Goal: Task Accomplishment & Management: Manage account settings

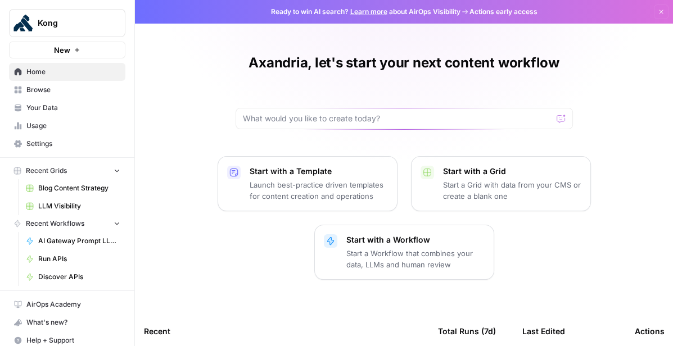
scroll to position [6, 0]
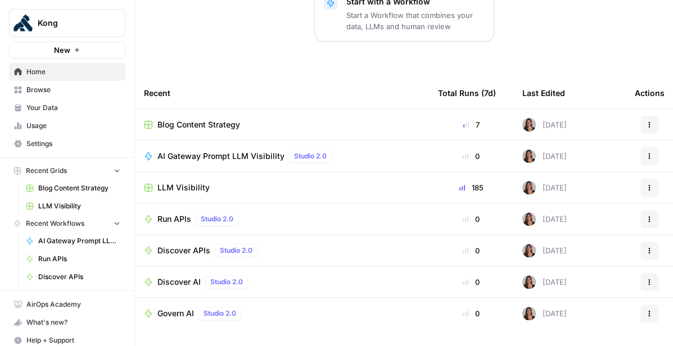
click at [82, 75] on span "Home" at bounding box center [73, 72] width 94 height 10
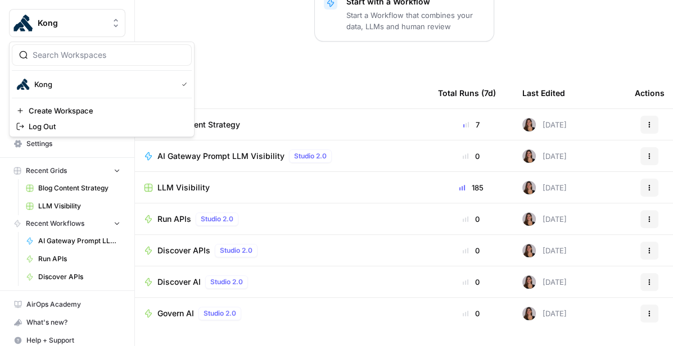
click at [98, 28] on span "Kong" at bounding box center [72, 22] width 68 height 11
click at [266, 56] on div "Axandria, let's start your next content workflow Start with a Template Launch b…" at bounding box center [404, 55] width 538 height 586
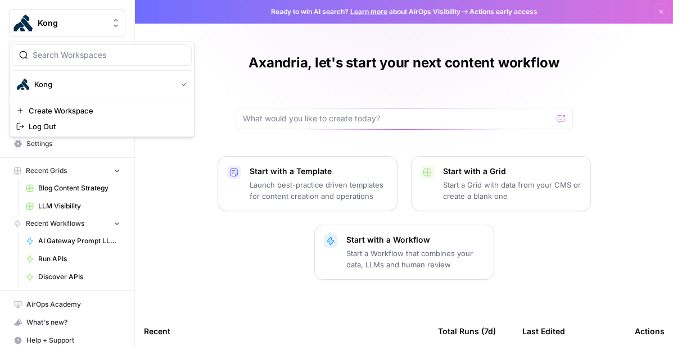
click at [52, 32] on button "Kong" at bounding box center [67, 23] width 116 height 28
click at [71, 87] on span "Kong" at bounding box center [103, 84] width 138 height 11
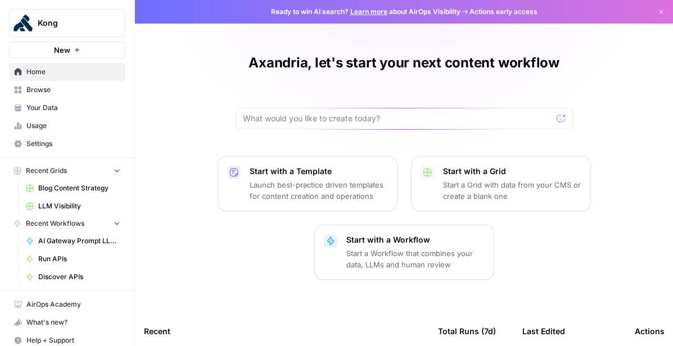
click at [57, 142] on span "Settings" at bounding box center [73, 144] width 94 height 10
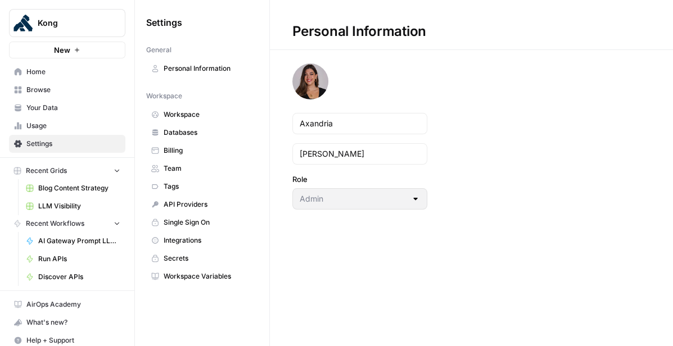
click at [164, 69] on span "Personal Information" at bounding box center [208, 69] width 89 height 10
click at [83, 75] on span "Home" at bounding box center [73, 72] width 94 height 10
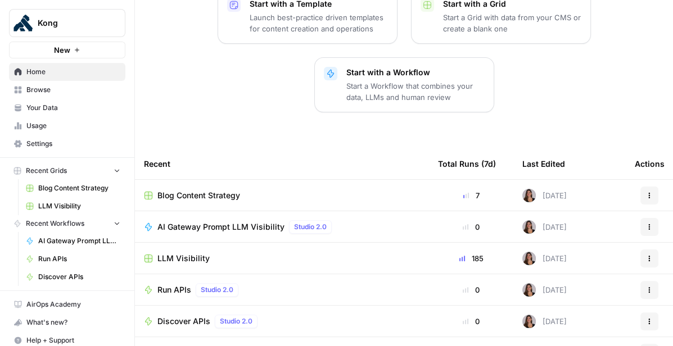
scroll to position [238, 0]
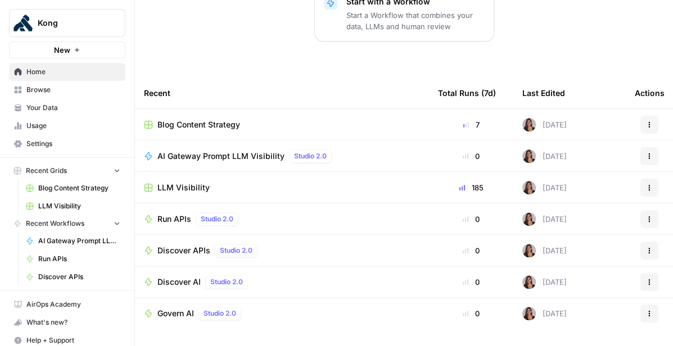
click at [71, 94] on span "Browse" at bounding box center [73, 90] width 94 height 10
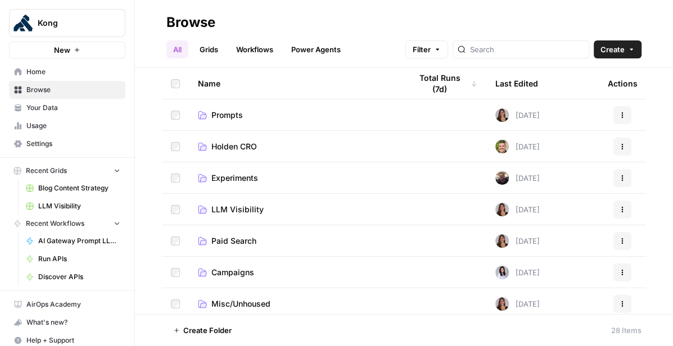
click at [69, 109] on span "Your Data" at bounding box center [73, 108] width 94 height 10
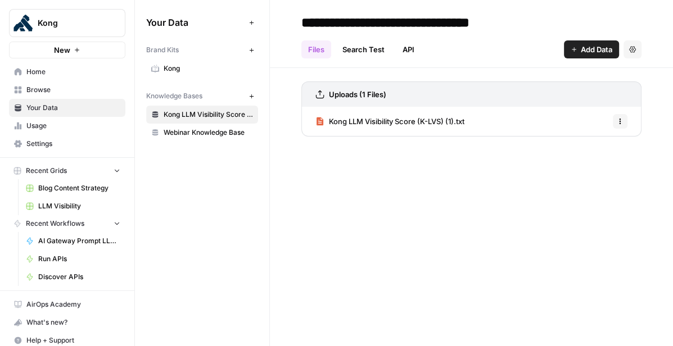
click at [65, 124] on span "Usage" at bounding box center [73, 126] width 94 height 10
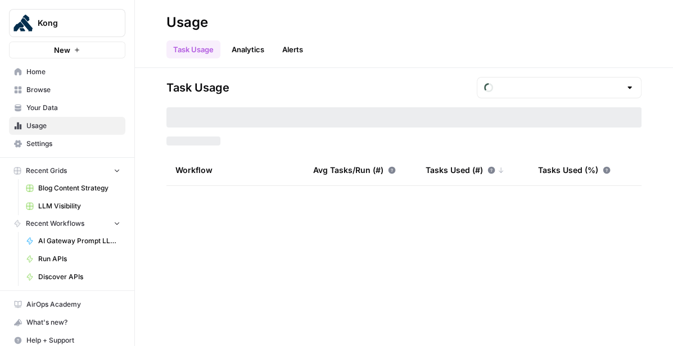
type input "August Tasks"
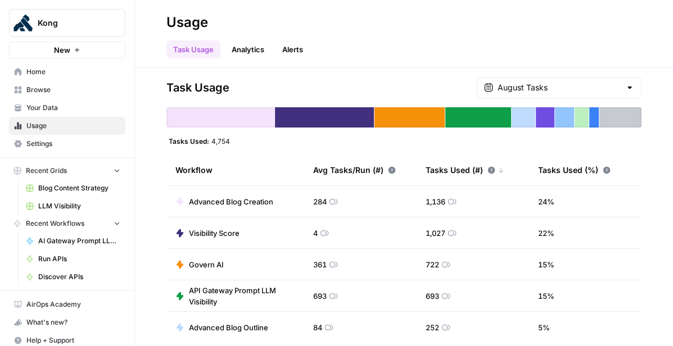
click at [65, 143] on span "Settings" at bounding box center [73, 144] width 94 height 10
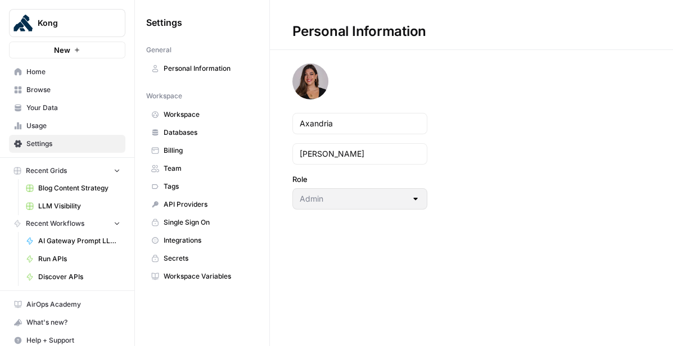
click at [67, 75] on span "Home" at bounding box center [73, 72] width 94 height 10
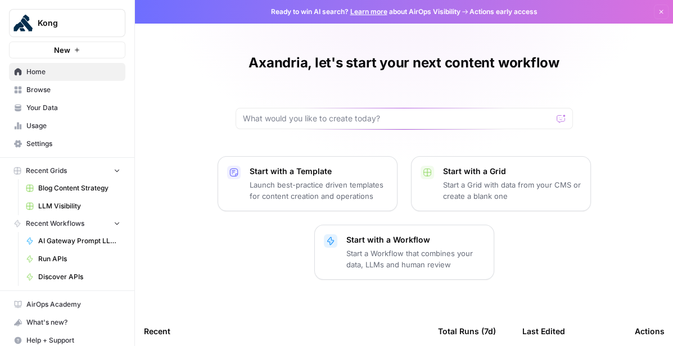
click at [66, 91] on span "Browse" at bounding box center [73, 90] width 94 height 10
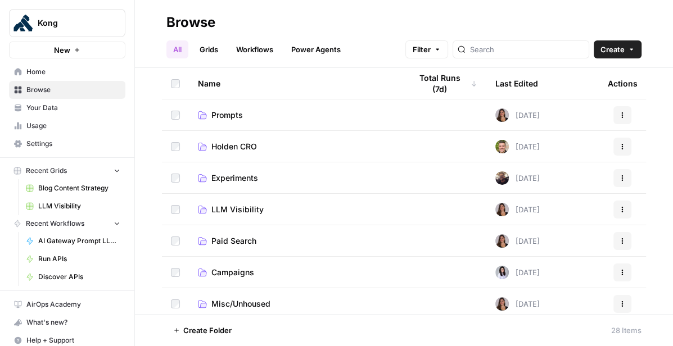
click at [66, 105] on span "Your Data" at bounding box center [73, 108] width 94 height 10
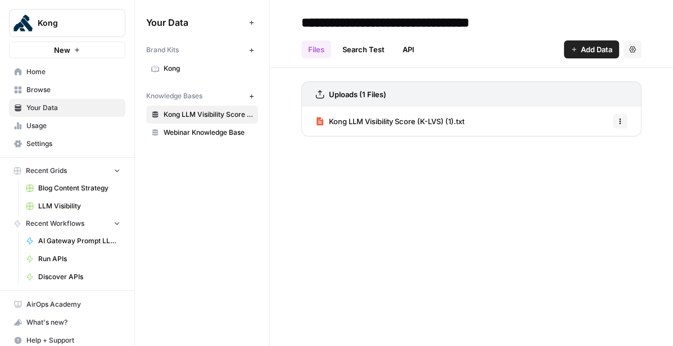
click at [65, 119] on link "Usage" at bounding box center [67, 126] width 116 height 18
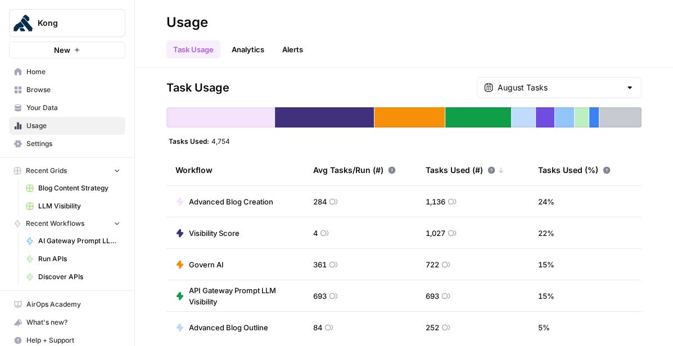
click at [69, 139] on span "Settings" at bounding box center [73, 144] width 94 height 10
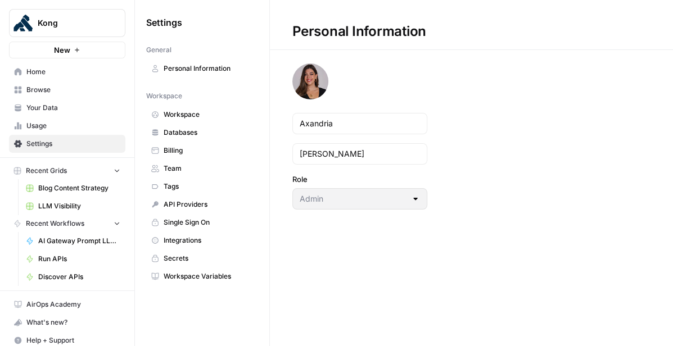
scroll to position [6, 0]
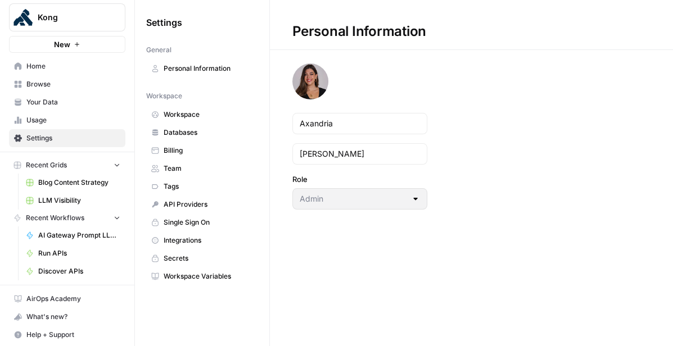
click at [190, 118] on span "Workspace" at bounding box center [208, 115] width 89 height 10
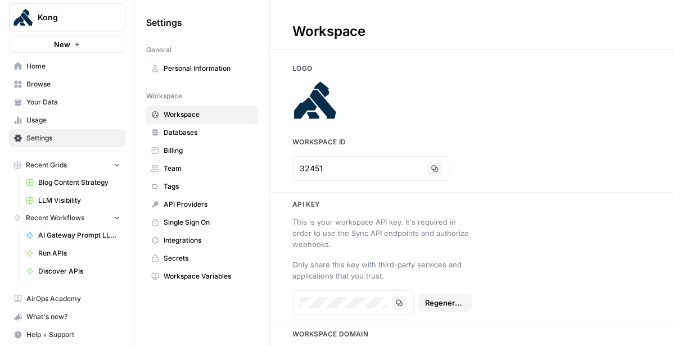
click at [190, 129] on span "Databases" at bounding box center [208, 133] width 89 height 10
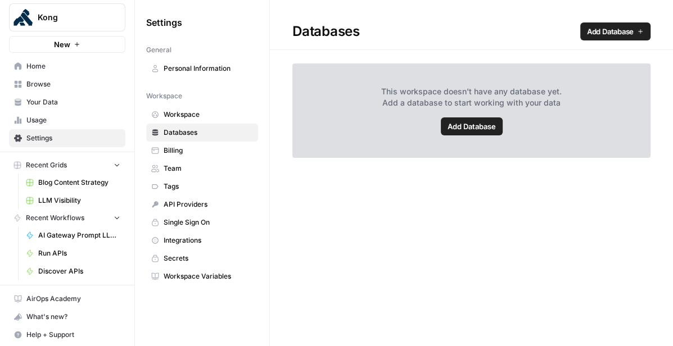
click at [183, 152] on span "Billing" at bounding box center [208, 151] width 89 height 10
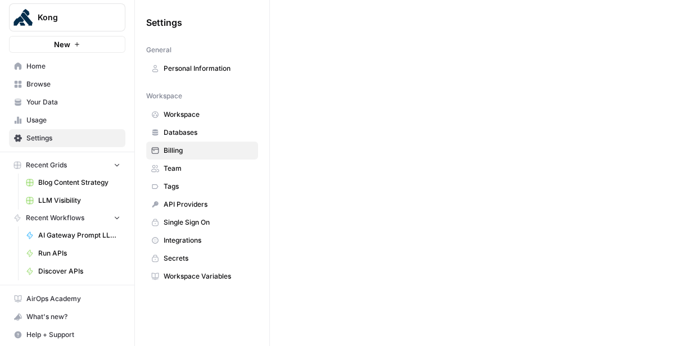
click at [182, 174] on link "Team" at bounding box center [202, 169] width 112 height 18
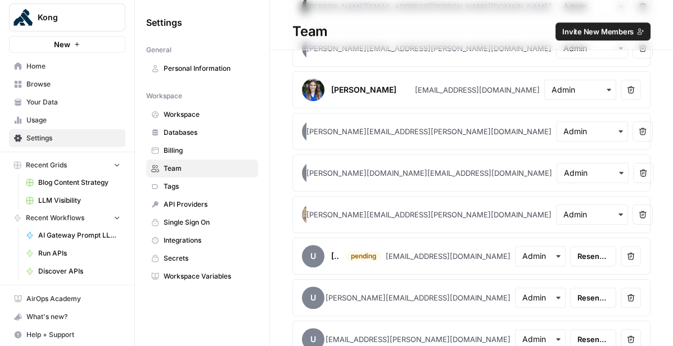
scroll to position [544, 0]
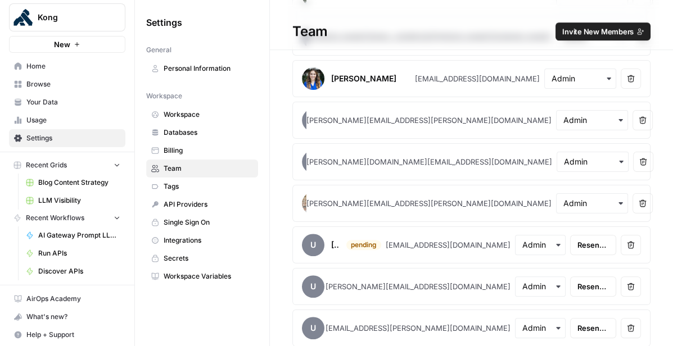
click at [634, 241] on icon "button" at bounding box center [631, 245] width 8 height 8
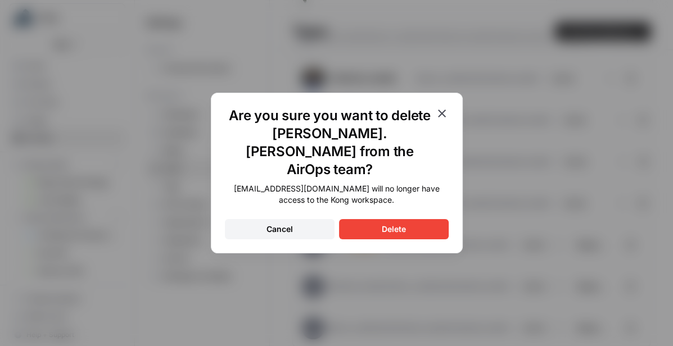
click at [403, 224] on div "Delete" at bounding box center [394, 229] width 24 height 11
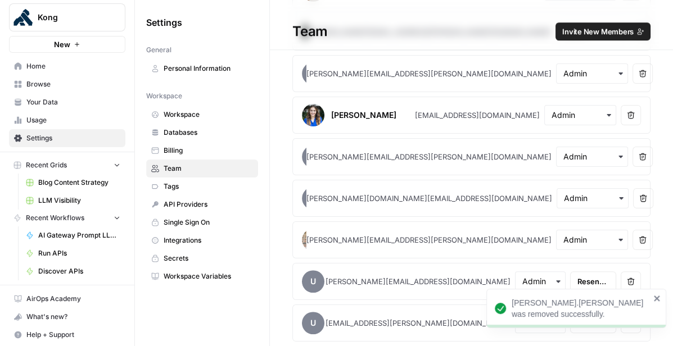
scroll to position [503, 0]
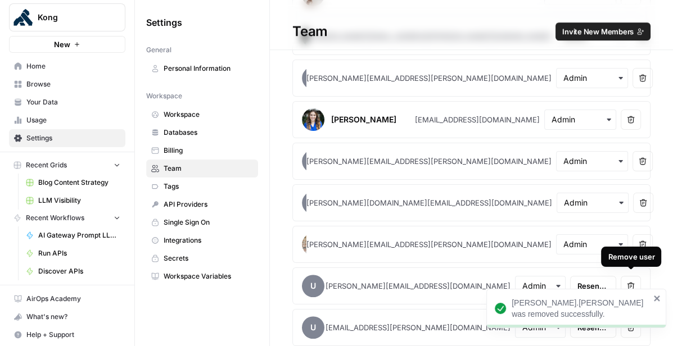
click at [635, 282] on icon "button" at bounding box center [631, 286] width 8 height 8
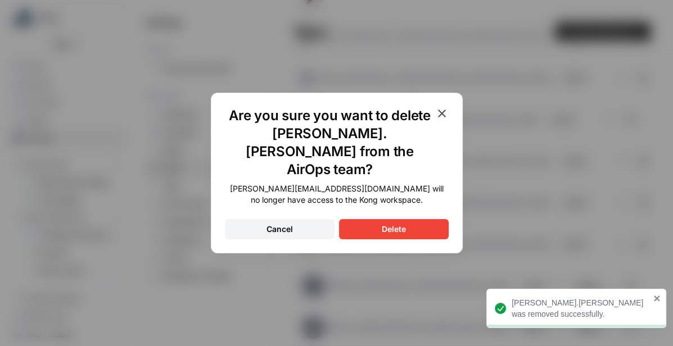
click at [416, 219] on button "Delete" at bounding box center [394, 229] width 110 height 20
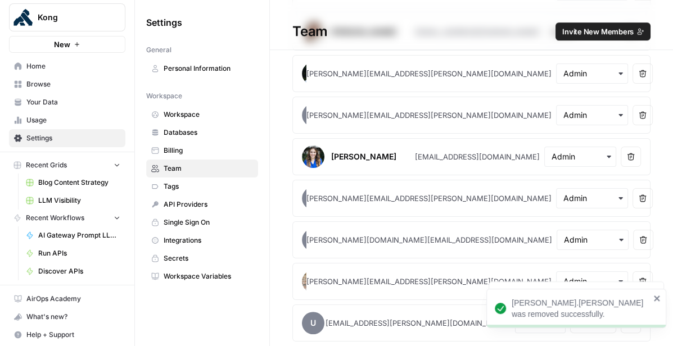
scroll to position [462, 0]
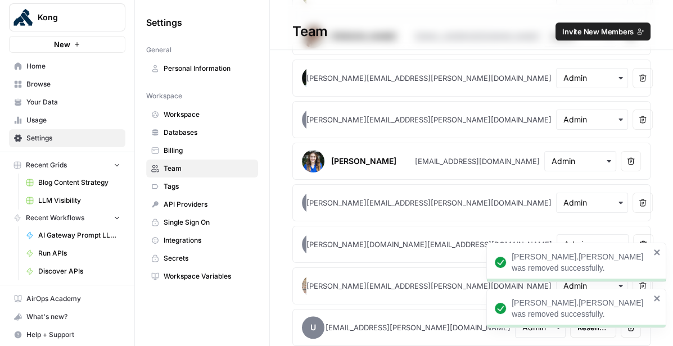
click at [656, 301] on icon "close" at bounding box center [658, 298] width 8 height 9
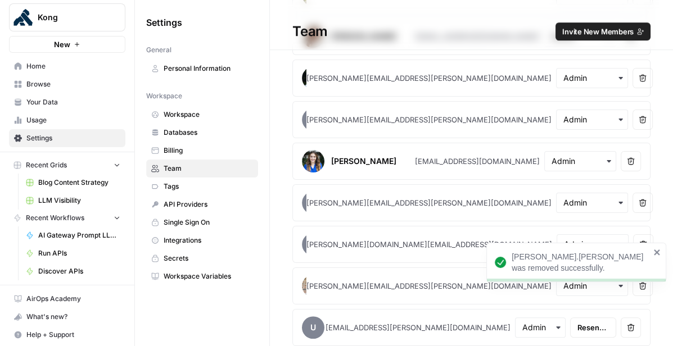
click at [655, 250] on icon "close" at bounding box center [657, 253] width 6 height 6
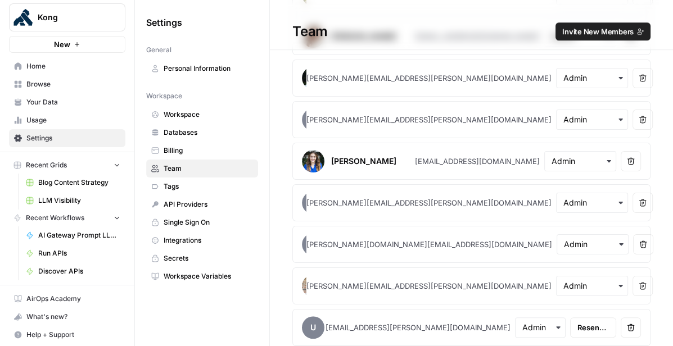
click at [633, 327] on button "Remove user" at bounding box center [631, 328] width 20 height 20
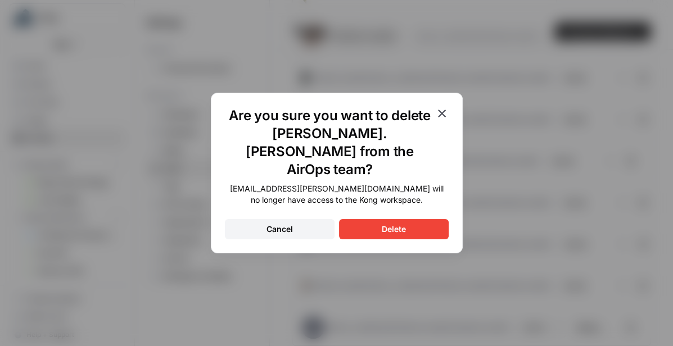
click at [426, 220] on button "Delete" at bounding box center [394, 229] width 110 height 20
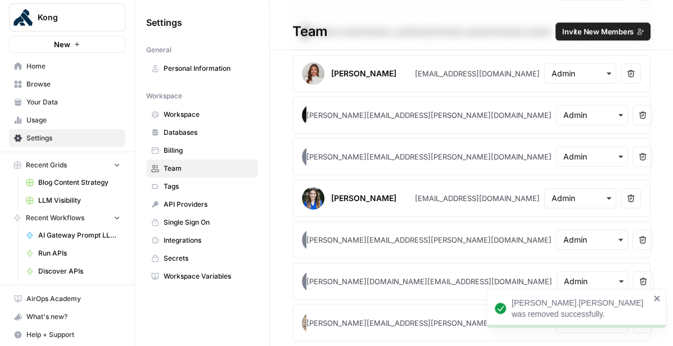
scroll to position [421, 0]
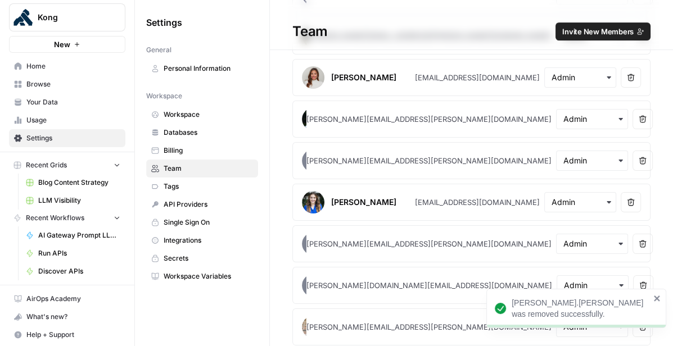
click at [660, 297] on icon "close" at bounding box center [658, 298] width 8 height 9
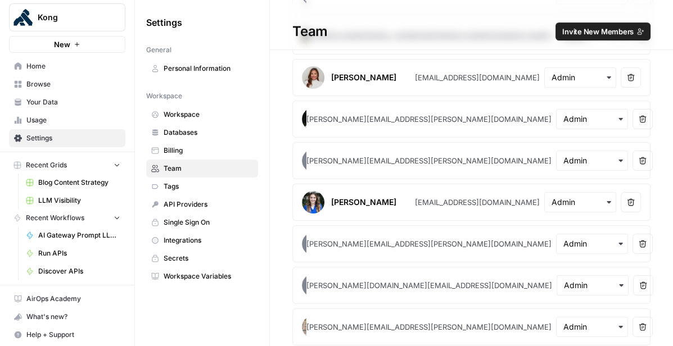
click at [635, 327] on button "Remove user" at bounding box center [643, 327] width 20 height 20
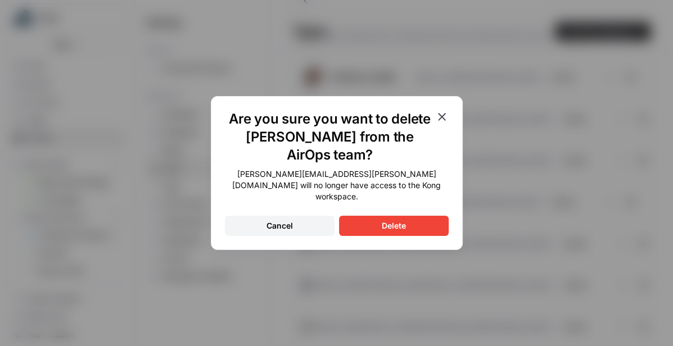
click at [399, 220] on div "Delete" at bounding box center [394, 225] width 24 height 11
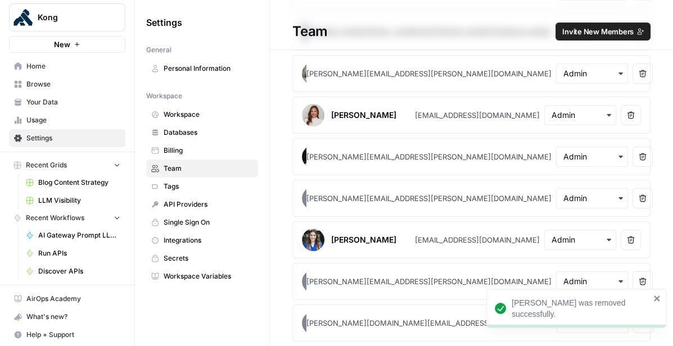
scroll to position [379, 0]
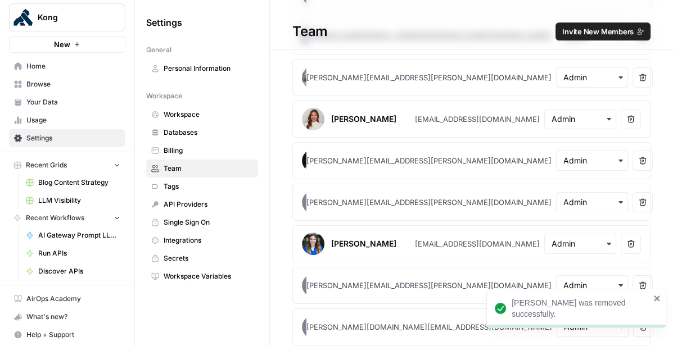
click at [655, 298] on icon "close" at bounding box center [658, 298] width 8 height 9
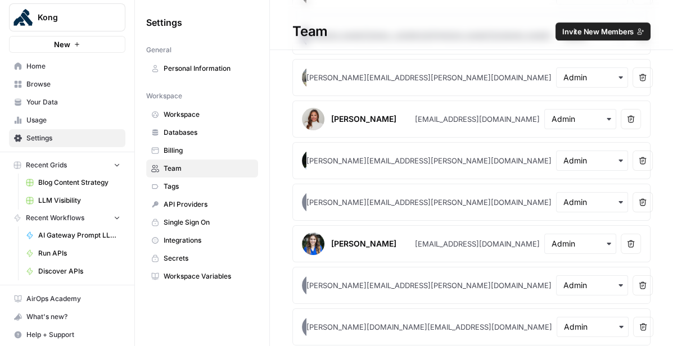
click at [640, 324] on icon "button" at bounding box center [643, 327] width 7 height 7
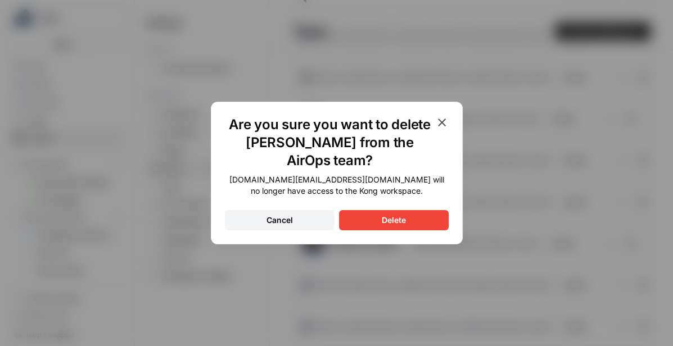
click at [422, 229] on button "Delete" at bounding box center [394, 220] width 110 height 20
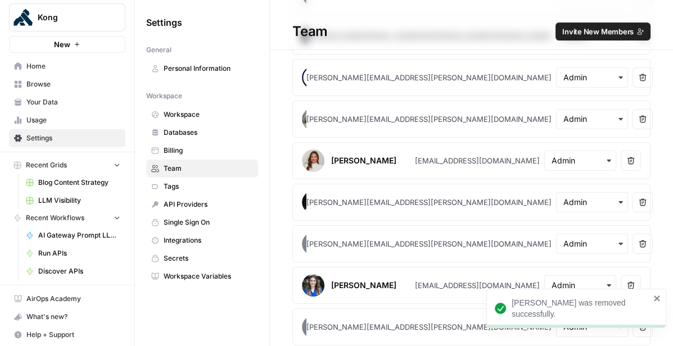
click at [634, 282] on icon "button" at bounding box center [631, 286] width 8 height 8
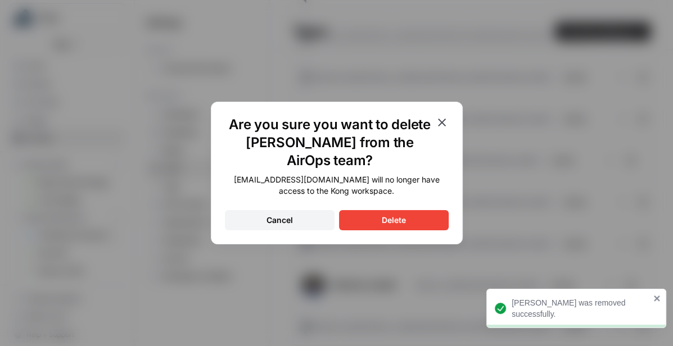
click at [412, 217] on button "Delete" at bounding box center [394, 220] width 110 height 20
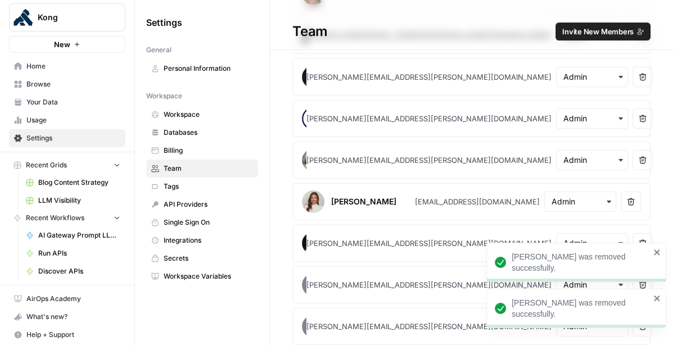
click at [659, 300] on icon "close" at bounding box center [657, 299] width 6 height 6
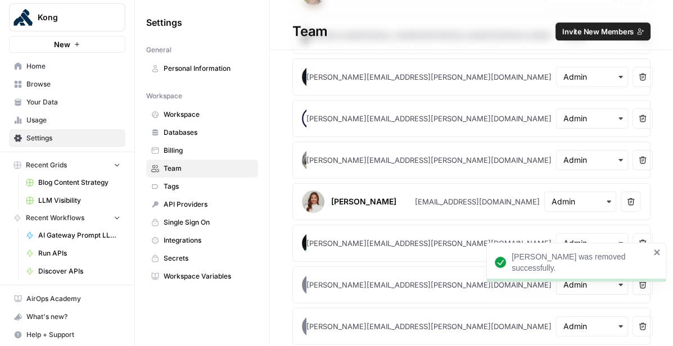
click at [659, 256] on icon "close" at bounding box center [658, 252] width 8 height 9
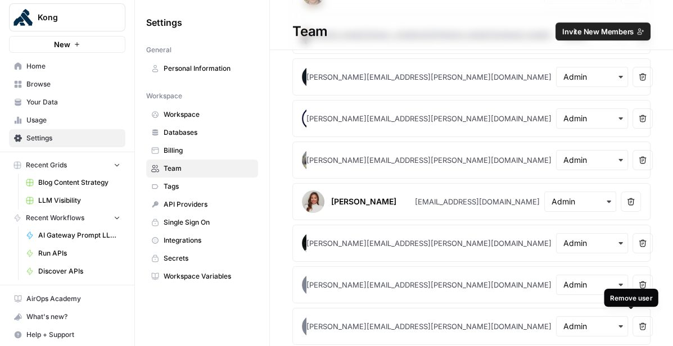
click at [636, 326] on button "Remove user" at bounding box center [643, 327] width 20 height 20
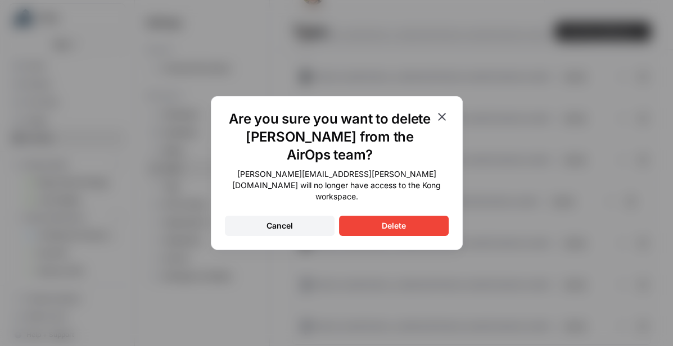
click at [399, 220] on div "Delete" at bounding box center [394, 225] width 24 height 11
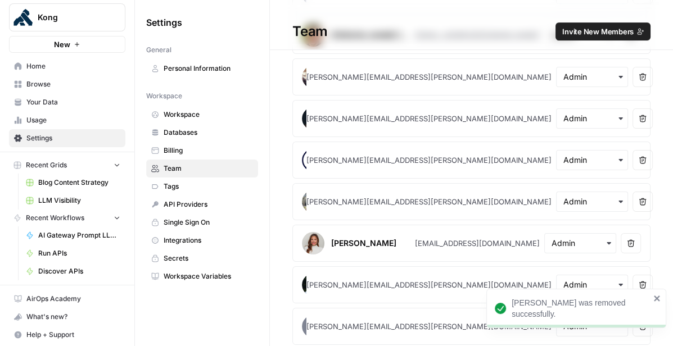
click at [660, 299] on icon "close" at bounding box center [658, 298] width 8 height 9
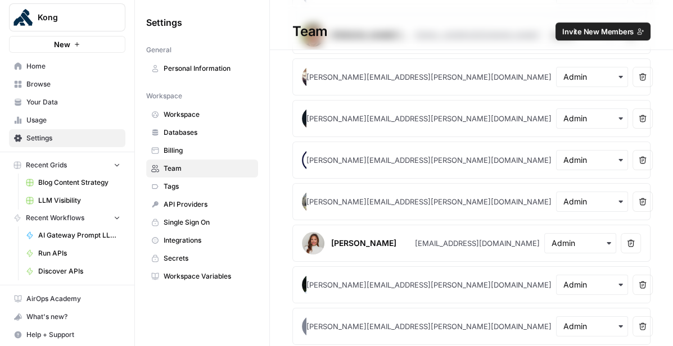
click at [639, 281] on icon "button" at bounding box center [643, 285] width 8 height 8
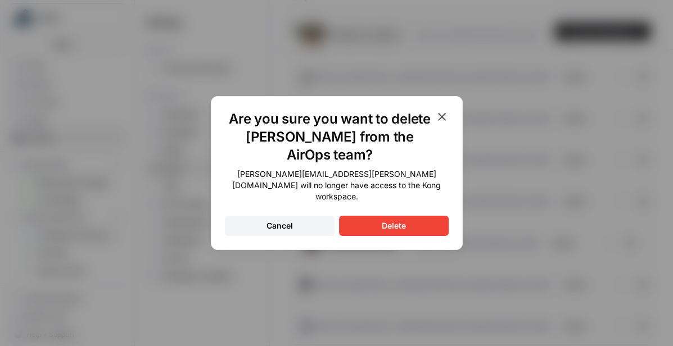
click at [409, 223] on button "Delete" at bounding box center [394, 226] width 110 height 20
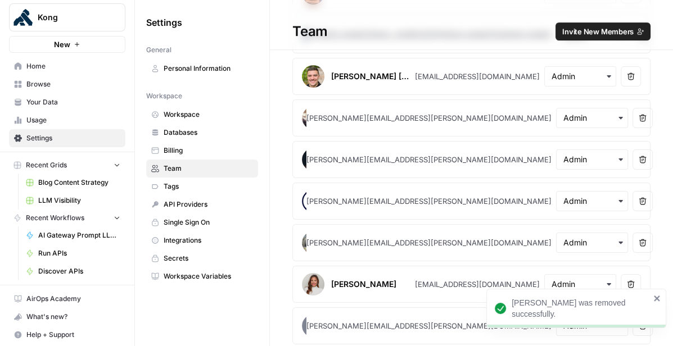
click at [660, 300] on icon "close" at bounding box center [658, 298] width 8 height 9
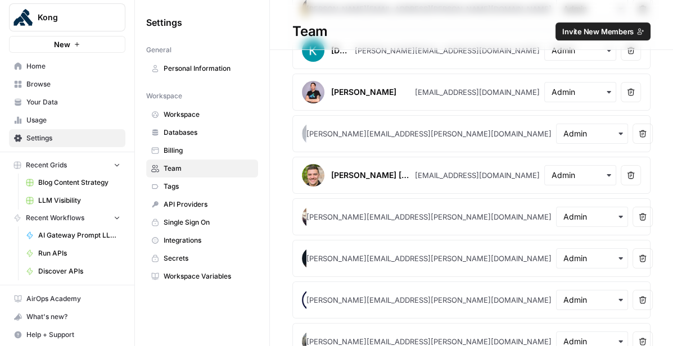
scroll to position [0, 0]
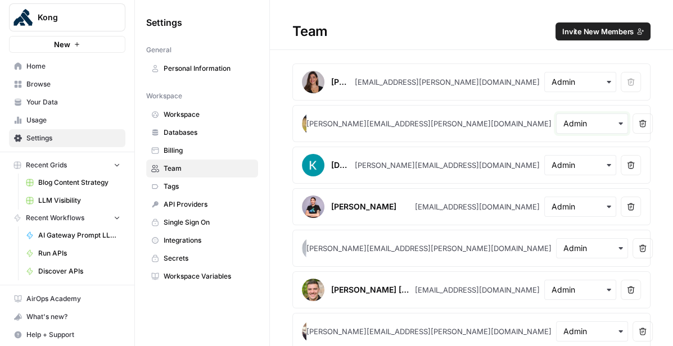
click at [582, 120] on input "text" at bounding box center [592, 123] width 57 height 11
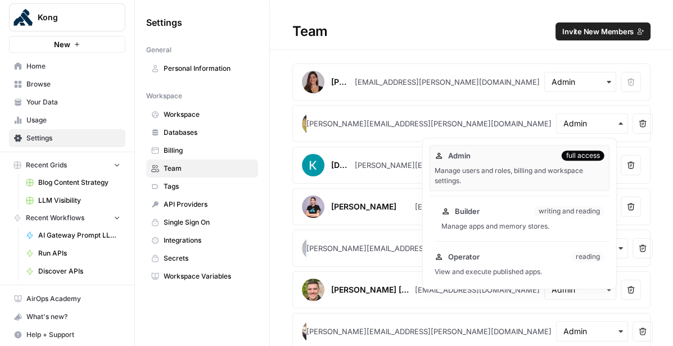
click at [503, 229] on div "Manage apps and memory stores." at bounding box center [523, 227] width 163 height 10
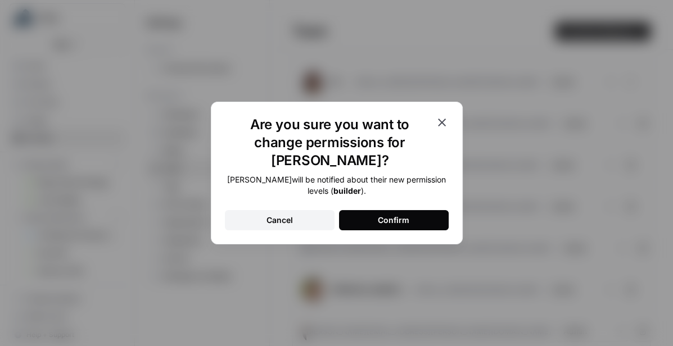
click at [417, 214] on button "Confirm" at bounding box center [394, 220] width 110 height 20
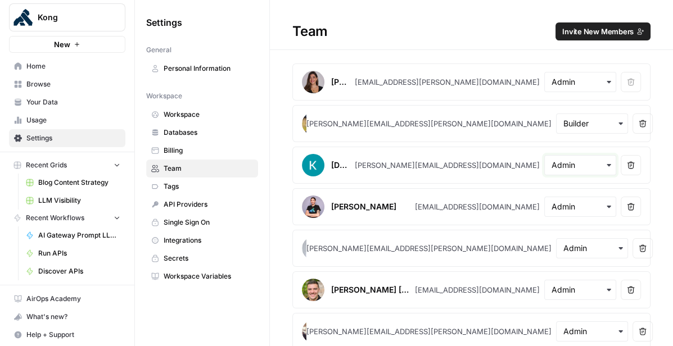
click at [598, 165] on input "text" at bounding box center [580, 165] width 57 height 11
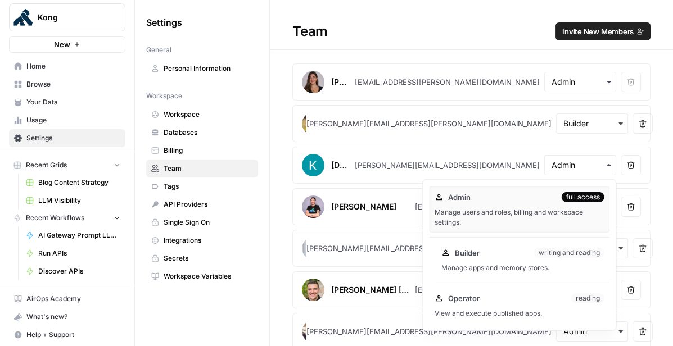
click at [519, 265] on div "Manage apps and memory stores." at bounding box center [523, 268] width 163 height 10
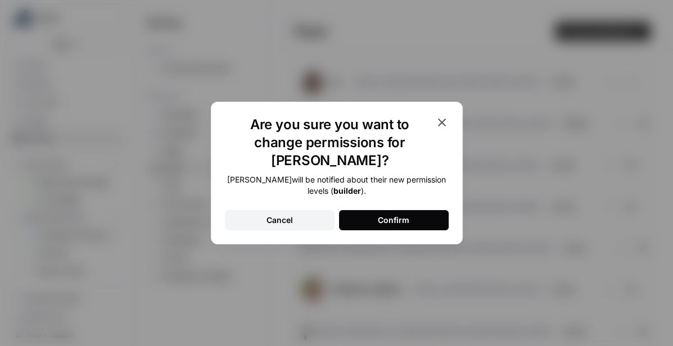
click at [403, 215] on div "Confirm" at bounding box center [393, 220] width 31 height 11
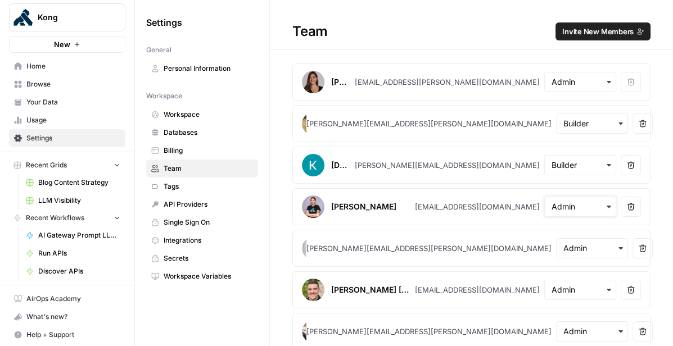
click at [583, 206] on input "text" at bounding box center [580, 206] width 57 height 11
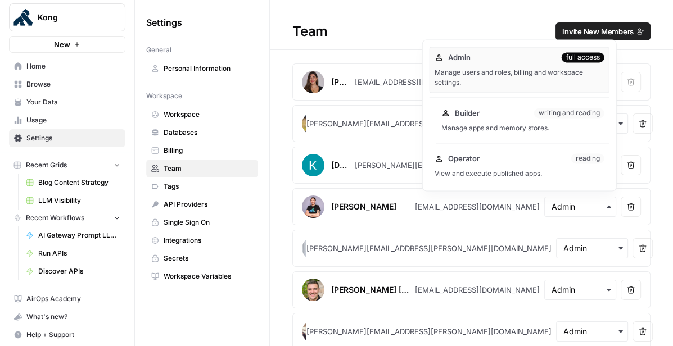
click at [554, 133] on div "Manage apps and memory stores." at bounding box center [523, 128] width 163 height 10
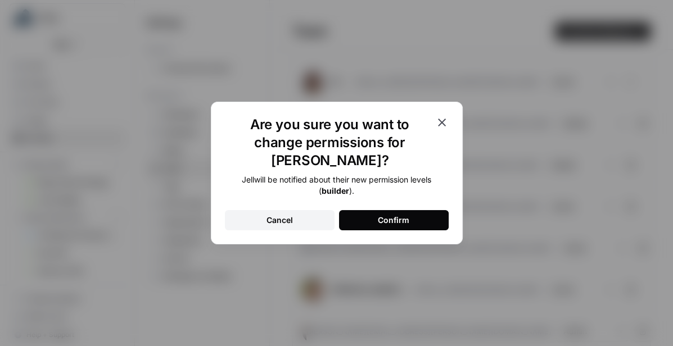
click at [413, 211] on button "Confirm" at bounding box center [394, 220] width 110 height 20
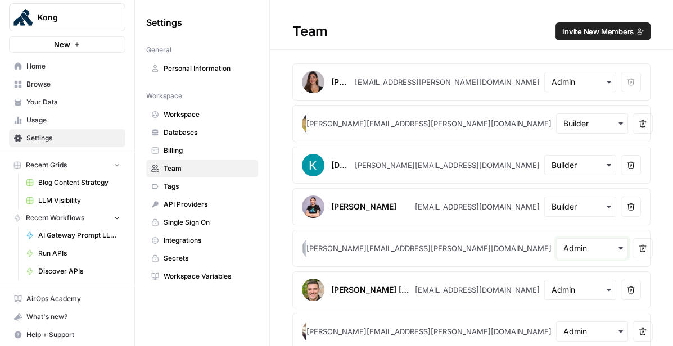
click at [582, 249] on input "text" at bounding box center [592, 248] width 57 height 11
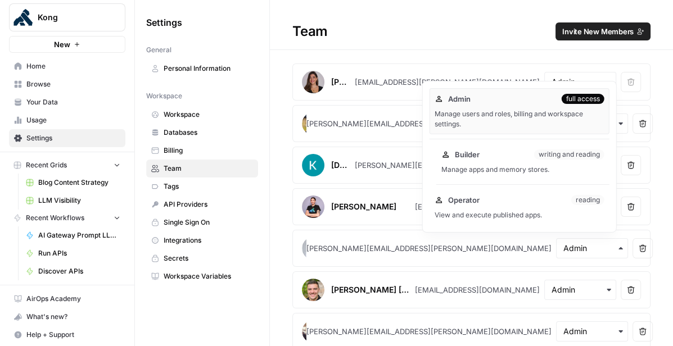
click at [507, 164] on div "Builder writing and reading Manage apps and memory stores." at bounding box center [522, 162] width 173 height 36
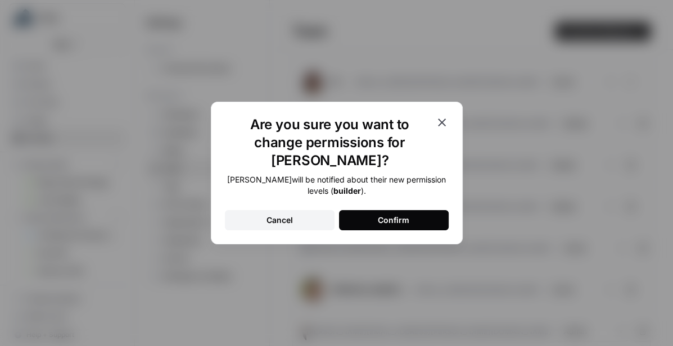
click at [352, 210] on button "Confirm" at bounding box center [394, 220] width 110 height 20
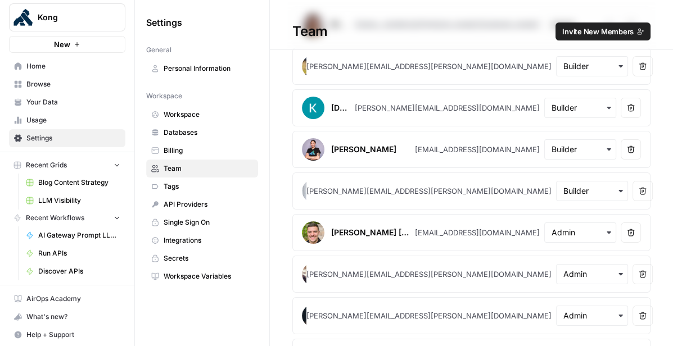
scroll to position [69, 0]
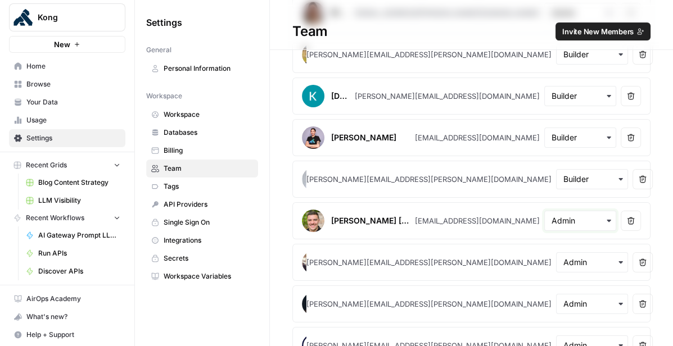
click at [591, 219] on input "text" at bounding box center [580, 220] width 57 height 11
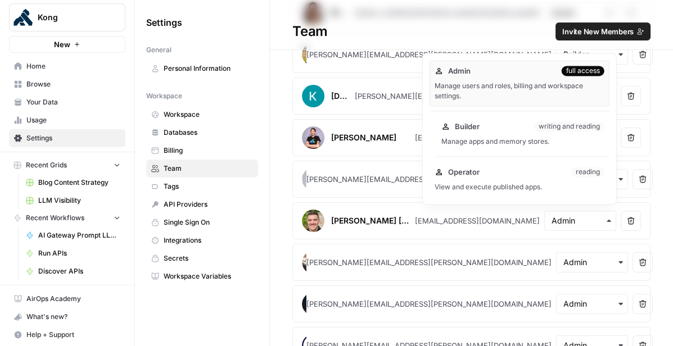
click at [528, 136] on div "Builder writing and reading Manage apps and memory stores." at bounding box center [522, 134] width 173 height 36
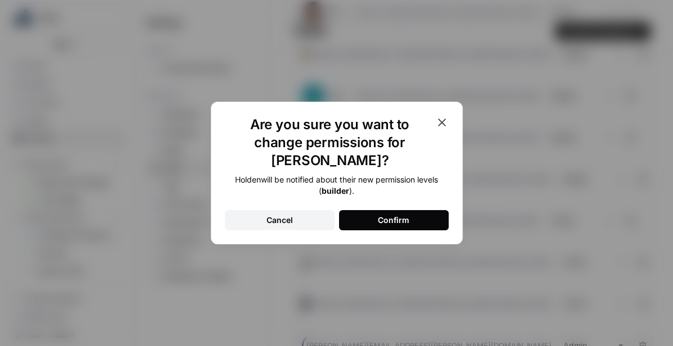
click at [403, 217] on button "Confirm" at bounding box center [394, 220] width 110 height 20
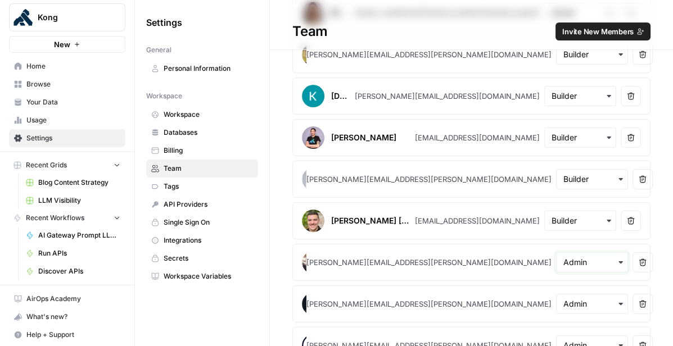
click at [574, 263] on input "text" at bounding box center [592, 262] width 57 height 11
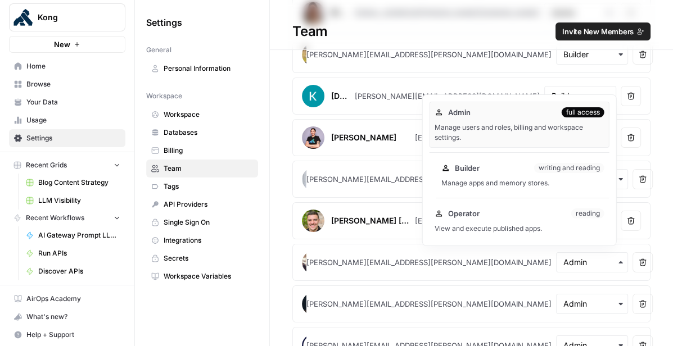
click at [519, 168] on div "Builder writing and reading" at bounding box center [523, 168] width 163 height 11
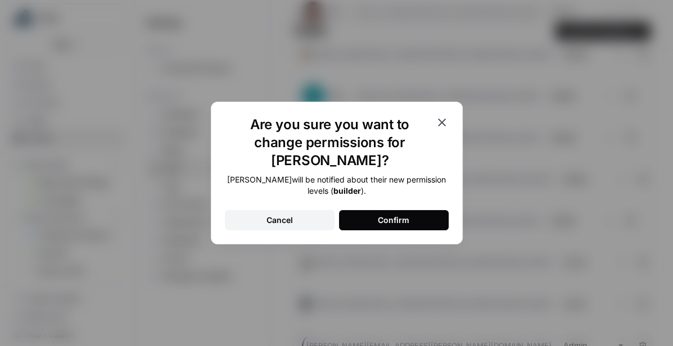
click at [410, 211] on button "Confirm" at bounding box center [394, 220] width 110 height 20
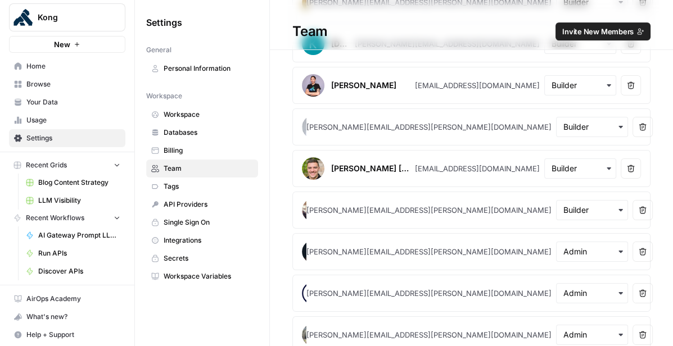
scroll to position [127, 0]
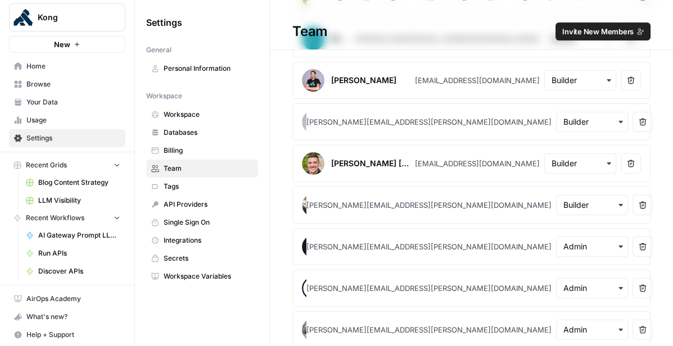
click at [574, 237] on div "button" at bounding box center [592, 247] width 72 height 20
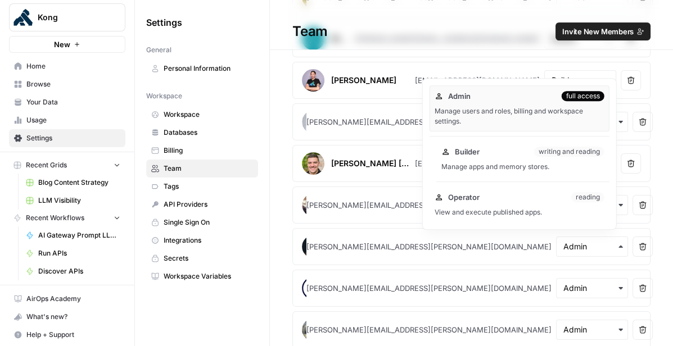
click at [528, 159] on div "Builder writing and reading Manage apps and memory stores." at bounding box center [522, 159] width 173 height 36
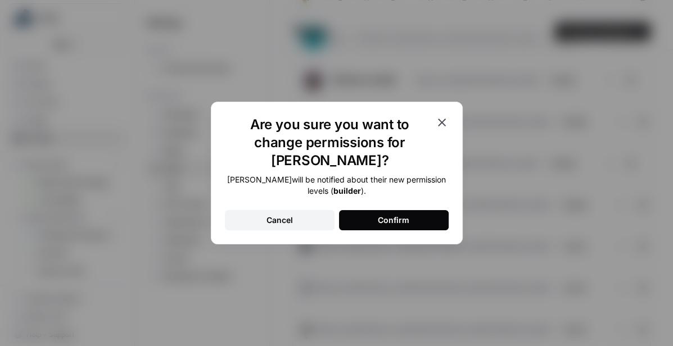
click at [397, 210] on button "Confirm" at bounding box center [394, 220] width 110 height 20
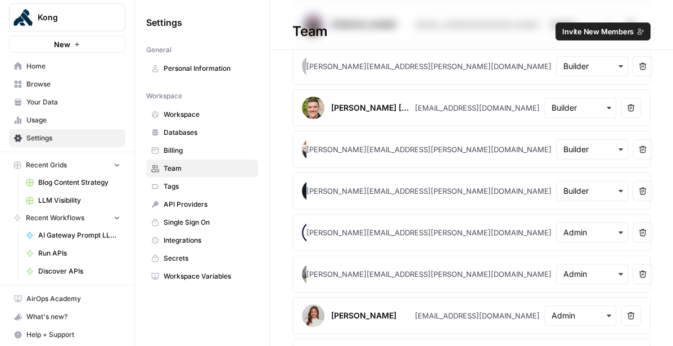
scroll to position [214, 0]
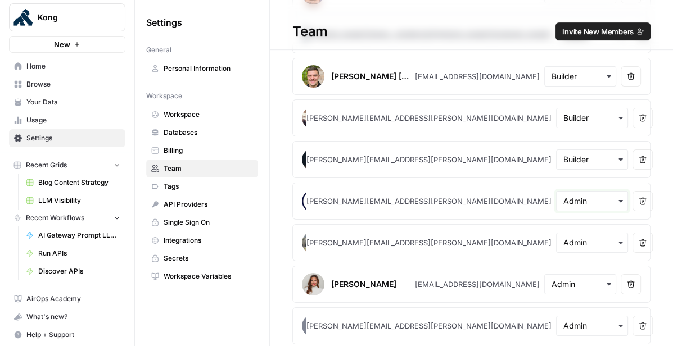
click at [573, 196] on input "text" at bounding box center [592, 201] width 57 height 11
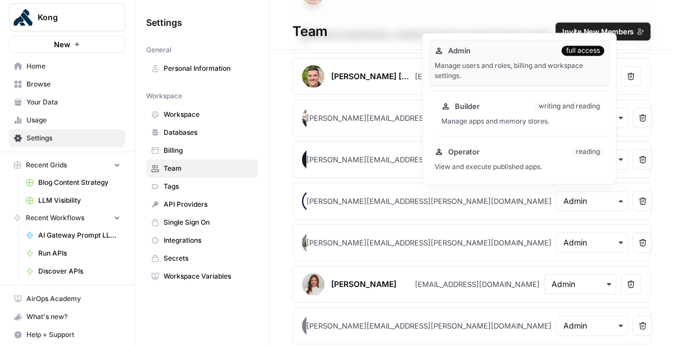
click at [504, 120] on div "Manage apps and memory stores." at bounding box center [523, 121] width 163 height 10
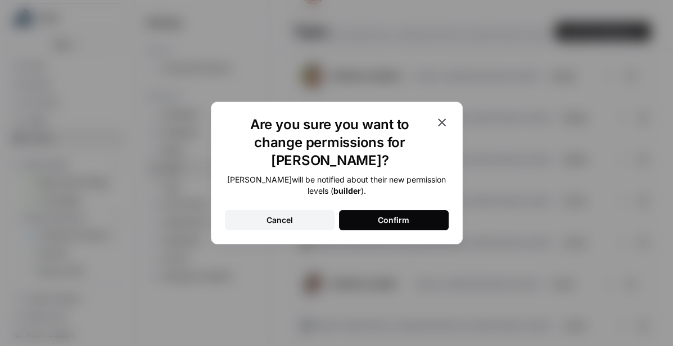
click at [399, 215] on div "Confirm" at bounding box center [393, 220] width 31 height 11
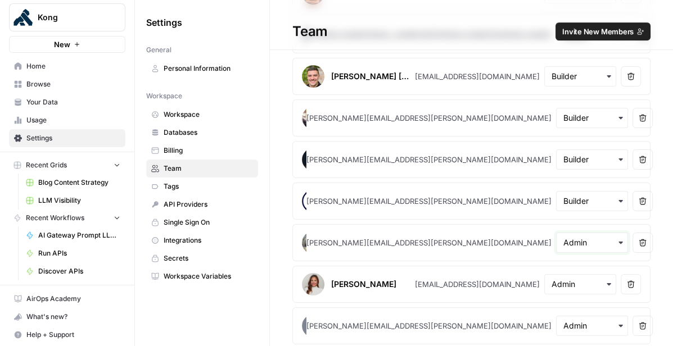
click at [573, 237] on input "text" at bounding box center [592, 242] width 57 height 11
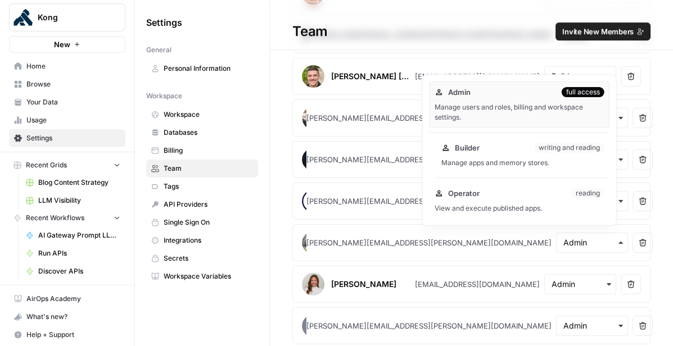
click at [528, 154] on div "Builder writing and reading" at bounding box center [523, 147] width 163 height 11
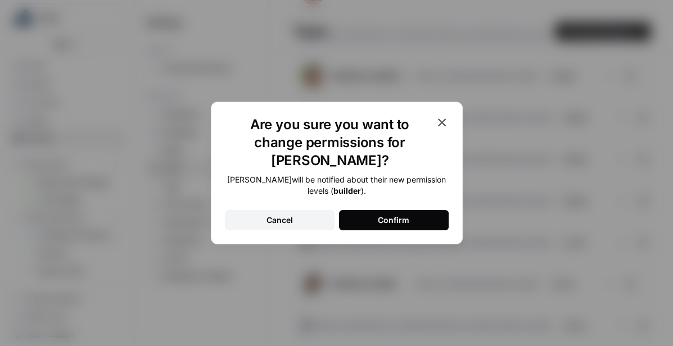
click at [407, 215] on div "Confirm" at bounding box center [393, 220] width 31 height 11
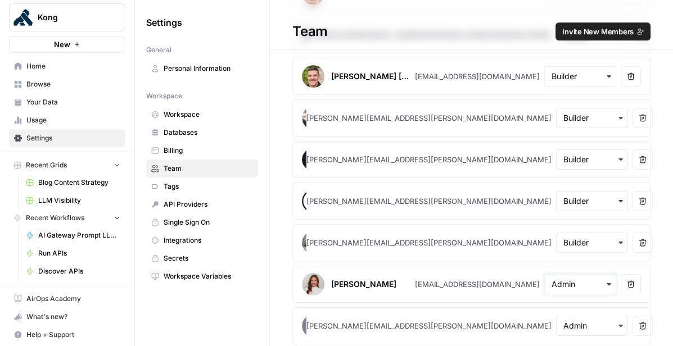
click at [573, 285] on input "text" at bounding box center [580, 284] width 57 height 11
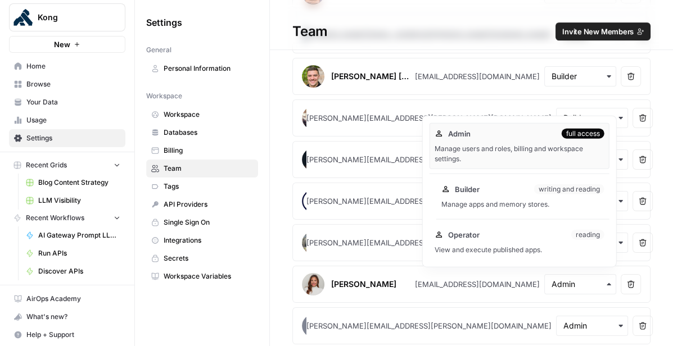
click at [513, 205] on div "Manage apps and memory stores." at bounding box center [523, 205] width 163 height 10
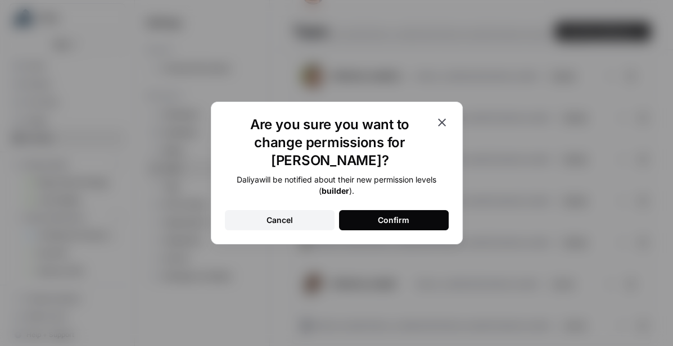
click at [423, 210] on button "Confirm" at bounding box center [394, 220] width 110 height 20
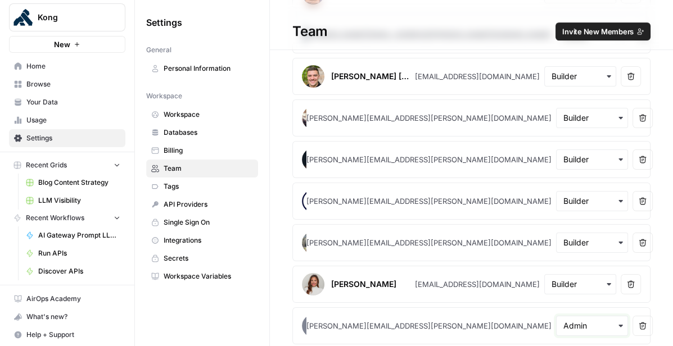
click at [585, 326] on input "text" at bounding box center [592, 326] width 57 height 11
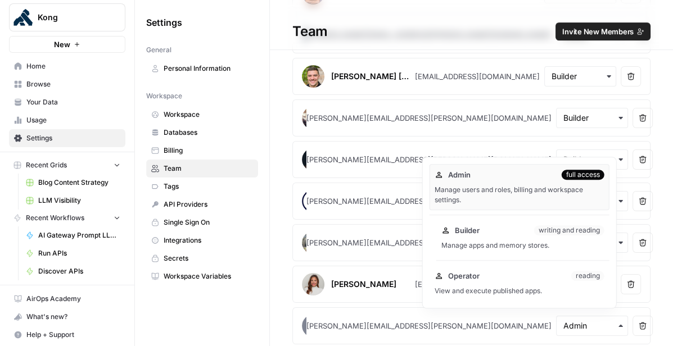
click at [546, 249] on div "Manage apps and memory stores." at bounding box center [523, 246] width 163 height 10
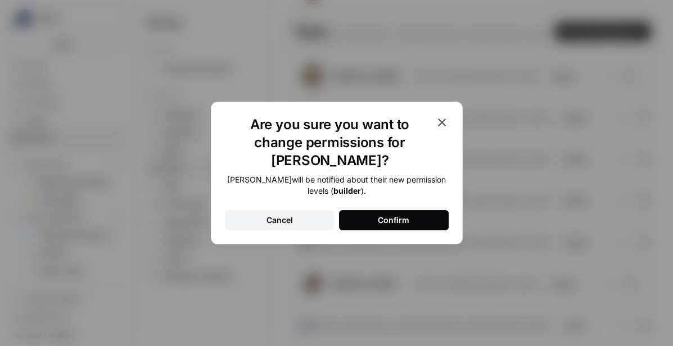
click at [418, 211] on button "Confirm" at bounding box center [394, 220] width 110 height 20
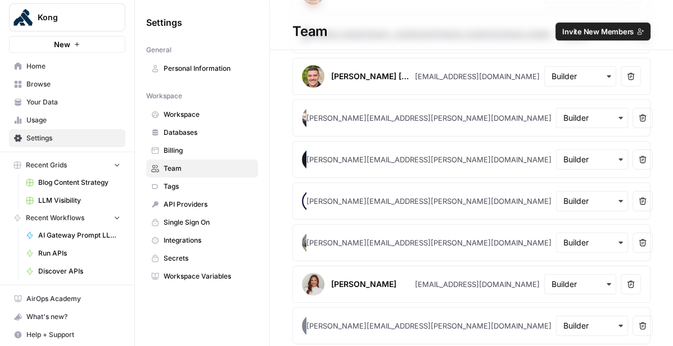
click at [78, 85] on span "Browse" at bounding box center [73, 84] width 94 height 10
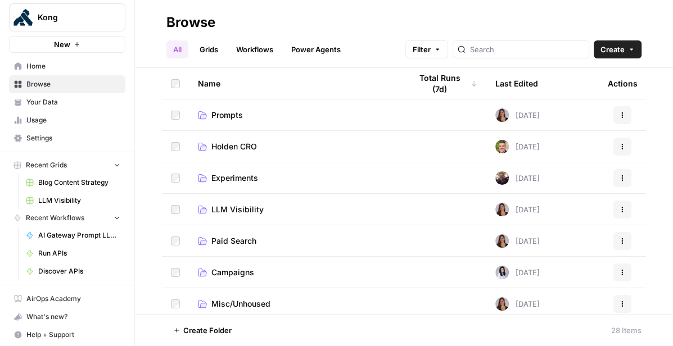
click at [241, 209] on span "LLM Visibility" at bounding box center [237, 209] width 52 height 11
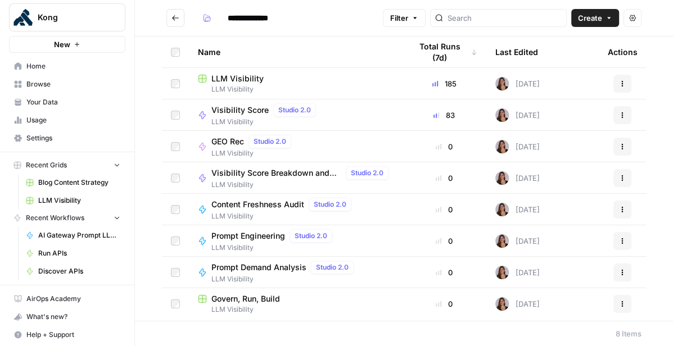
click at [592, 18] on span "Create" at bounding box center [590, 17] width 24 height 11
click at [291, 56] on div "Name" at bounding box center [295, 52] width 195 height 31
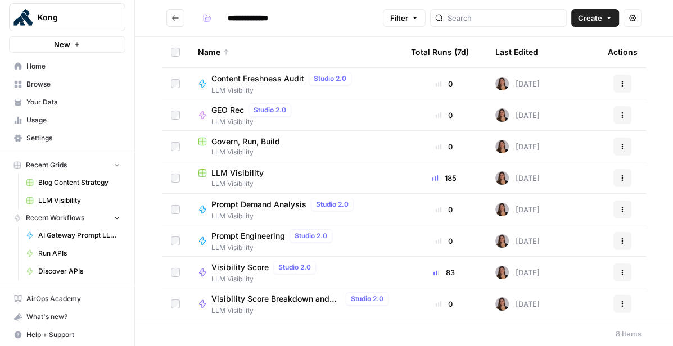
click at [179, 19] on button "Go back" at bounding box center [175, 18] width 18 height 18
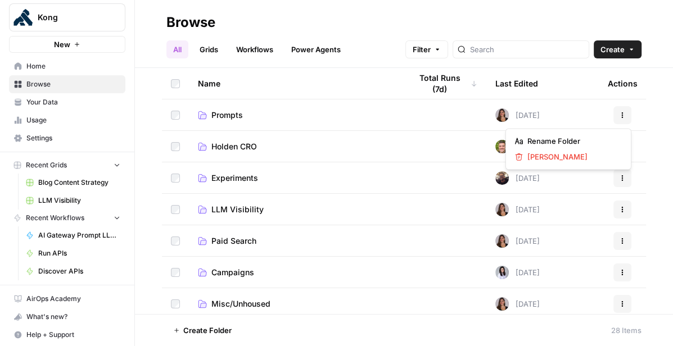
click at [618, 115] on button "Actions" at bounding box center [623, 115] width 18 height 18
click at [359, 121] on td "Prompts" at bounding box center [295, 115] width 213 height 31
click at [354, 111] on link "Prompts" at bounding box center [295, 115] width 195 height 11
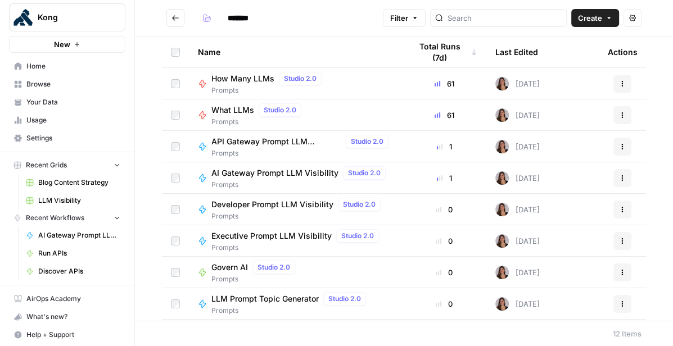
click at [175, 21] on icon "Go back" at bounding box center [176, 18] width 8 height 8
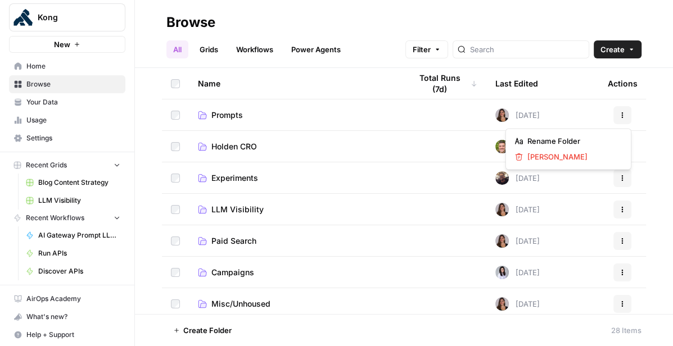
click at [628, 112] on button "Actions" at bounding box center [623, 115] width 18 height 18
click at [416, 114] on td at bounding box center [444, 115] width 84 height 31
click at [339, 112] on link "Prompts" at bounding box center [295, 115] width 195 height 11
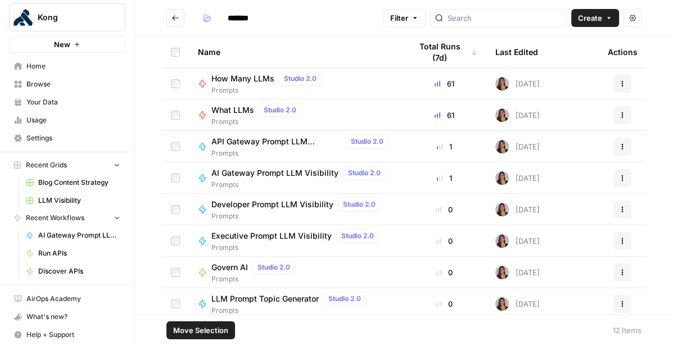
click at [222, 327] on span "Move Selection" at bounding box center [200, 330] width 55 height 11
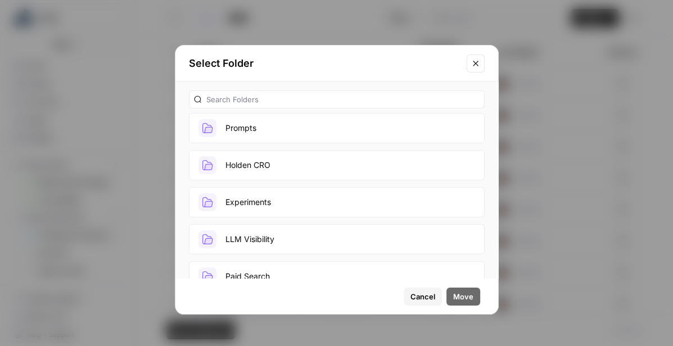
scroll to position [40, 0]
click at [289, 235] on button "LLM Visibility" at bounding box center [337, 239] width 296 height 30
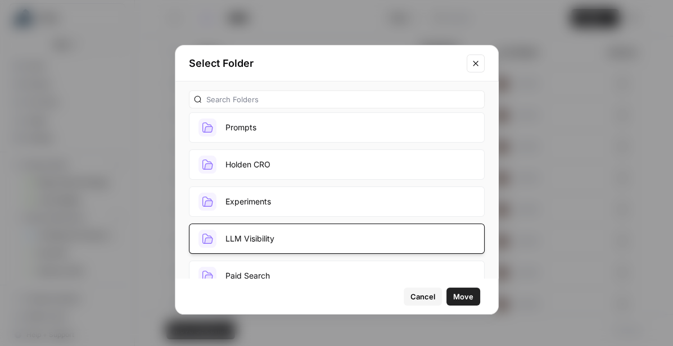
click at [469, 296] on span "Move" at bounding box center [463, 296] width 20 height 11
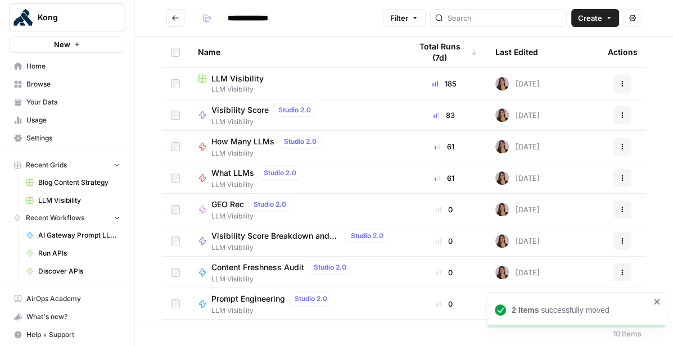
click at [178, 22] on button "Go back" at bounding box center [175, 18] width 18 height 18
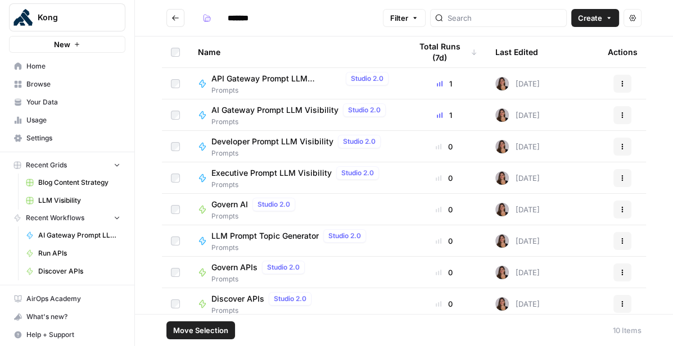
click at [214, 330] on span "Move Selection" at bounding box center [200, 330] width 55 height 11
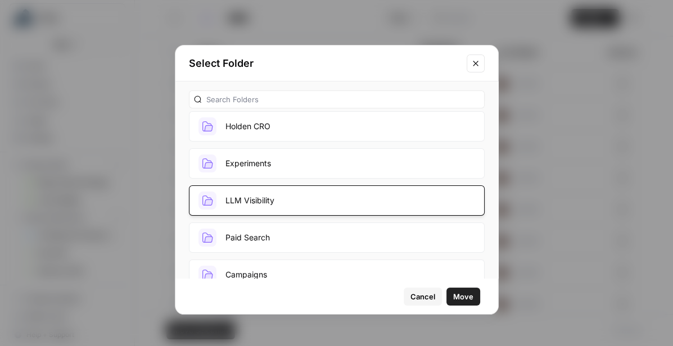
scroll to position [83, 0]
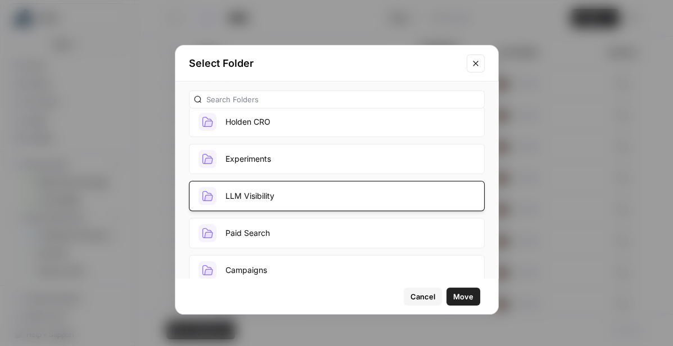
click at [280, 200] on button "LLM Visibility" at bounding box center [337, 196] width 296 height 30
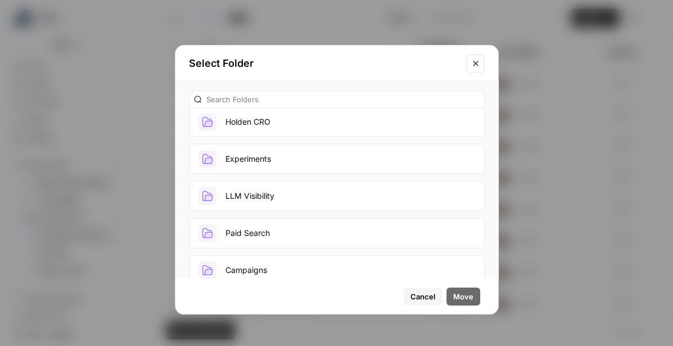
click at [280, 200] on button "LLM Visibility" at bounding box center [337, 196] width 296 height 30
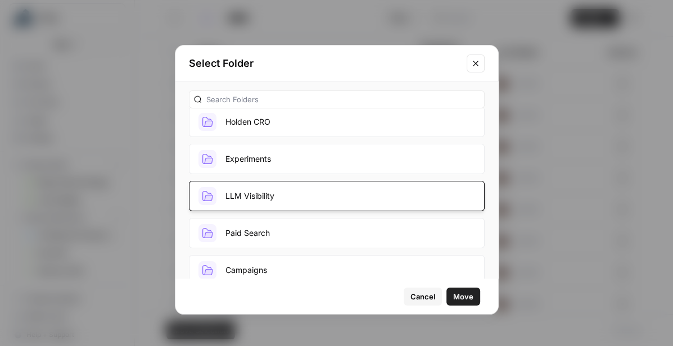
click at [458, 298] on span "Move" at bounding box center [463, 296] width 20 height 11
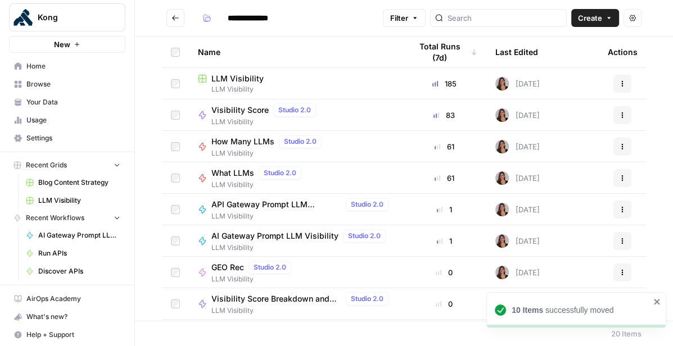
click at [177, 19] on icon "Go back" at bounding box center [176, 18] width 8 height 8
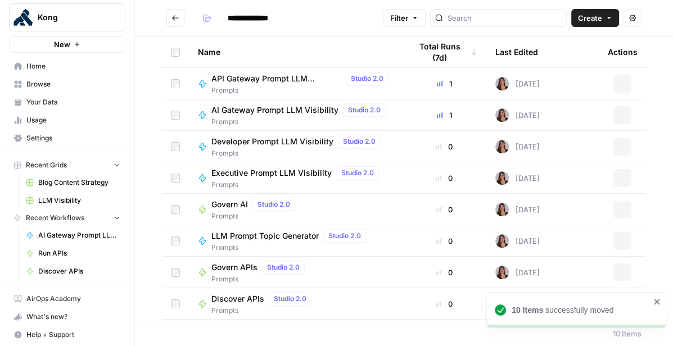
type input "*******"
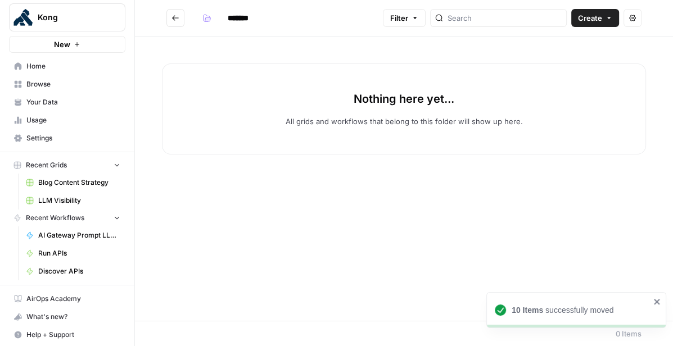
click at [62, 85] on span "Browse" at bounding box center [73, 84] width 94 height 10
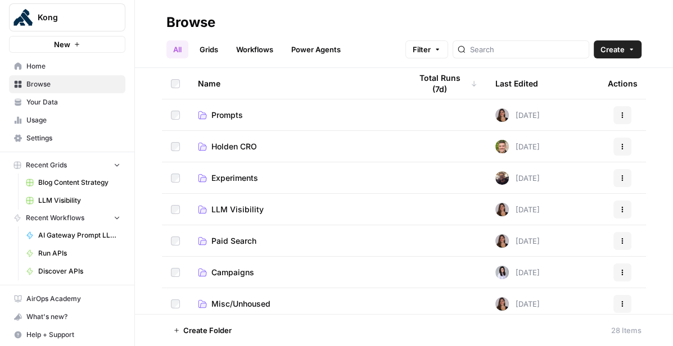
click at [247, 205] on span "LLM Visibility" at bounding box center [237, 209] width 52 height 11
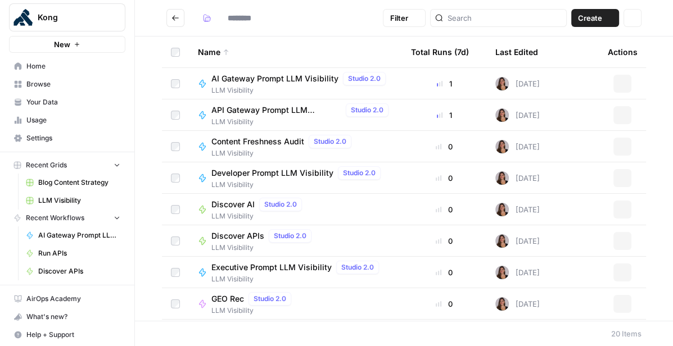
type input "**********"
click at [173, 20] on icon "Go back" at bounding box center [176, 18] width 8 height 8
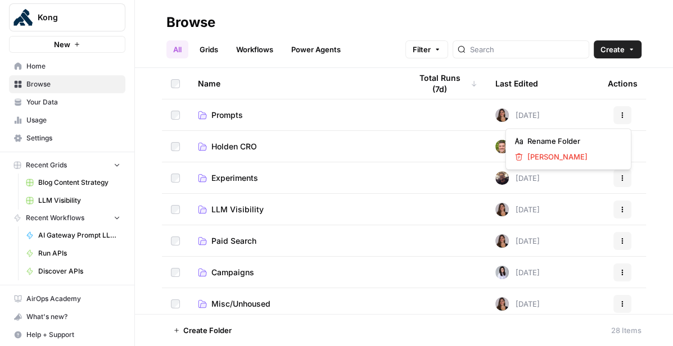
click at [623, 115] on icon "button" at bounding box center [622, 115] width 7 height 7
click at [576, 157] on span "Delete Folder" at bounding box center [573, 156] width 90 height 11
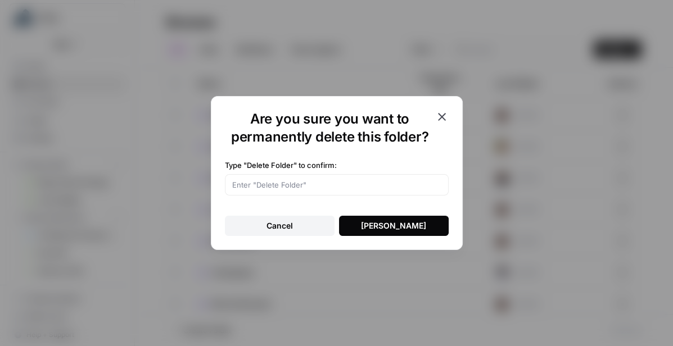
click at [420, 227] on button "Delete Folder" at bounding box center [394, 226] width 110 height 20
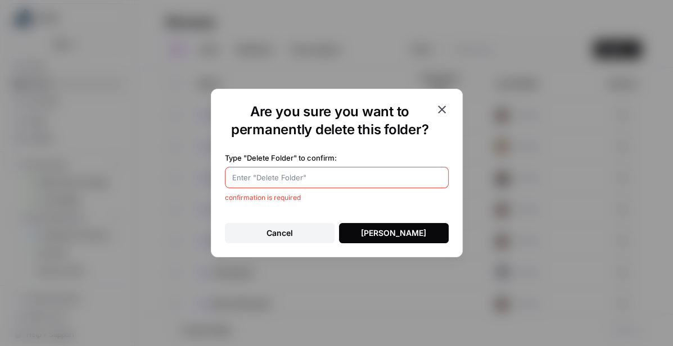
click at [327, 182] on input "Type "Delete Folder" to confirm:" at bounding box center [336, 177] width 209 height 11
click at [391, 232] on div "Delete Folder" at bounding box center [393, 233] width 65 height 11
click at [231, 176] on div "delete folder" at bounding box center [337, 177] width 224 height 21
click at [254, 178] on input "Delete folder" at bounding box center [336, 177] width 209 height 11
type input "Delete Folder"
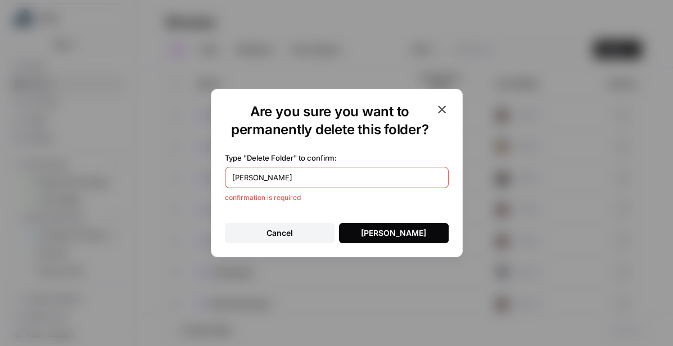
click at [424, 238] on button "Delete Folder" at bounding box center [394, 233] width 110 height 20
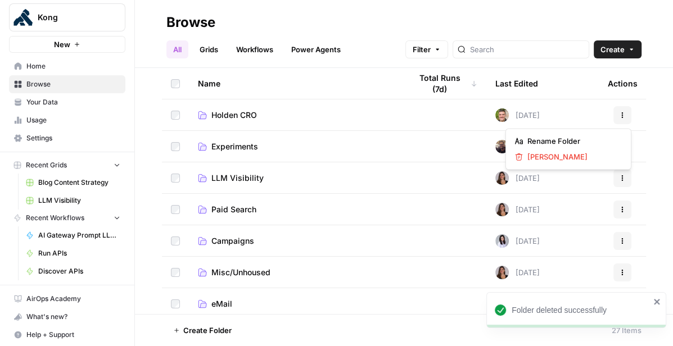
click at [628, 117] on button "Actions" at bounding box center [623, 115] width 18 height 18
click at [594, 141] on span "Rename Folder" at bounding box center [573, 141] width 90 height 11
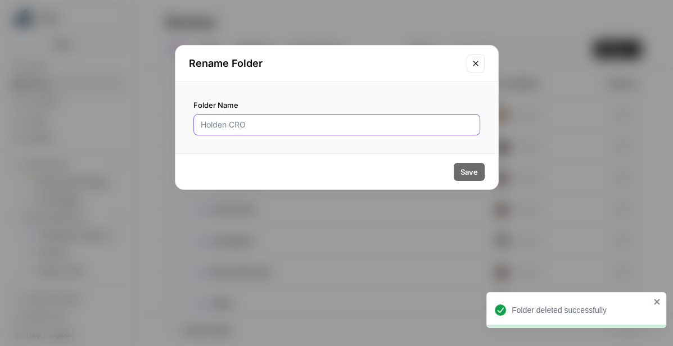
click at [226, 127] on input "Folder Name" at bounding box center [337, 124] width 272 height 11
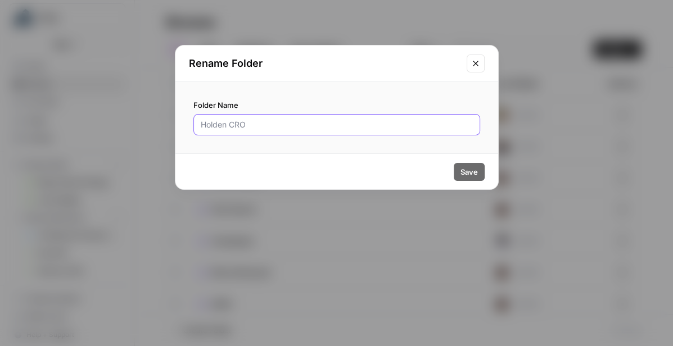
click at [229, 125] on input "Folder Name" at bounding box center [337, 124] width 272 height 11
type input "Holden"
click at [475, 174] on span "Save" at bounding box center [469, 171] width 17 height 11
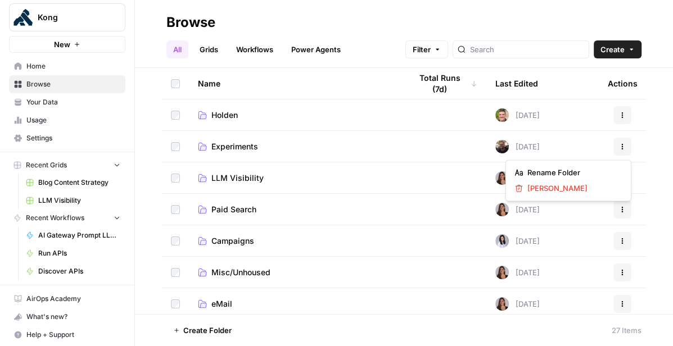
click at [624, 147] on icon "button" at bounding box center [622, 146] width 7 height 7
click at [596, 174] on span "Rename Folder" at bounding box center [573, 172] width 90 height 11
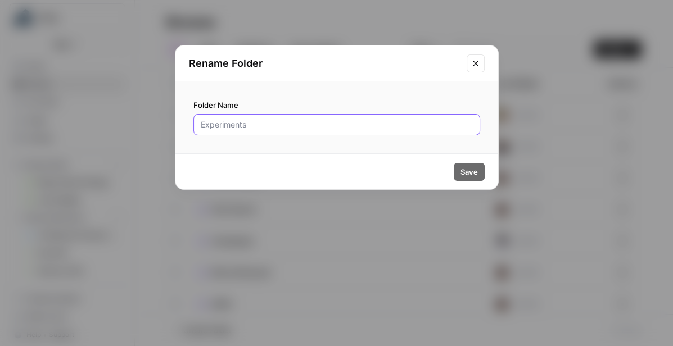
click at [330, 123] on input "Folder Name" at bounding box center [337, 124] width 272 height 11
type input "[PERSON_NAME]"
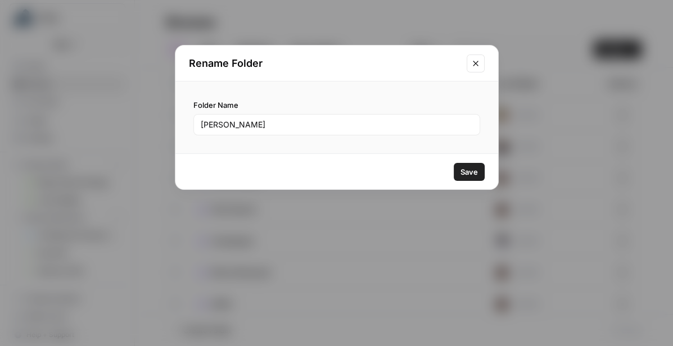
click at [470, 166] on span "Save" at bounding box center [469, 171] width 17 height 11
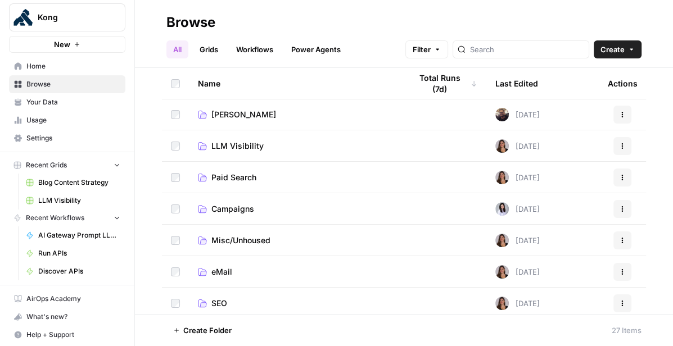
scroll to position [34, 0]
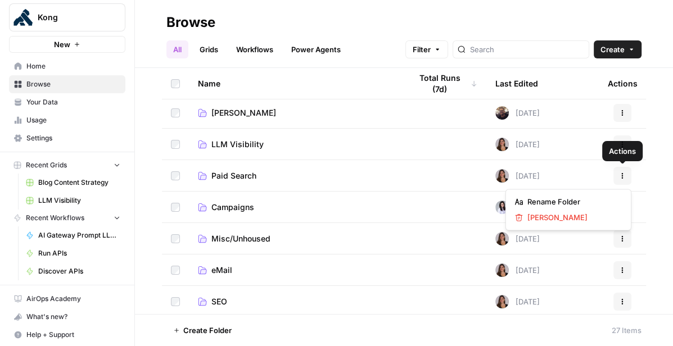
click at [616, 177] on button "Actions" at bounding box center [623, 176] width 18 height 18
click at [587, 200] on span "Rename Folder" at bounding box center [573, 201] width 90 height 11
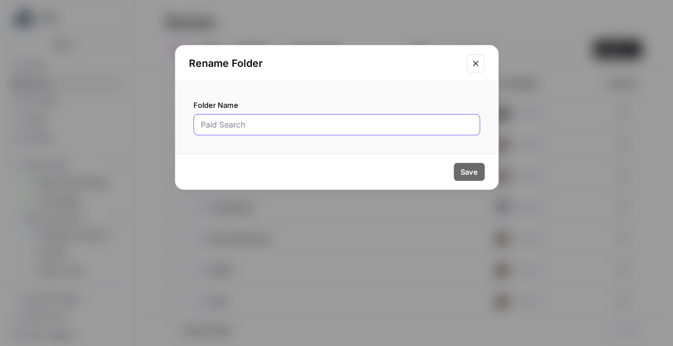
click at [289, 126] on input "Folder Name" at bounding box center [337, 124] width 272 height 11
type input "Kristen"
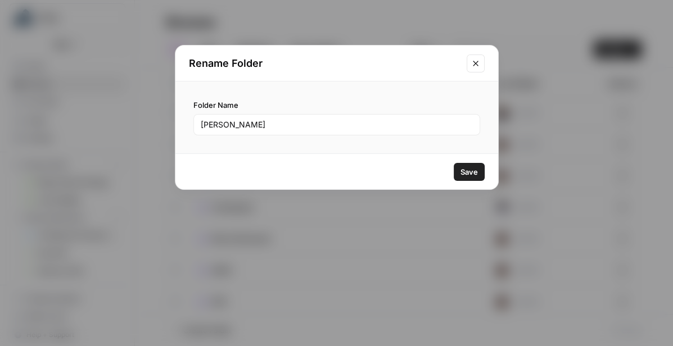
click at [470, 169] on span "Save" at bounding box center [469, 171] width 17 height 11
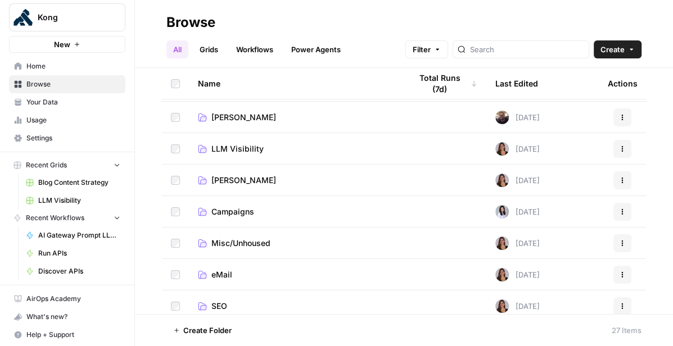
scroll to position [36, 0]
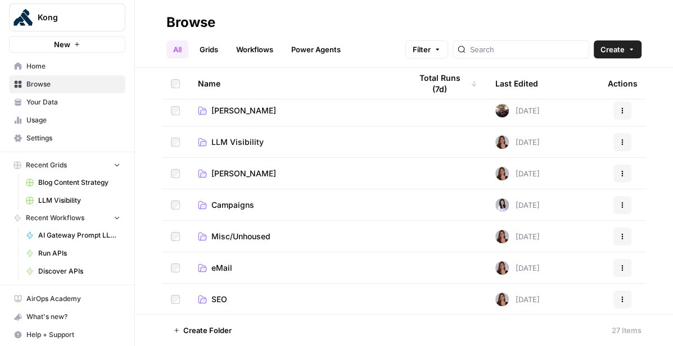
click at [629, 205] on button "Actions" at bounding box center [623, 205] width 18 height 18
click at [656, 190] on div "Name Total Runs (7d) Last Edited Actions Holden Today Actions Alex Today Action…" at bounding box center [404, 191] width 538 height 246
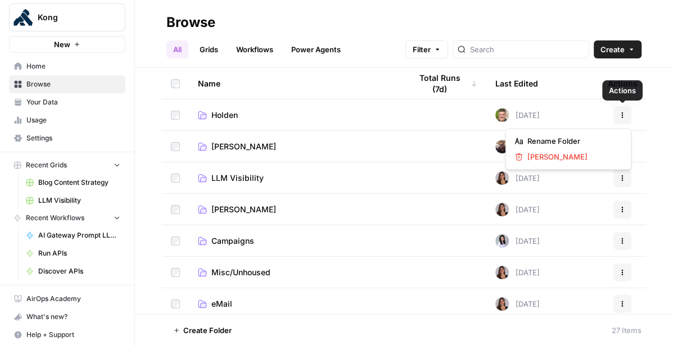
click at [624, 119] on button "Actions" at bounding box center [623, 115] width 18 height 18
click at [591, 142] on span "Rename Folder" at bounding box center [573, 141] width 90 height 11
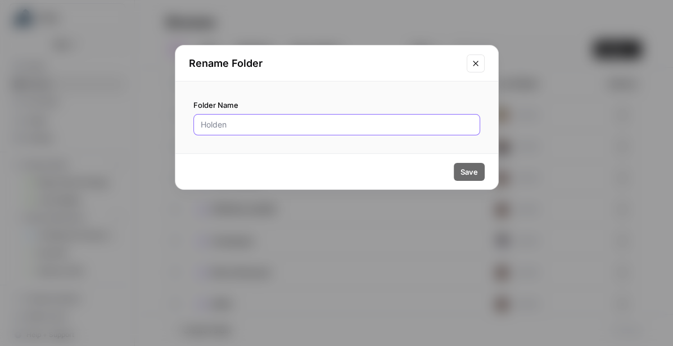
click at [276, 120] on input "Folder Name" at bounding box center [337, 124] width 272 height 11
type input "CRO"
click at [476, 171] on span "Save" at bounding box center [469, 171] width 17 height 11
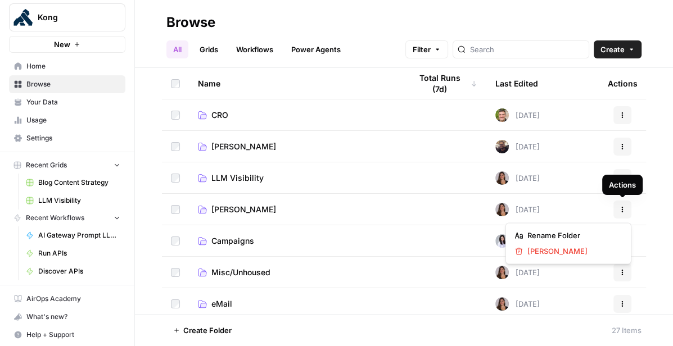
click at [618, 205] on button "Actions" at bounding box center [623, 210] width 18 height 18
click at [588, 232] on span "Rename Folder" at bounding box center [573, 235] width 90 height 11
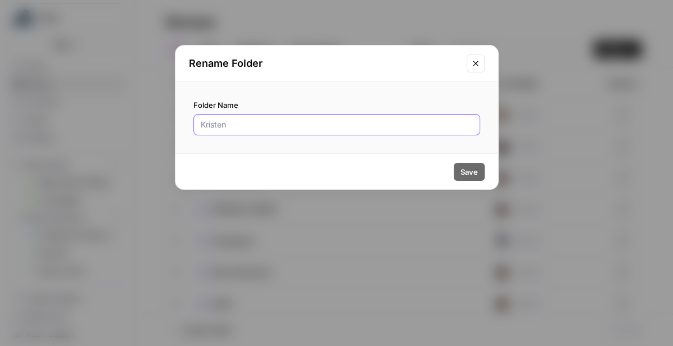
click at [314, 128] on input "Folder Name" at bounding box center [337, 124] width 272 height 11
type input "Paid Marketing"
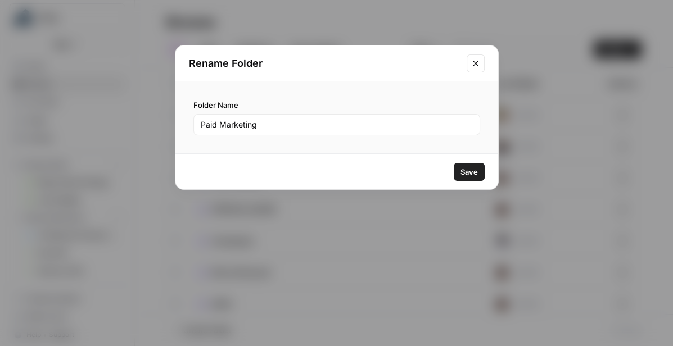
click at [463, 171] on span "Save" at bounding box center [469, 171] width 17 height 11
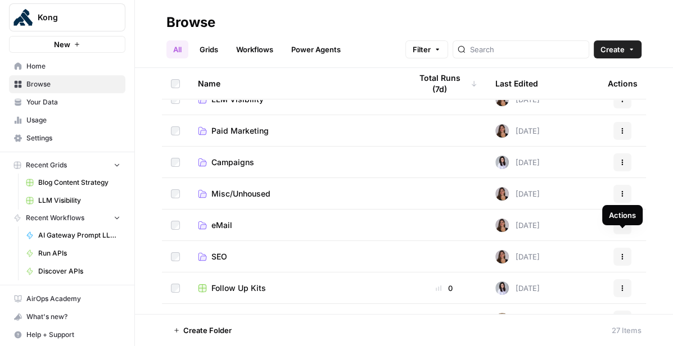
scroll to position [88, 0]
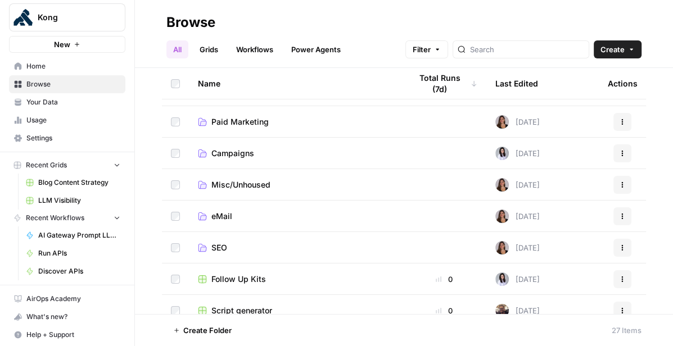
click at [245, 187] on span "Misc/Unhoused" at bounding box center [240, 184] width 59 height 11
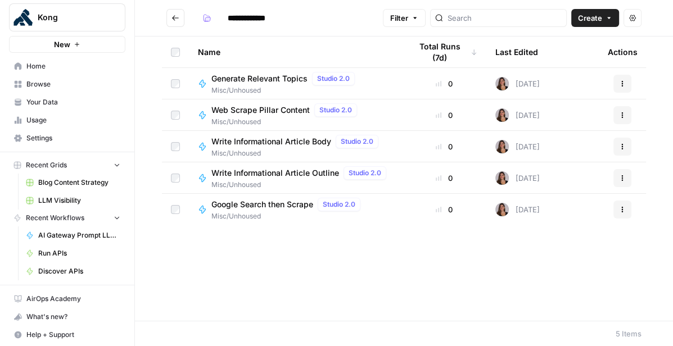
click at [174, 19] on icon "Go back" at bounding box center [176, 18] width 8 height 8
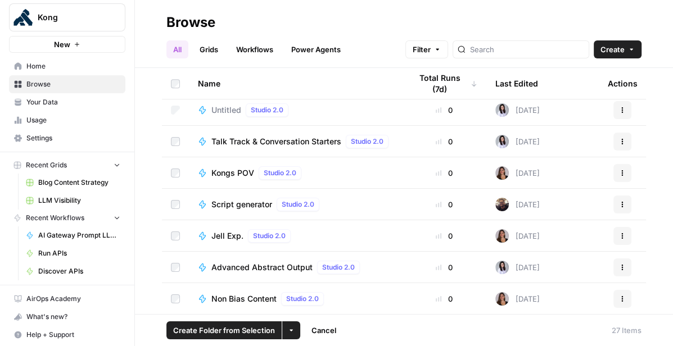
scroll to position [547, 0]
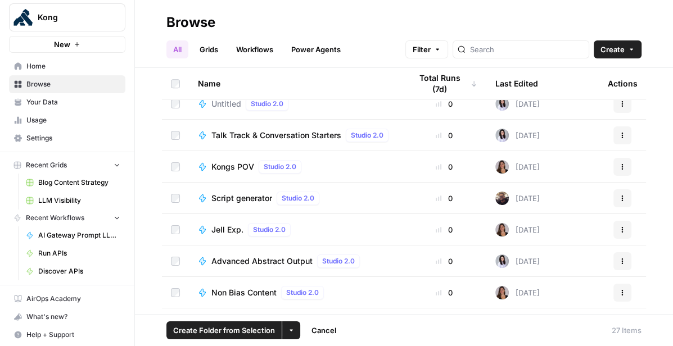
click at [174, 129] on td at bounding box center [175, 135] width 27 height 31
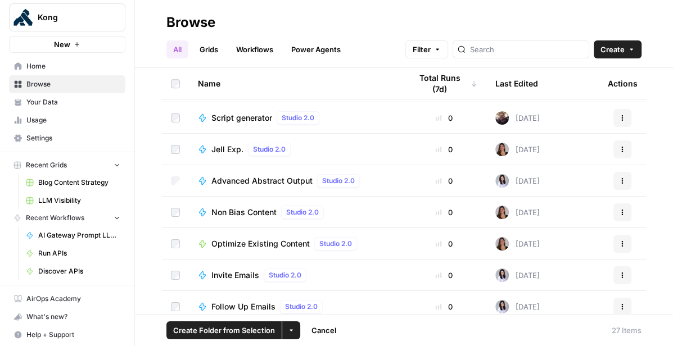
scroll to position [635, 0]
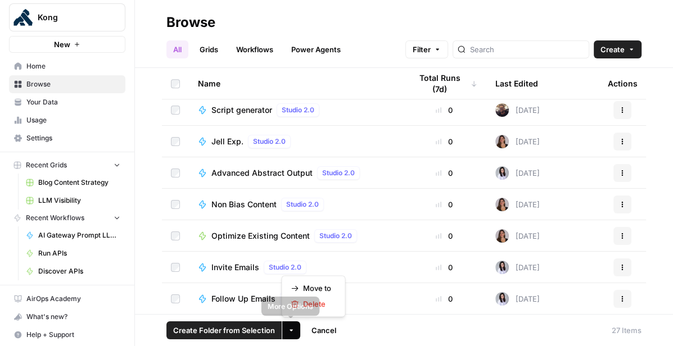
click at [292, 335] on button "More Options" at bounding box center [291, 331] width 18 height 18
click at [320, 291] on span "Move to" at bounding box center [317, 288] width 28 height 11
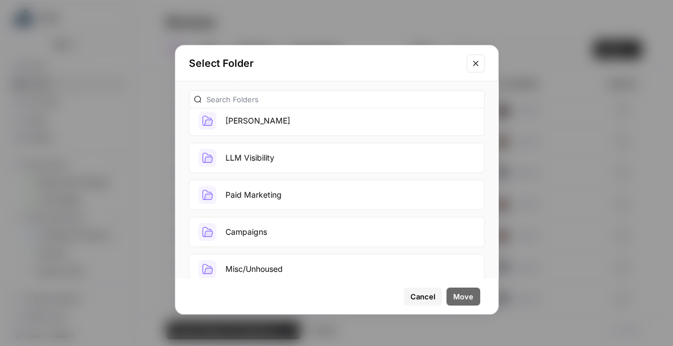
scroll to position [134, 0]
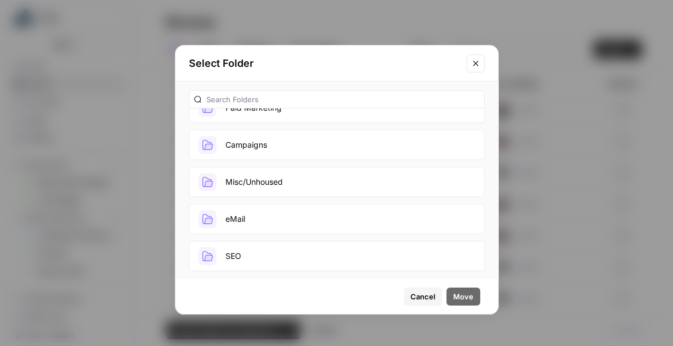
click at [292, 147] on button "Campaigns" at bounding box center [337, 145] width 296 height 30
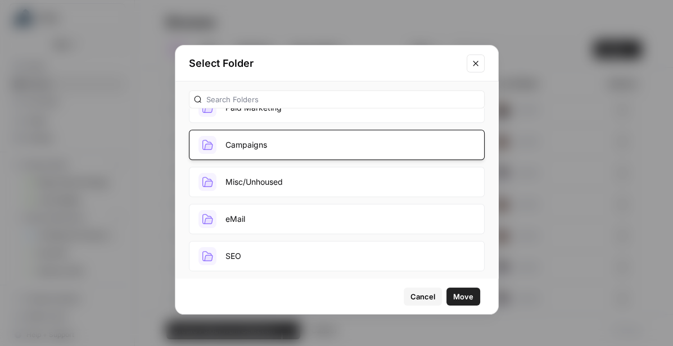
click at [457, 292] on span "Move" at bounding box center [463, 296] width 20 height 11
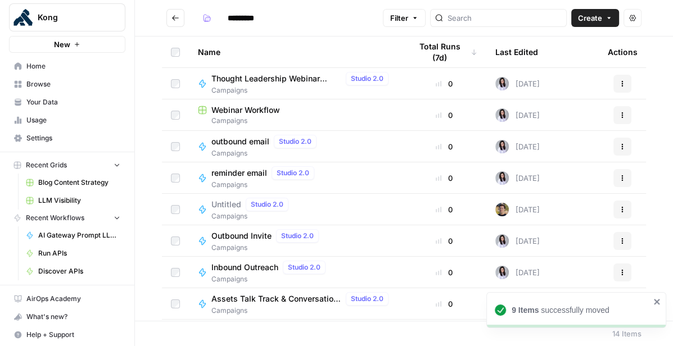
click at [174, 16] on icon "Go back" at bounding box center [176, 18] width 8 height 8
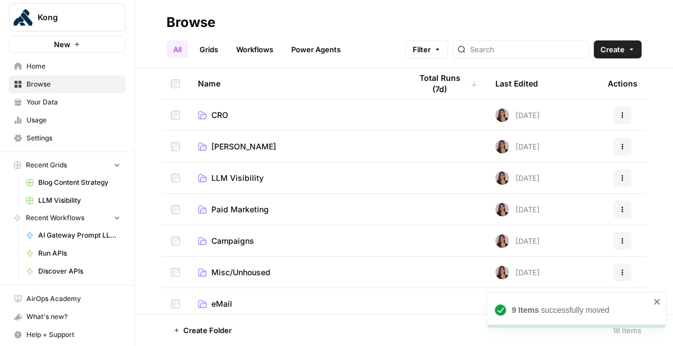
scroll to position [352, 0]
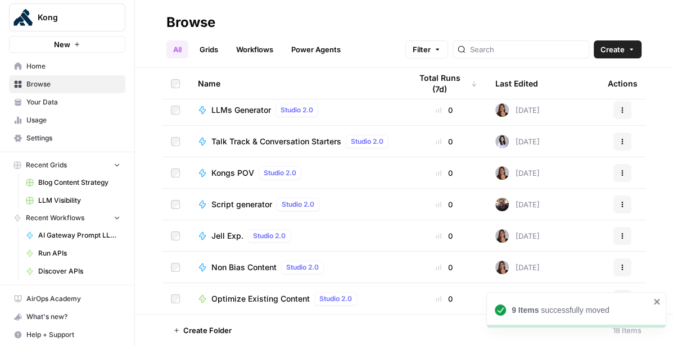
click at [659, 301] on icon "close" at bounding box center [658, 302] width 8 height 9
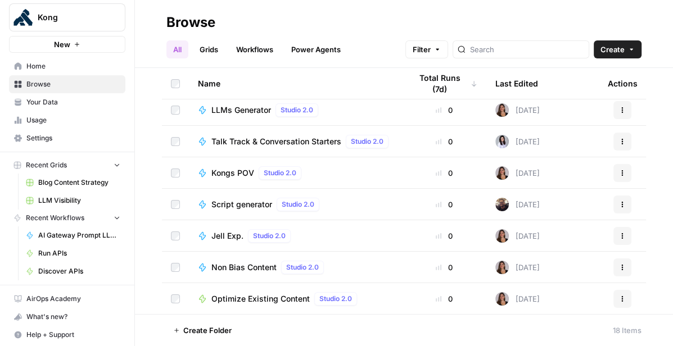
click at [174, 293] on td at bounding box center [175, 298] width 27 height 31
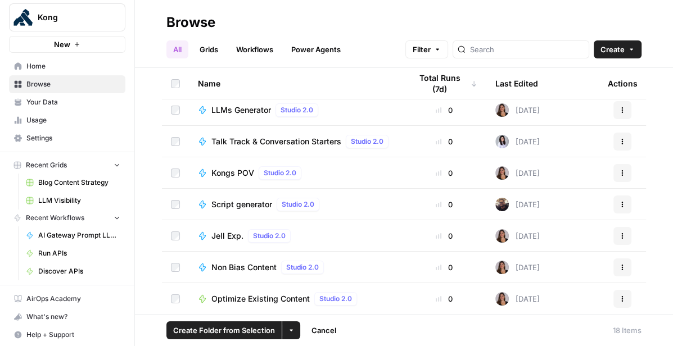
click at [287, 327] on button "More Options" at bounding box center [291, 331] width 18 height 18
click at [312, 287] on span "Move to" at bounding box center [317, 288] width 28 height 11
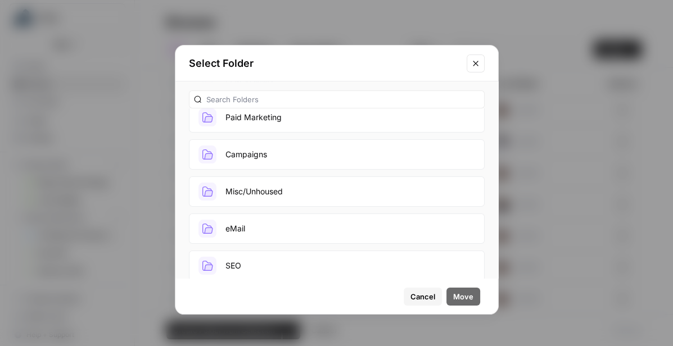
scroll to position [134, 0]
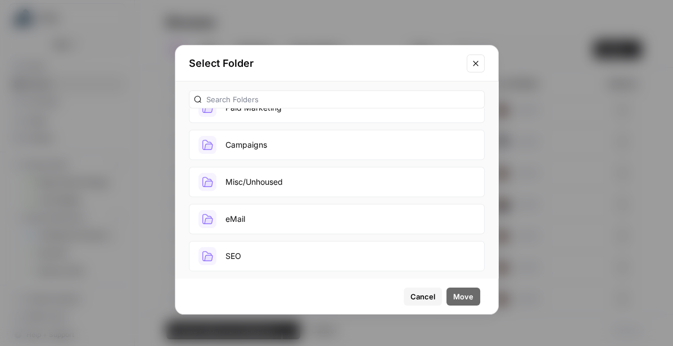
click at [272, 246] on button "SEO" at bounding box center [337, 256] width 296 height 30
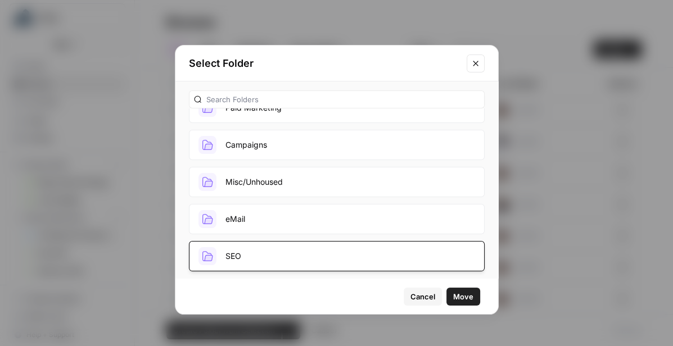
click at [474, 299] on button "Move" at bounding box center [464, 297] width 34 height 18
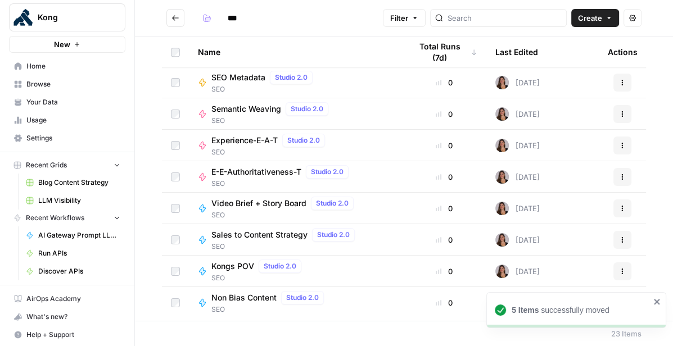
scroll to position [471, 0]
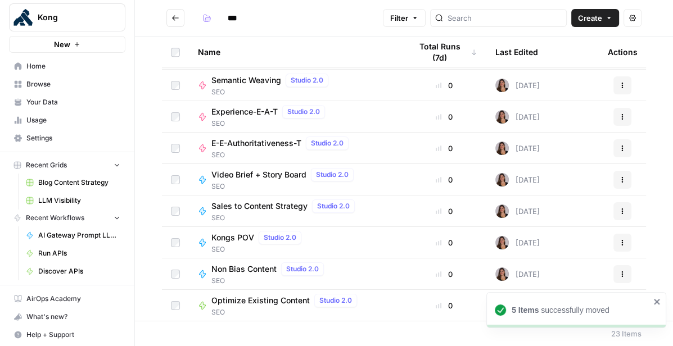
click at [167, 9] on h2 "***" at bounding box center [272, 18] width 212 height 18
click at [171, 12] on button "Go back" at bounding box center [175, 18] width 18 height 18
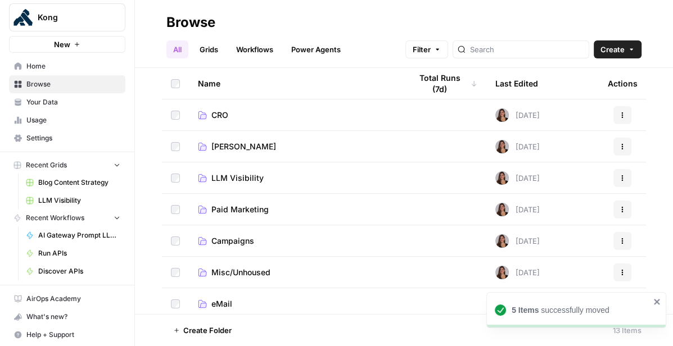
scroll to position [194, 0]
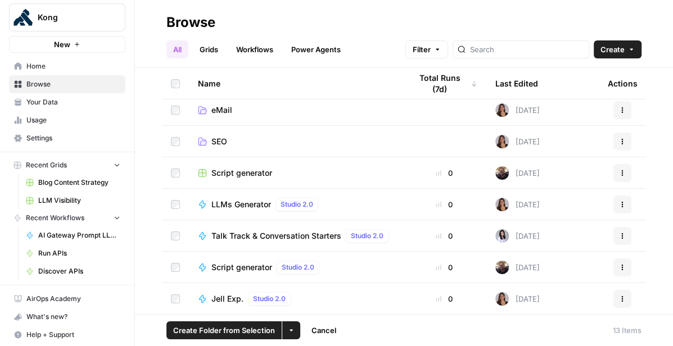
click at [293, 332] on icon "button" at bounding box center [291, 330] width 7 height 7
click at [314, 291] on span "Move to" at bounding box center [317, 288] width 28 height 11
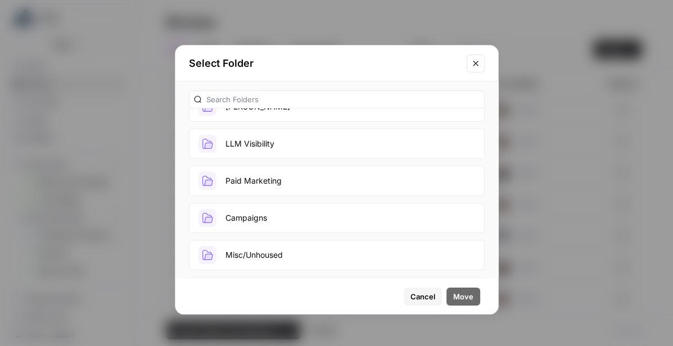
scroll to position [134, 0]
click at [307, 142] on button "Campaigns" at bounding box center [337, 145] width 296 height 30
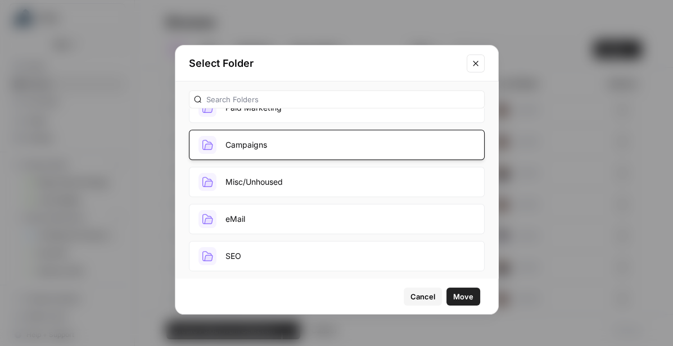
click at [466, 298] on span "Move" at bounding box center [463, 296] width 20 height 11
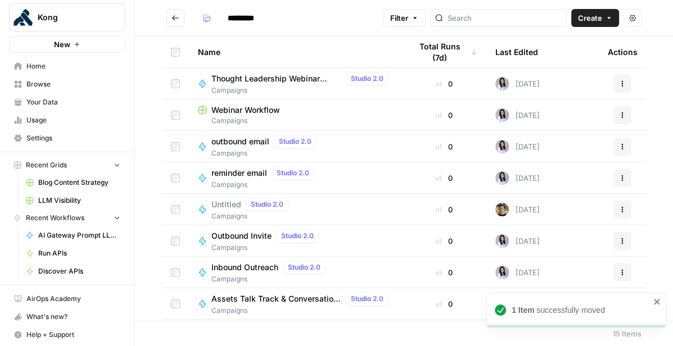
scroll to position [219, 0]
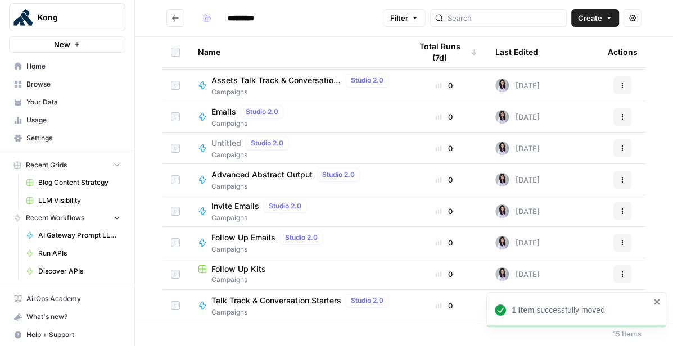
click at [175, 16] on icon "Go back" at bounding box center [176, 18] width 8 height 8
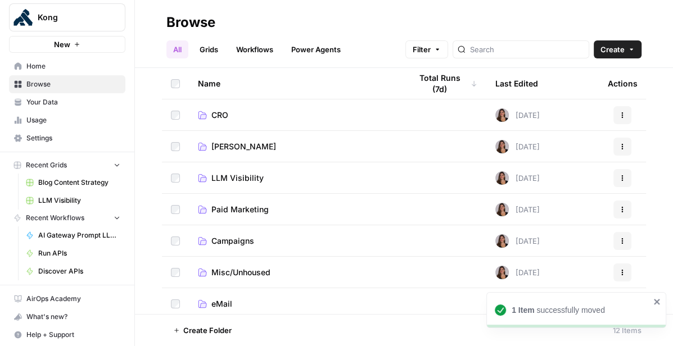
scroll to position [163, 0]
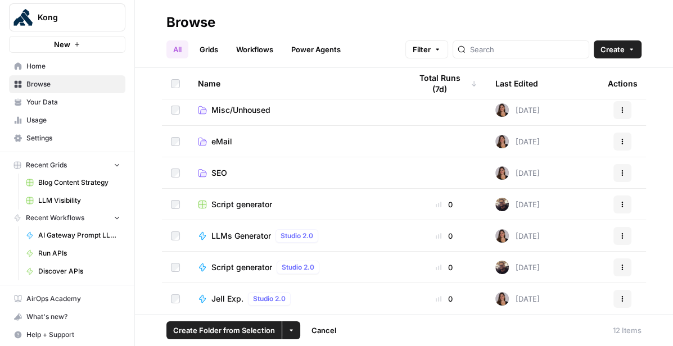
click at [295, 332] on button "More Options" at bounding box center [291, 331] width 18 height 18
click at [313, 309] on span "Delete" at bounding box center [317, 304] width 28 height 11
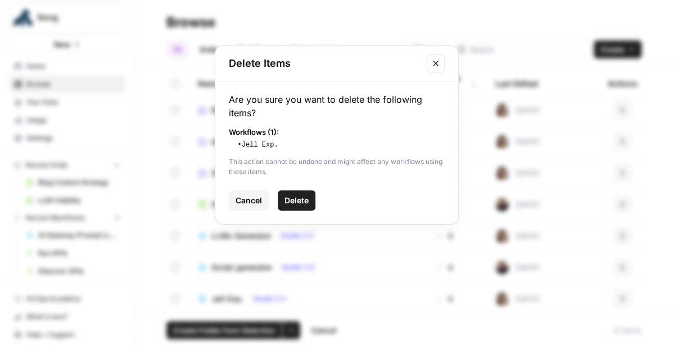
click at [302, 201] on span "Delete" at bounding box center [297, 200] width 24 height 11
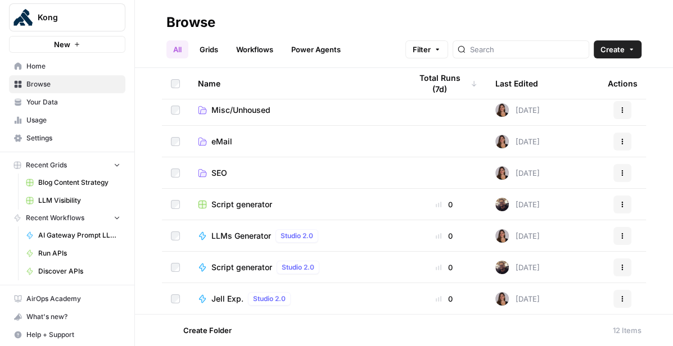
scroll to position [131, 0]
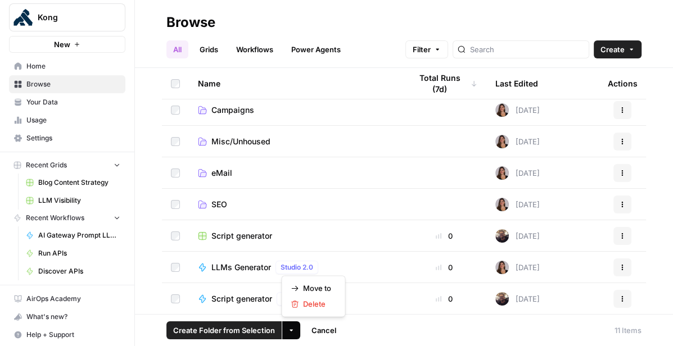
click at [298, 332] on button "More Options" at bounding box center [291, 331] width 18 height 18
click at [319, 286] on span "Move to" at bounding box center [317, 288] width 28 height 11
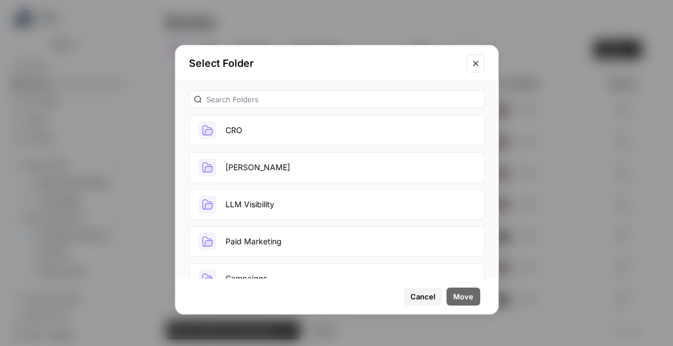
click at [285, 169] on button "[PERSON_NAME]" at bounding box center [337, 167] width 296 height 30
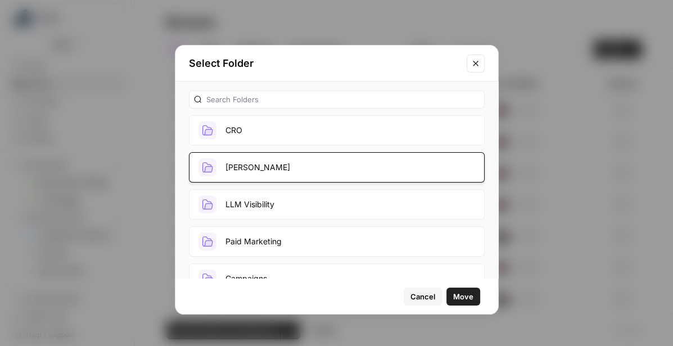
click at [462, 296] on span "Move" at bounding box center [463, 296] width 20 height 11
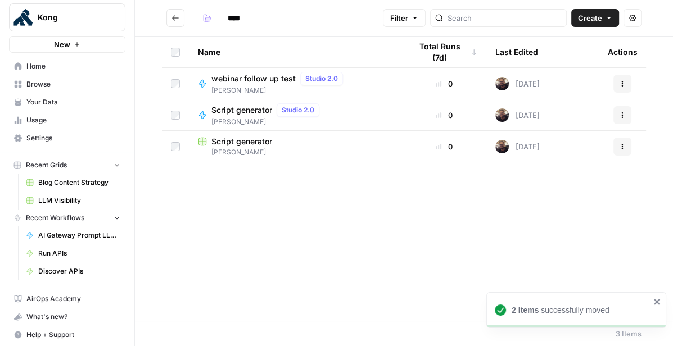
click at [174, 15] on icon "Go back" at bounding box center [175, 17] width 7 height 5
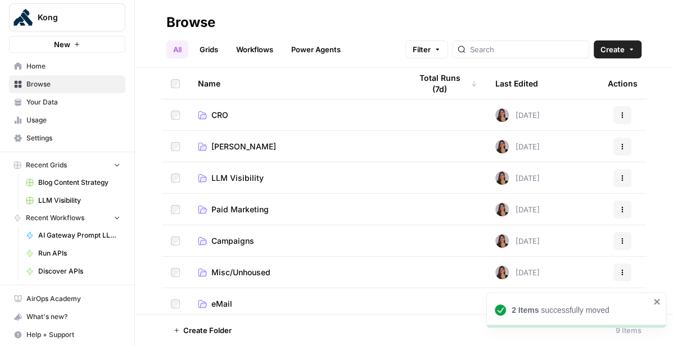
scroll to position [68, 0]
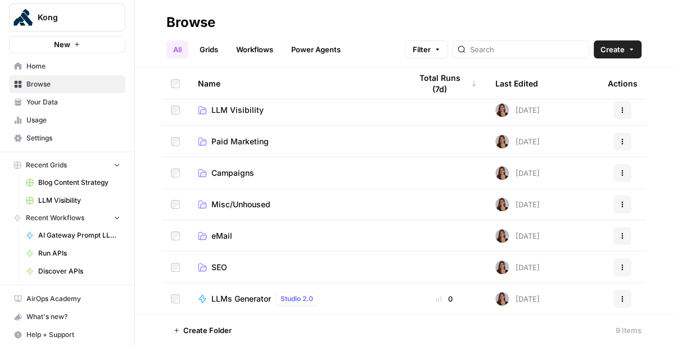
click at [246, 301] on span "LLMs Generator" at bounding box center [241, 299] width 60 height 11
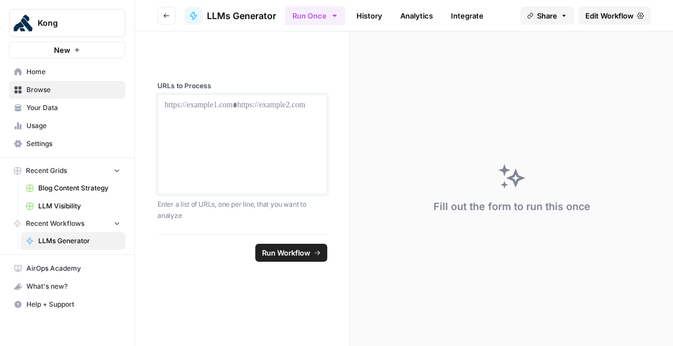
click at [215, 172] on div at bounding box center [242, 145] width 155 height 90
click at [40, 92] on span "Browse" at bounding box center [73, 90] width 94 height 10
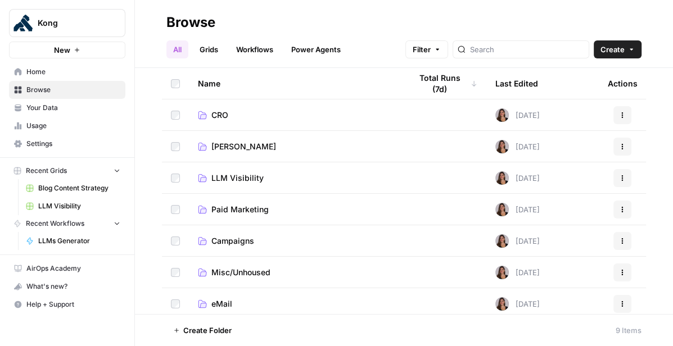
scroll to position [68, 0]
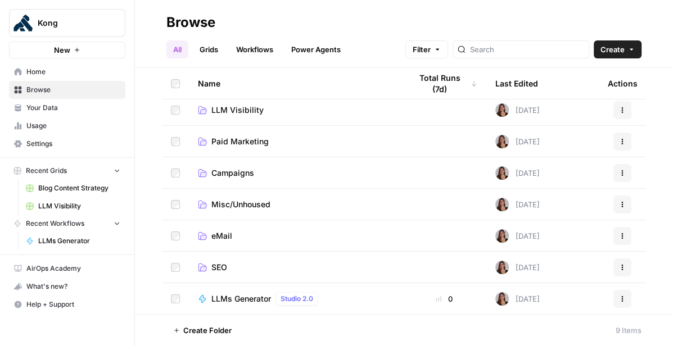
click at [229, 268] on link "SEO" at bounding box center [295, 267] width 195 height 11
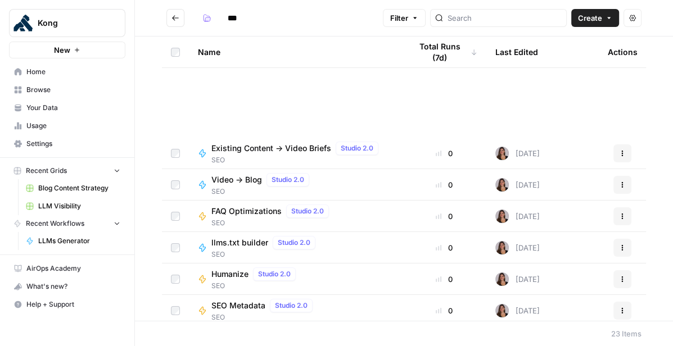
scroll to position [471, 0]
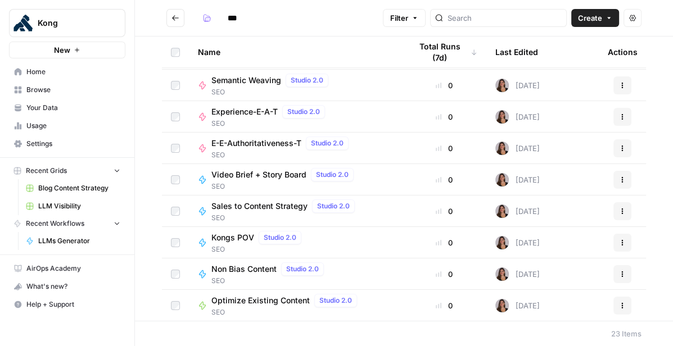
click at [181, 18] on button "Go back" at bounding box center [175, 18] width 18 height 18
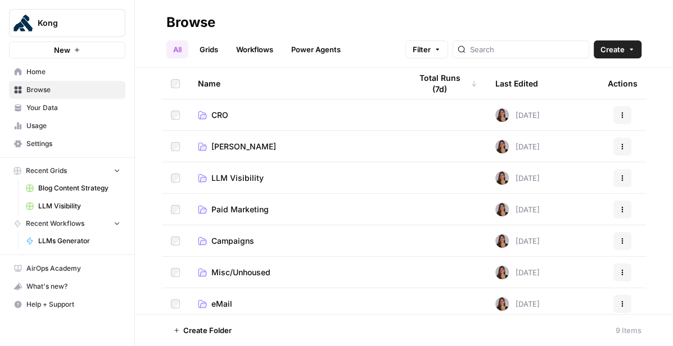
scroll to position [68, 0]
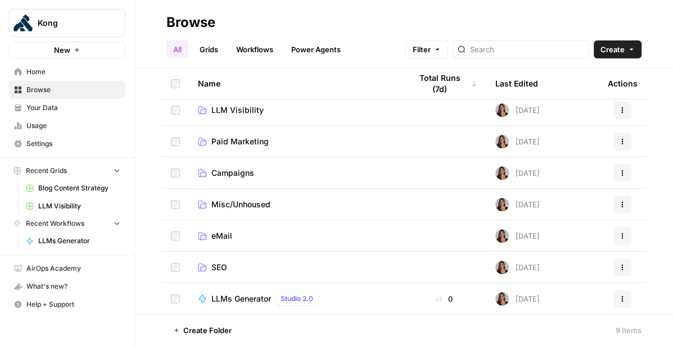
click at [222, 271] on span "SEO" at bounding box center [219, 267] width 16 height 11
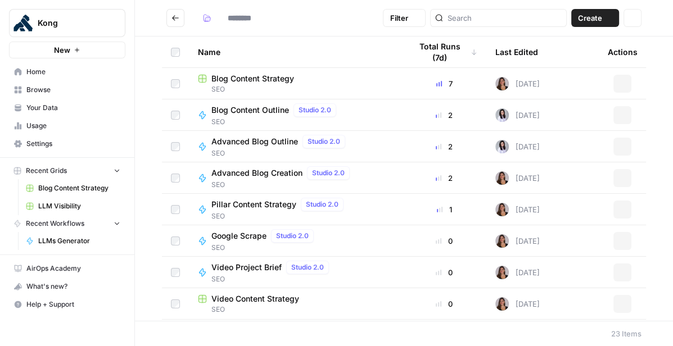
type input "***"
click at [175, 21] on icon "Go back" at bounding box center [176, 18] width 8 height 8
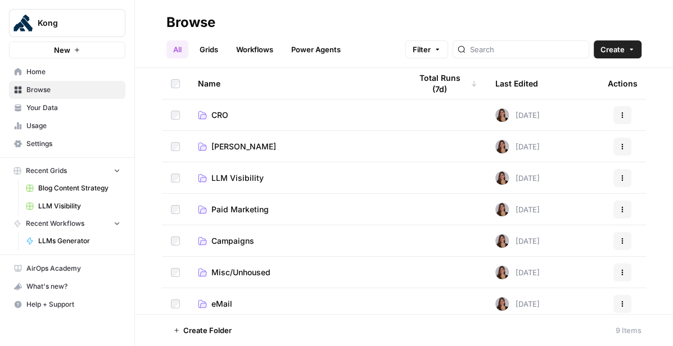
scroll to position [68, 0]
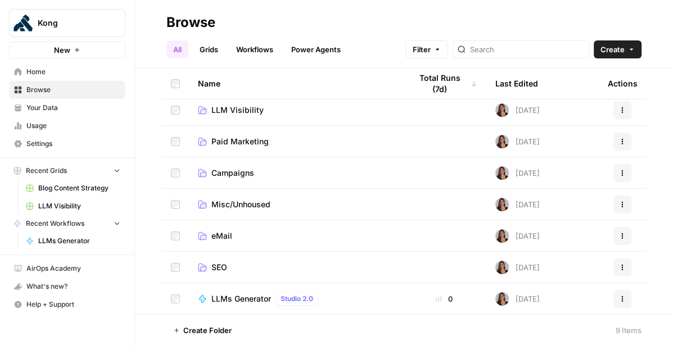
click at [253, 299] on span "LLMs Generator" at bounding box center [241, 299] width 60 height 11
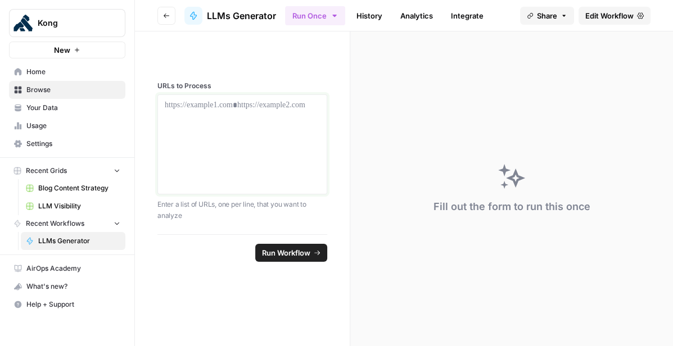
click at [231, 170] on div at bounding box center [242, 145] width 155 height 90
drag, startPoint x: 175, startPoint y: 201, endPoint x: 252, endPoint y: 212, distance: 77.2
click at [252, 212] on p "Enter a list of URLs, one per line, that you want to analyze" at bounding box center [242, 210] width 170 height 22
click at [253, 212] on p "Enter a list of URLs, one per line, that you want to analyze" at bounding box center [242, 210] width 170 height 22
click at [223, 155] on div at bounding box center [242, 145] width 155 height 90
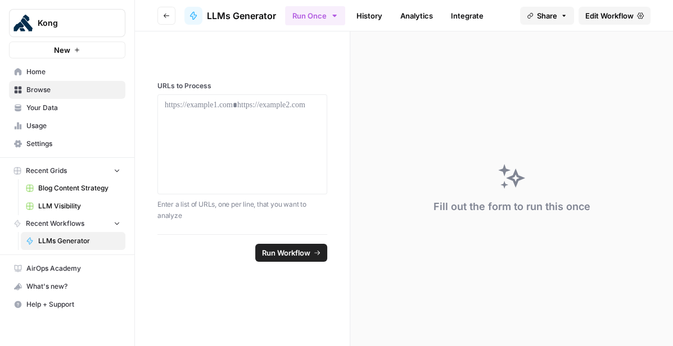
click at [596, 17] on span "Edit Workflow" at bounding box center [609, 15] width 48 height 11
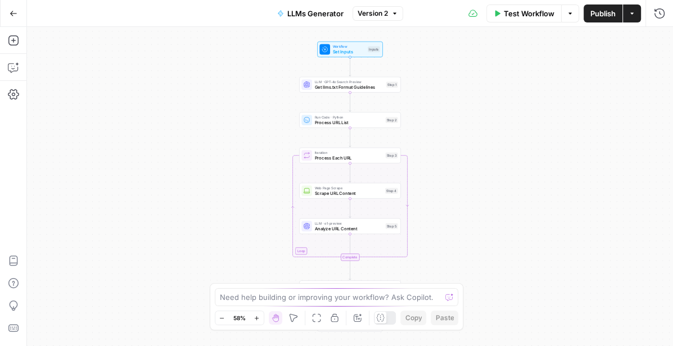
click at [357, 84] on span "Get llms.txt Format Guidelines" at bounding box center [349, 87] width 69 height 7
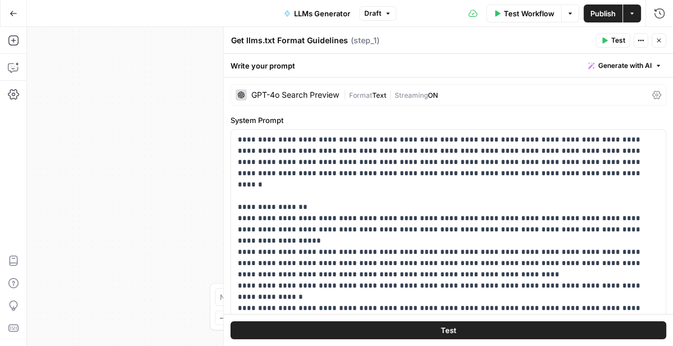
click at [188, 113] on div "Workflow Set Inputs Inputs LLM · GPT-4o Search Preview Get llms.txt Format Guid…" at bounding box center [350, 186] width 646 height 319
click at [320, 18] on span "LLMs Generator" at bounding box center [322, 13] width 56 height 11
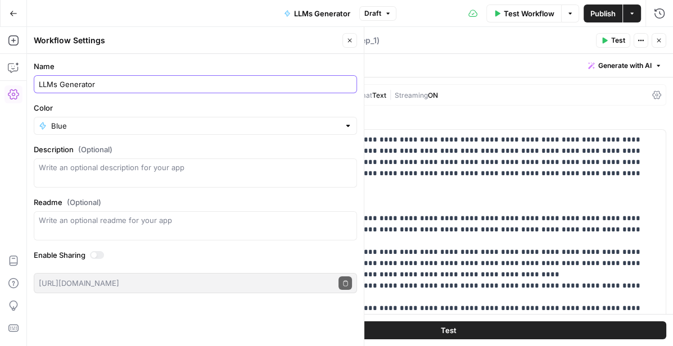
click at [56, 82] on input "LLMs Generator" at bounding box center [195, 84] width 313 height 11
type input "LLMs.txt Generator"
click at [592, 15] on span "Publish" at bounding box center [603, 13] width 25 height 11
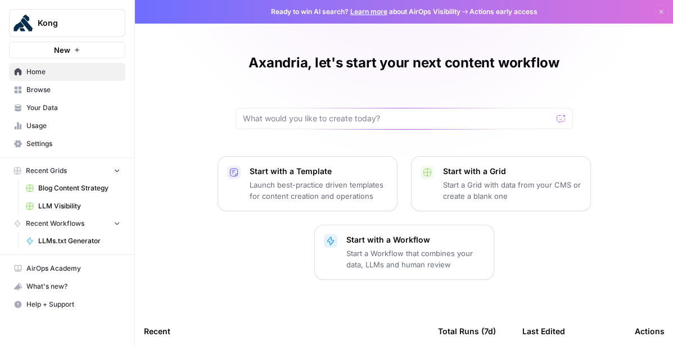
click at [78, 87] on span "Browse" at bounding box center [73, 90] width 94 height 10
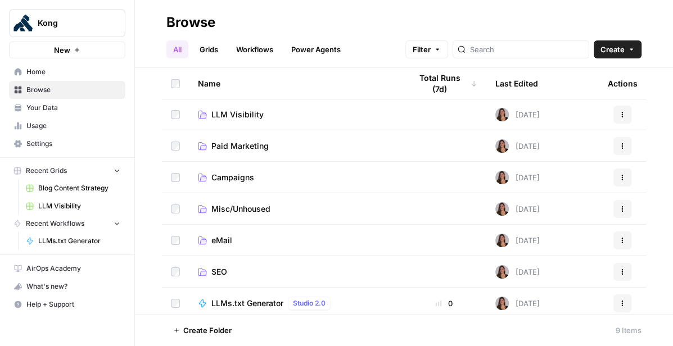
scroll to position [68, 0]
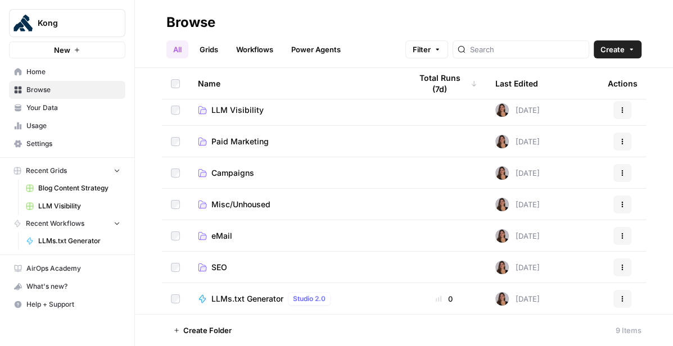
click at [231, 269] on link "SEO" at bounding box center [295, 267] width 195 height 11
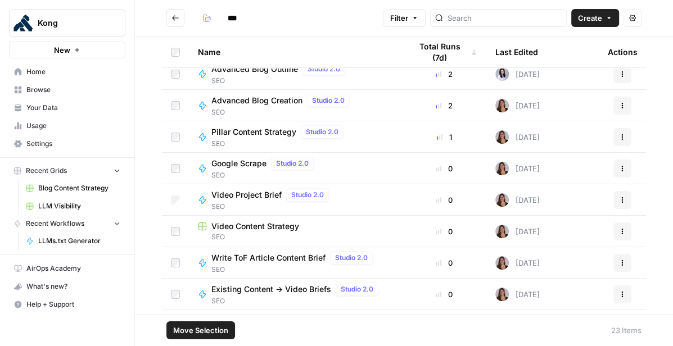
scroll to position [76, 0]
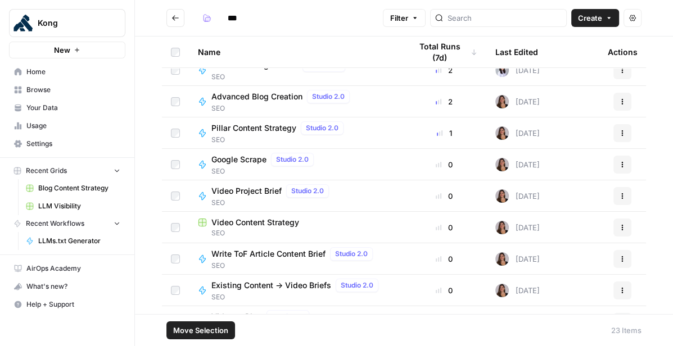
click at [181, 229] on td at bounding box center [175, 227] width 27 height 31
click at [177, 205] on td at bounding box center [175, 196] width 27 height 31
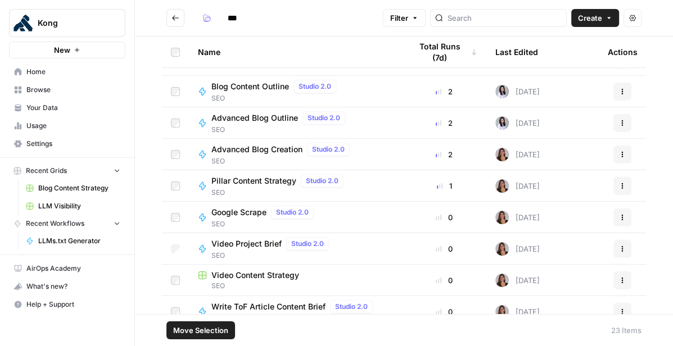
scroll to position [22, 0]
click at [172, 181] on td at bounding box center [175, 187] width 27 height 31
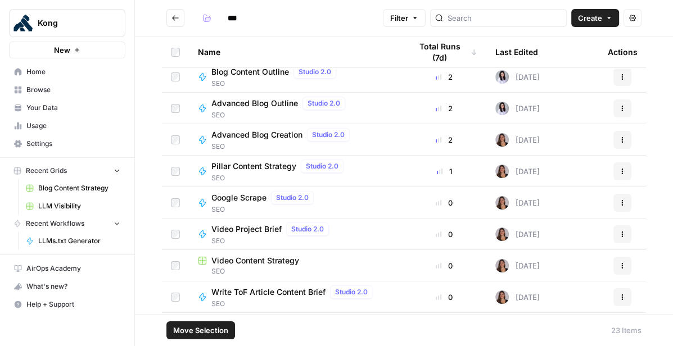
scroll to position [0, 0]
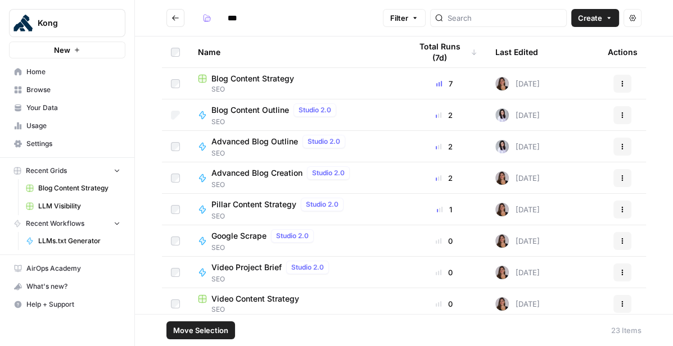
click at [175, 110] on td at bounding box center [175, 115] width 27 height 31
click at [181, 118] on td at bounding box center [175, 115] width 27 height 31
click at [621, 116] on icon "button" at bounding box center [622, 115] width 7 height 7
click at [400, 149] on td "Advanced Blog Outline Studio 2.0 SEO" at bounding box center [295, 146] width 213 height 31
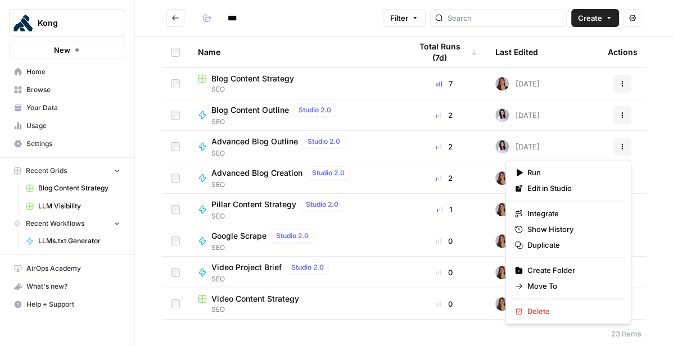
click at [622, 143] on icon "button" at bounding box center [622, 146] width 7 height 7
click at [549, 188] on span "Edit in Studio" at bounding box center [573, 188] width 90 height 11
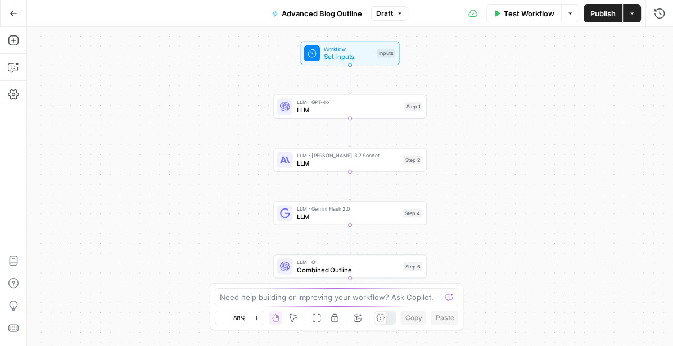
click at [394, 13] on button "Draft" at bounding box center [389, 13] width 37 height 15
click at [233, 85] on div "Workflow Set Inputs Inputs LLM · GPT-4o LLM Step 1 LLM · [PERSON_NAME] 3.7 Sonn…" at bounding box center [350, 186] width 646 height 319
click at [340, 106] on span "LLM" at bounding box center [348, 110] width 103 height 10
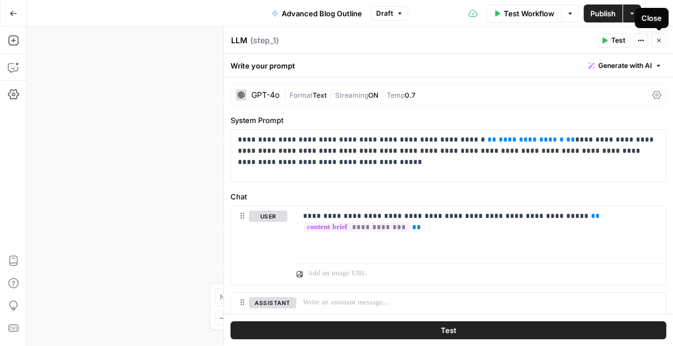
click at [658, 37] on icon "button" at bounding box center [659, 40] width 7 height 7
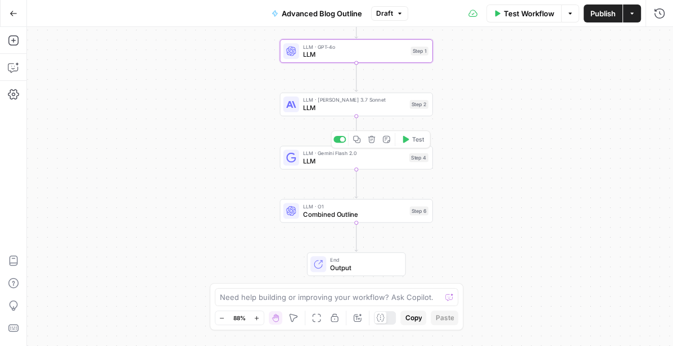
click at [360, 107] on span "LLM" at bounding box center [354, 108] width 103 height 10
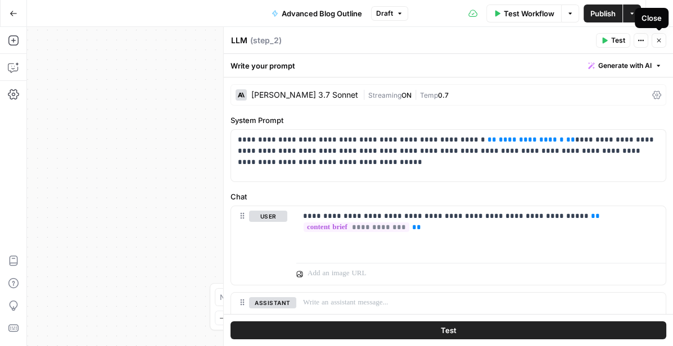
click at [303, 91] on div "[PERSON_NAME] 3.7 Sonnet" at bounding box center [304, 95] width 107 height 8
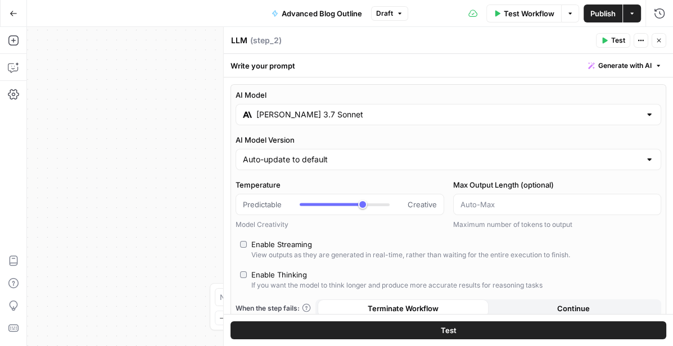
click at [659, 40] on icon "button" at bounding box center [659, 41] width 4 height 4
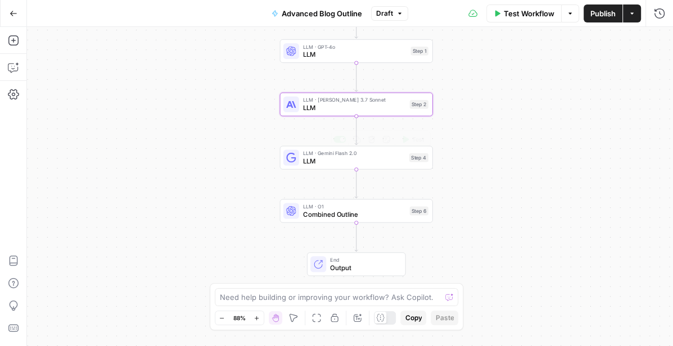
click at [353, 165] on span "LLM" at bounding box center [354, 161] width 102 height 10
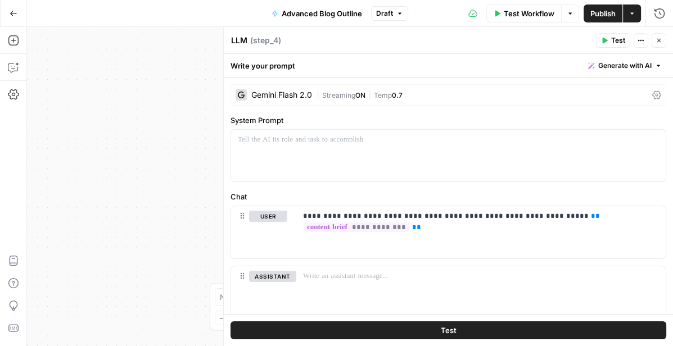
click at [289, 92] on div "Gemini Flash 2.0" at bounding box center [281, 95] width 61 height 8
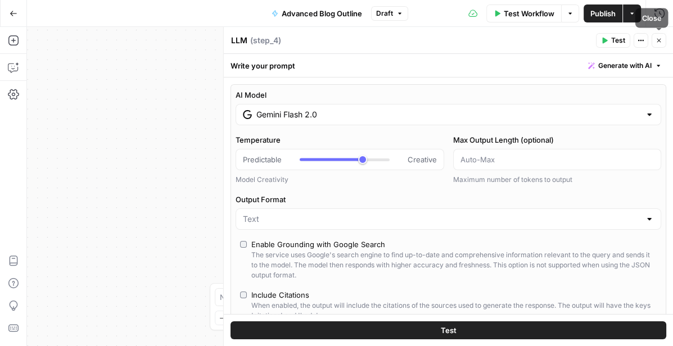
click at [660, 37] on icon "button" at bounding box center [659, 40] width 7 height 7
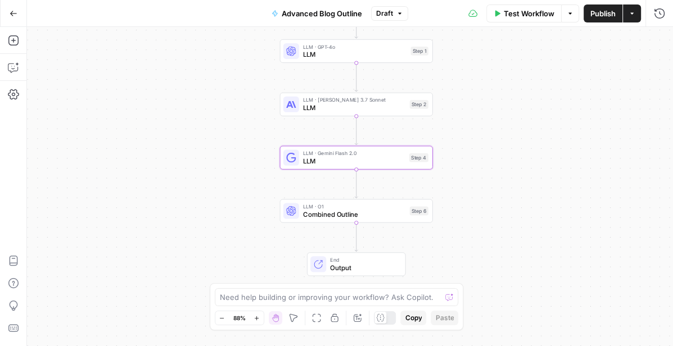
click at [17, 12] on button "Go Back" at bounding box center [13, 13] width 20 height 20
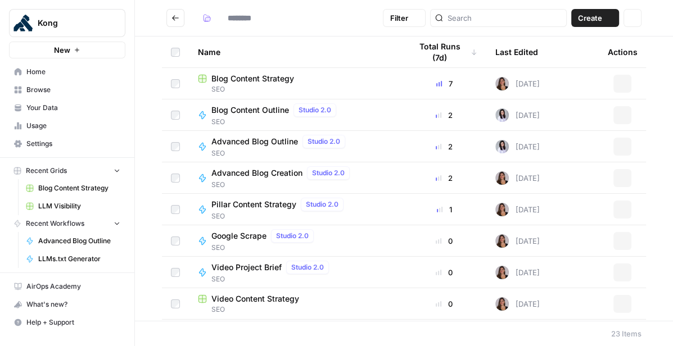
type input "***"
click at [196, 330] on span "Move Selection" at bounding box center [200, 330] width 55 height 11
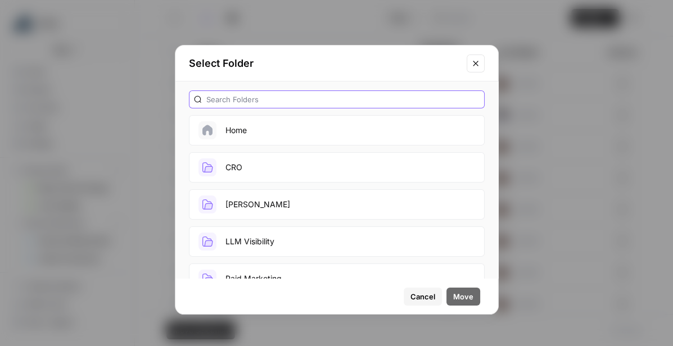
click at [259, 102] on input "text" at bounding box center [342, 99] width 273 height 11
click at [403, 135] on button "Home" at bounding box center [337, 130] width 296 height 30
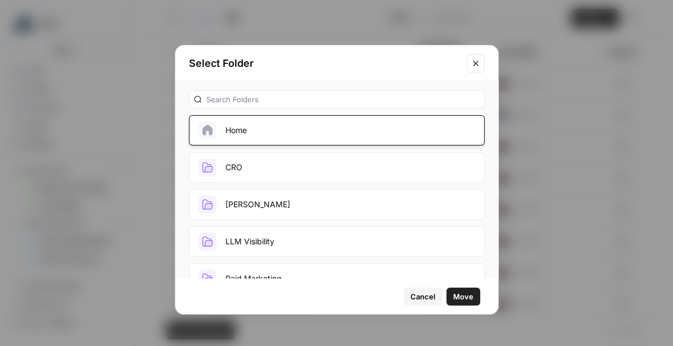
click at [469, 298] on span "Move" at bounding box center [463, 296] width 20 height 11
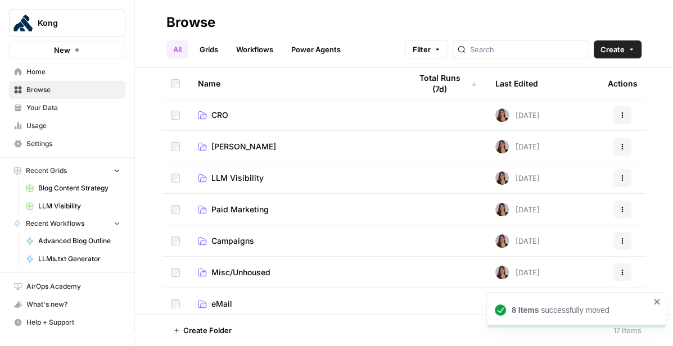
click at [78, 84] on link "Browse" at bounding box center [67, 90] width 116 height 18
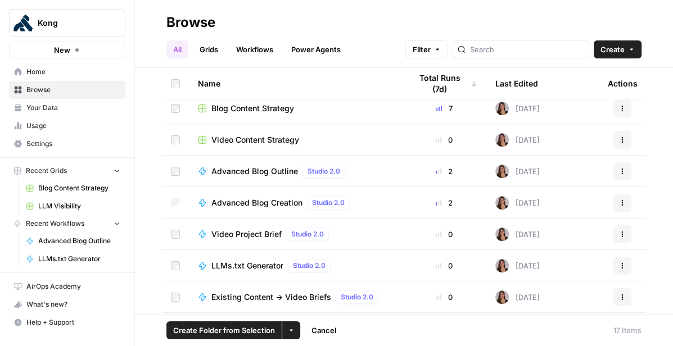
scroll to position [260, 0]
click at [179, 260] on div at bounding box center [175, 264] width 9 height 9
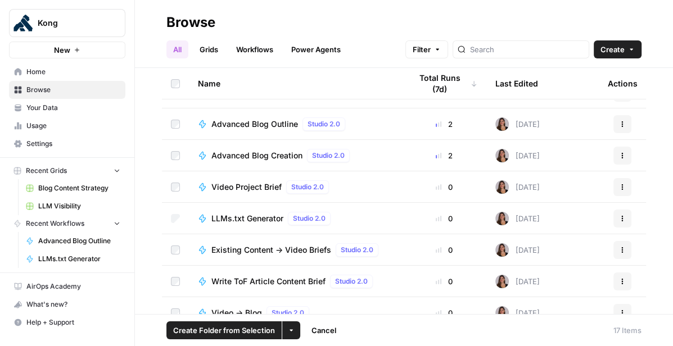
scroll to position [320, 0]
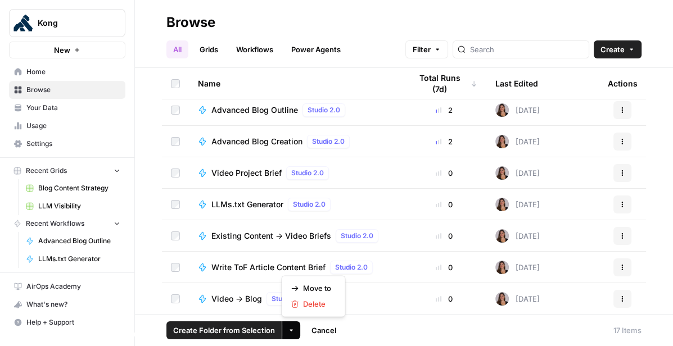
click at [290, 332] on icon "button" at bounding box center [291, 330] width 7 height 7
click at [312, 285] on span "Move to" at bounding box center [317, 288] width 28 height 11
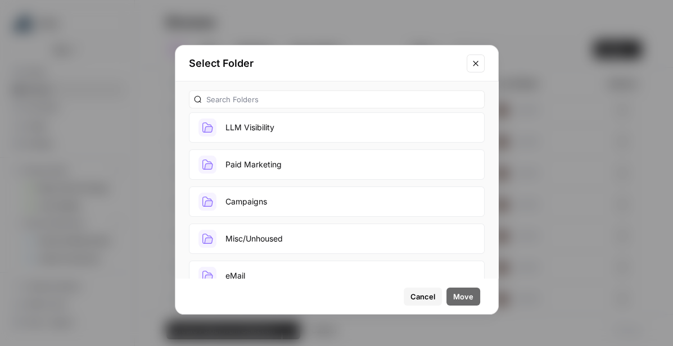
scroll to position [134, 0]
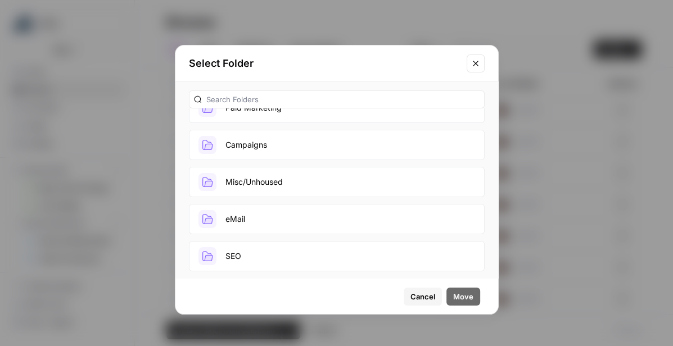
click at [474, 62] on icon "Close modal" at bounding box center [475, 63] width 9 height 9
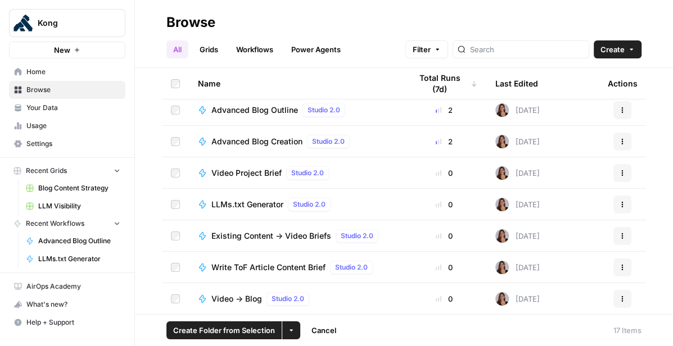
click at [627, 46] on button "Create" at bounding box center [618, 49] width 48 height 18
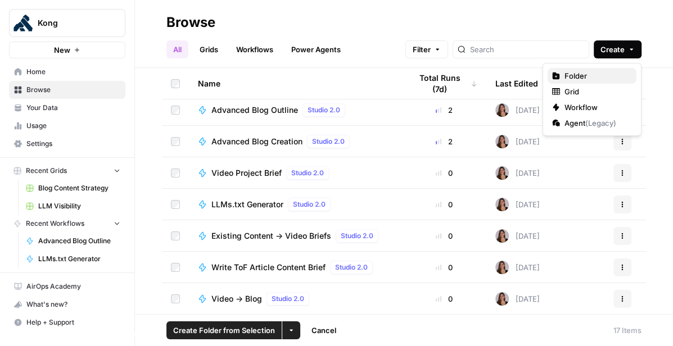
click at [585, 77] on span "Folder" at bounding box center [596, 75] width 63 height 11
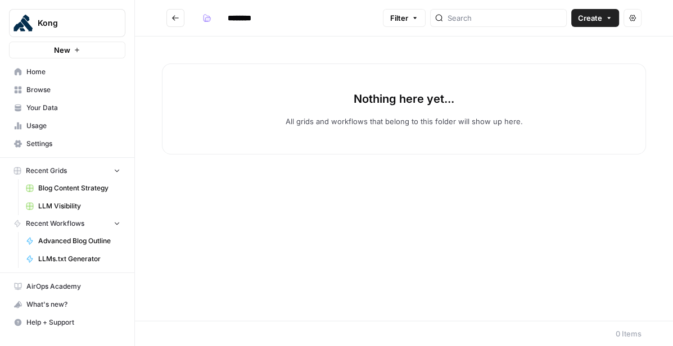
click at [247, 19] on input "********" at bounding box center [254, 18] width 63 height 18
click at [265, 21] on input "********" at bounding box center [254, 18] width 63 height 18
type input "*"
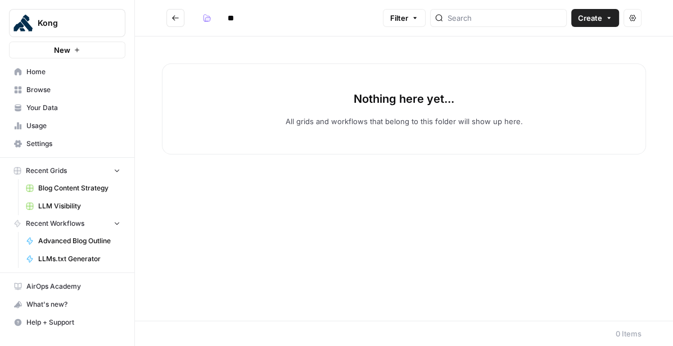
type input "*"
type input "**********"
click at [308, 54] on div "Nothing here yet... All grids and workflows that belong to this folder will sho…" at bounding box center [404, 179] width 538 height 285
click at [176, 21] on icon "Go back" at bounding box center [176, 18] width 8 height 8
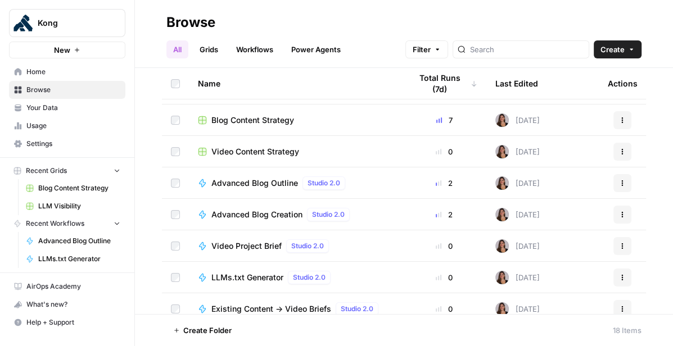
scroll to position [253, 0]
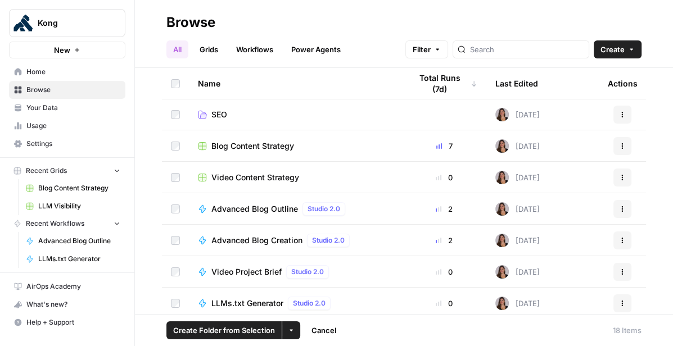
click at [174, 235] on td at bounding box center [175, 240] width 27 height 31
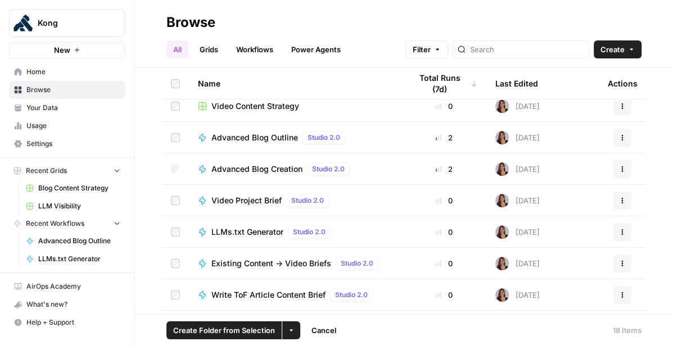
scroll to position [325, 0]
click at [177, 235] on td at bounding box center [175, 231] width 27 height 31
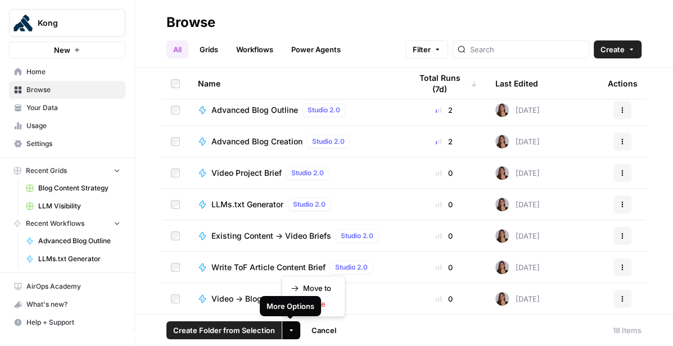
click at [291, 336] on button "More Options" at bounding box center [291, 331] width 18 height 18
click at [314, 290] on span "Move to" at bounding box center [317, 288] width 28 height 11
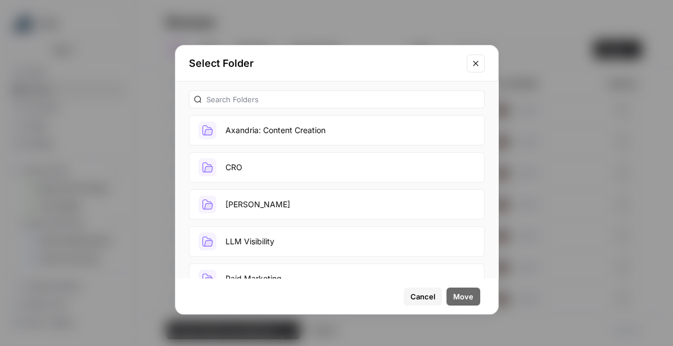
click at [287, 132] on button "Axandria: Content Creation" at bounding box center [337, 130] width 296 height 30
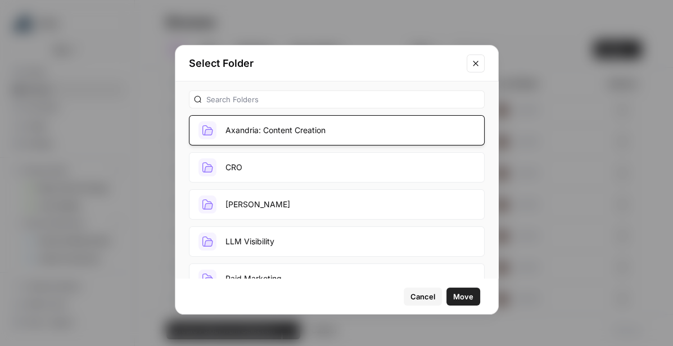
click at [460, 298] on span "Move" at bounding box center [463, 296] width 20 height 11
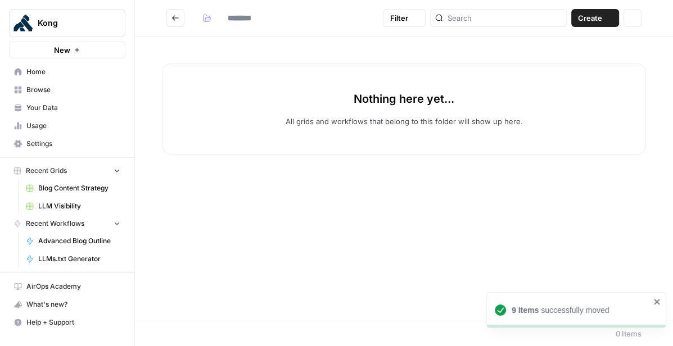
type input "**********"
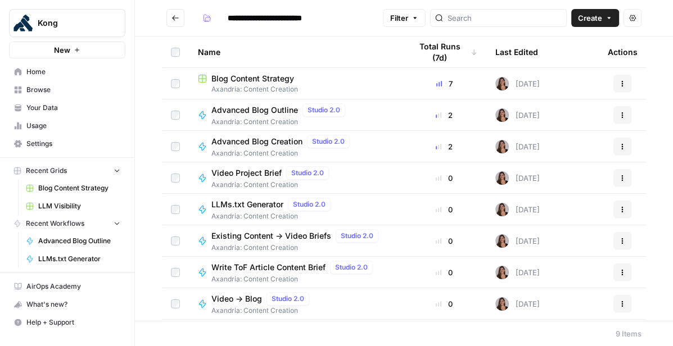
click at [174, 18] on icon "Go back" at bounding box center [175, 17] width 7 height 5
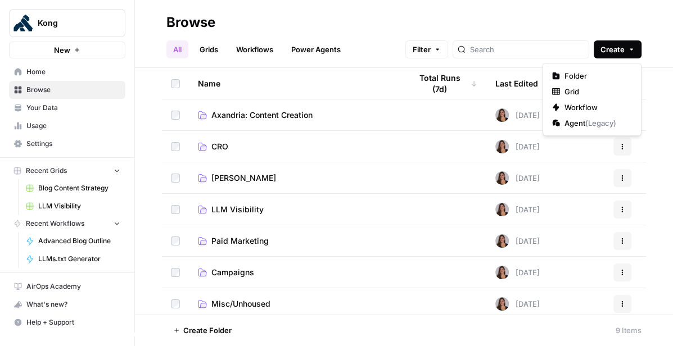
click at [619, 55] on span "Create" at bounding box center [613, 49] width 24 height 11
click at [605, 74] on span "Folder" at bounding box center [596, 75] width 63 height 11
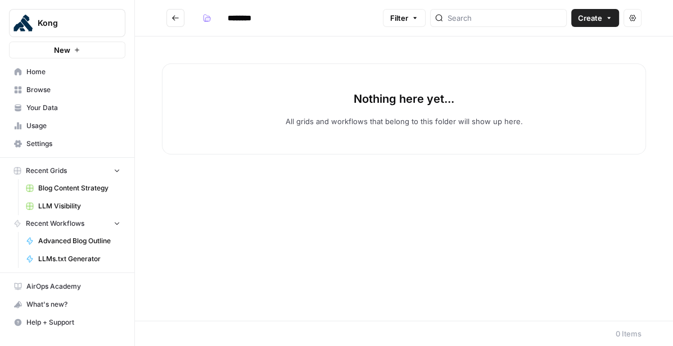
click at [265, 17] on input "********" at bounding box center [254, 18] width 63 height 18
type input "**********"
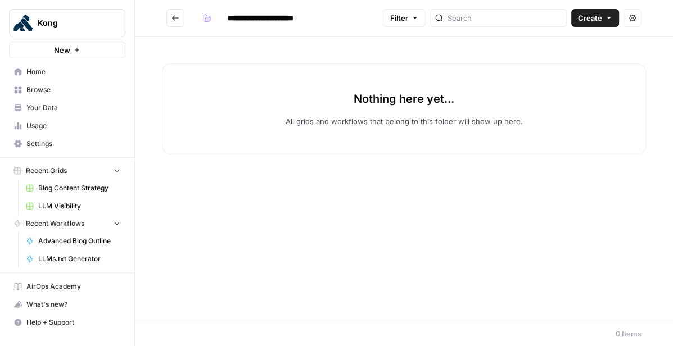
click at [269, 52] on div "Nothing here yet... All grids and workflows that belong to this folder will sho…" at bounding box center [404, 179] width 538 height 285
click at [179, 25] on button "Go back" at bounding box center [175, 18] width 18 height 18
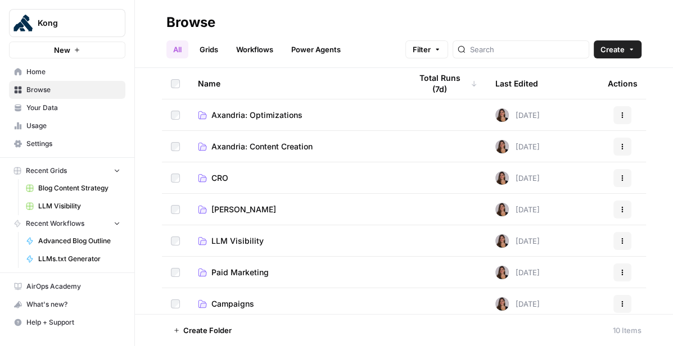
scroll to position [100, 0]
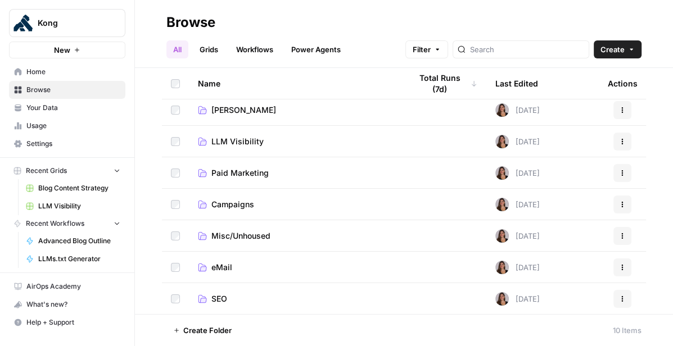
click at [214, 295] on span "SEO" at bounding box center [219, 299] width 16 height 11
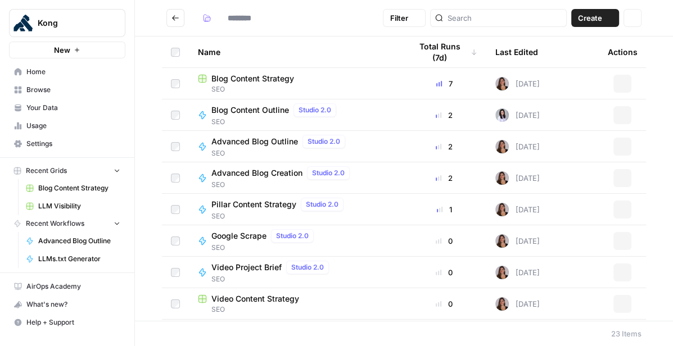
type input "***"
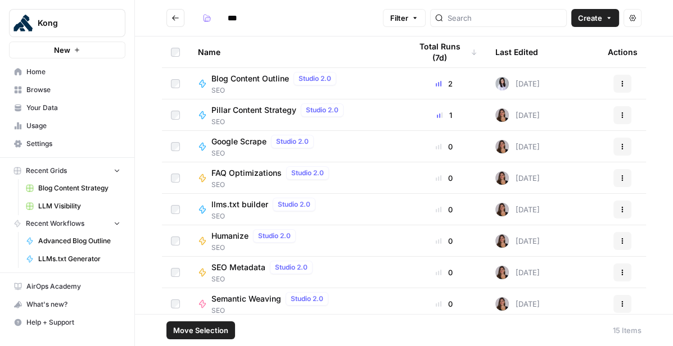
click at [219, 330] on span "Move Selection" at bounding box center [200, 330] width 55 height 11
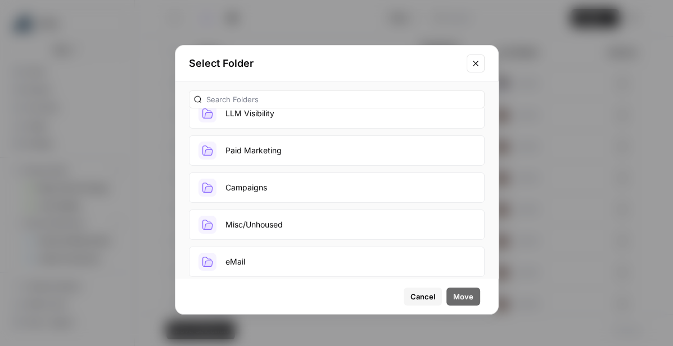
scroll to position [207, 0]
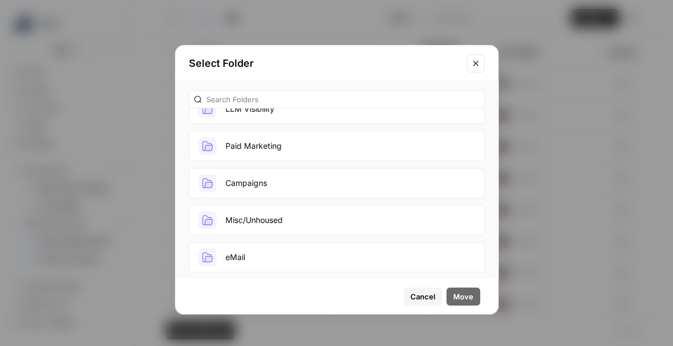
click at [288, 186] on button "Campaigns" at bounding box center [337, 183] width 296 height 30
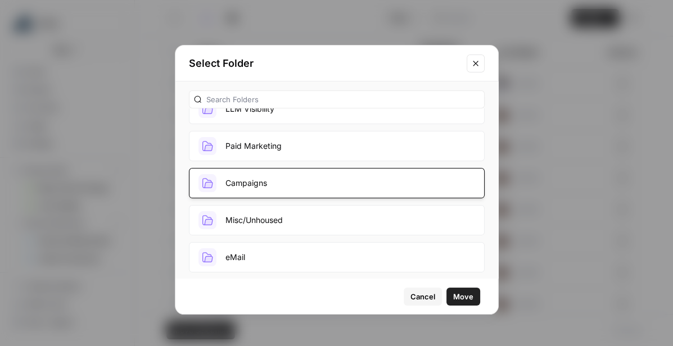
click at [463, 295] on span "Move" at bounding box center [463, 296] width 20 height 11
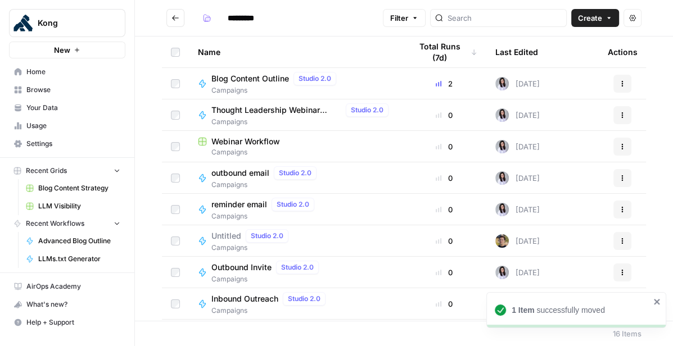
scroll to position [250, 0]
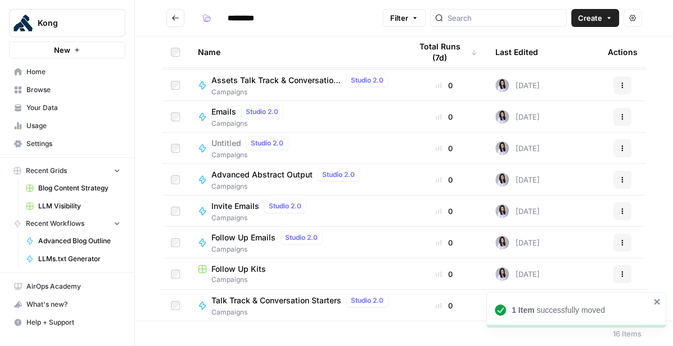
click at [179, 18] on button "Go back" at bounding box center [175, 18] width 18 height 18
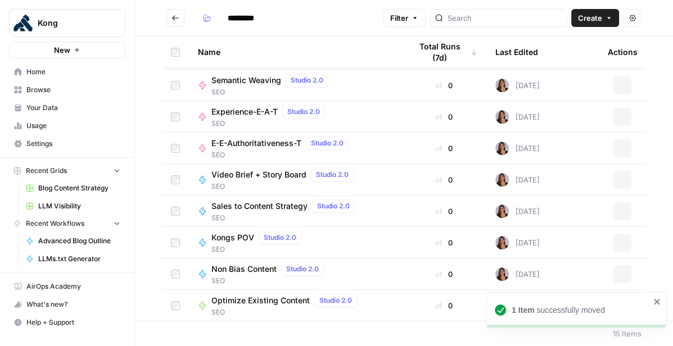
type input "***"
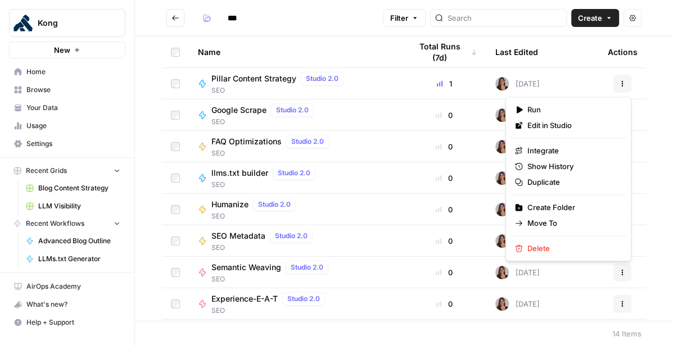
click at [628, 84] on button "Actions" at bounding box center [623, 84] width 18 height 18
click at [591, 122] on span "Edit in Studio" at bounding box center [573, 125] width 90 height 11
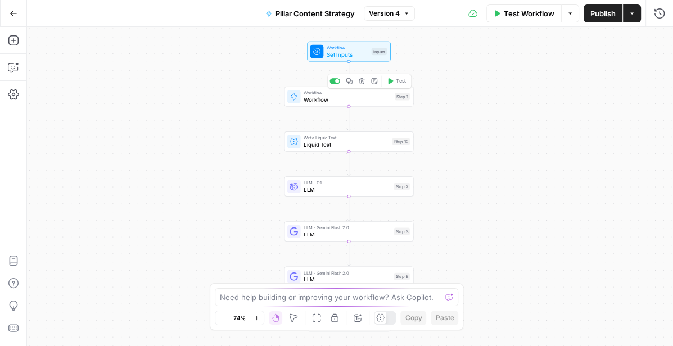
click at [346, 96] on span "Workflow" at bounding box center [348, 100] width 88 height 8
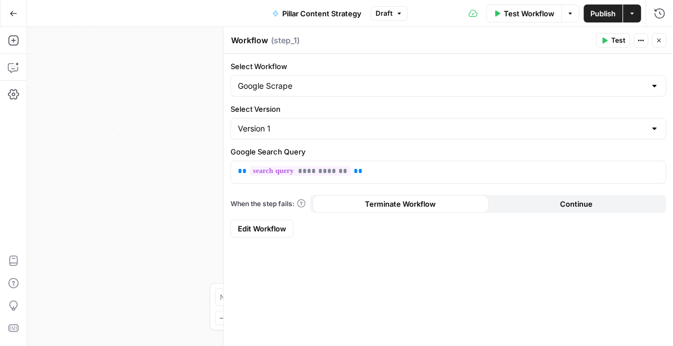
click at [661, 40] on icon "button" at bounding box center [659, 40] width 7 height 7
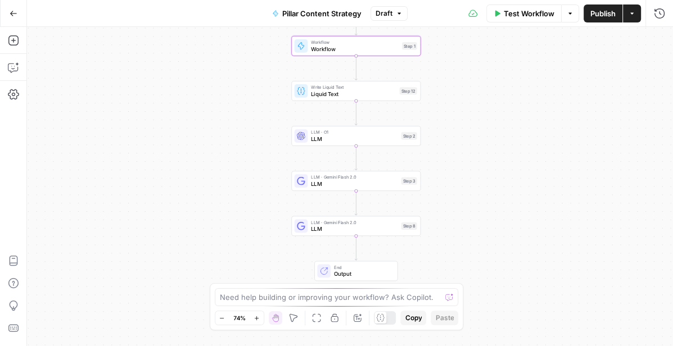
click at [346, 138] on span "LLM" at bounding box center [354, 139] width 87 height 8
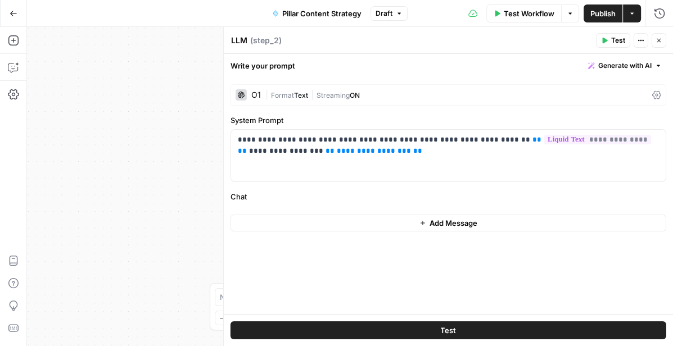
click at [656, 37] on icon "button" at bounding box center [659, 40] width 7 height 7
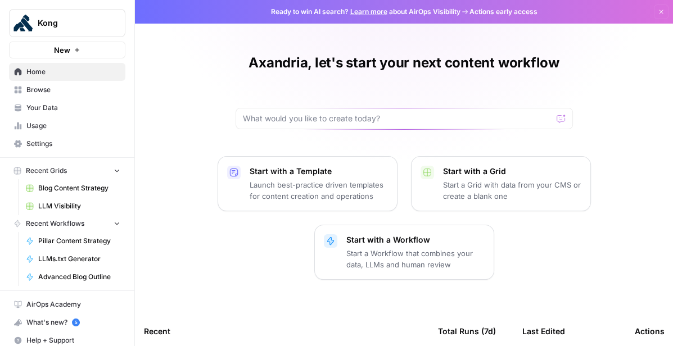
click at [47, 95] on link "Browse" at bounding box center [67, 90] width 116 height 18
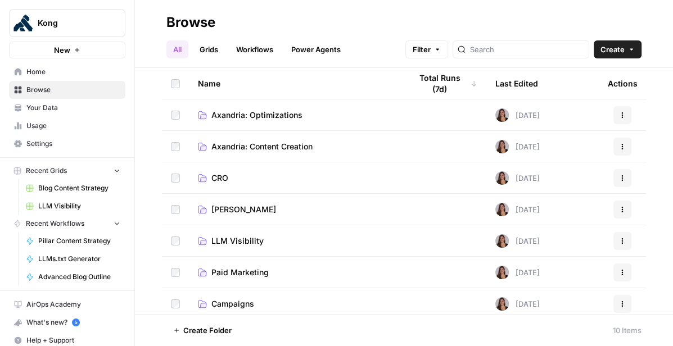
scroll to position [100, 0]
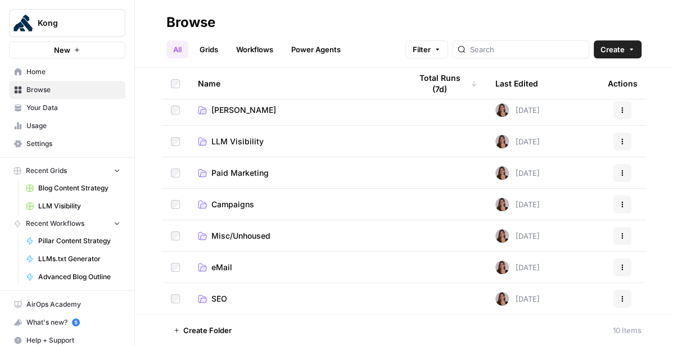
click at [215, 296] on span "SEO" at bounding box center [219, 299] width 16 height 11
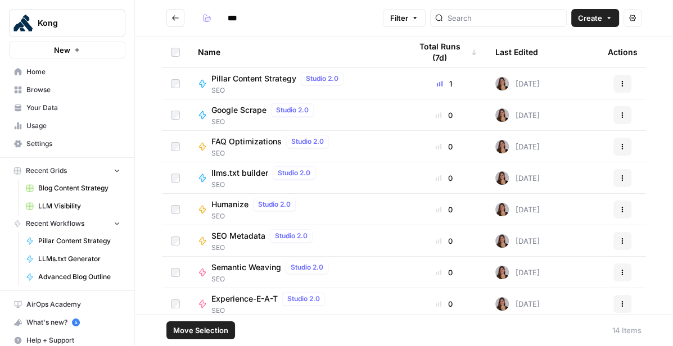
click at [219, 332] on span "Move Selection" at bounding box center [200, 330] width 55 height 11
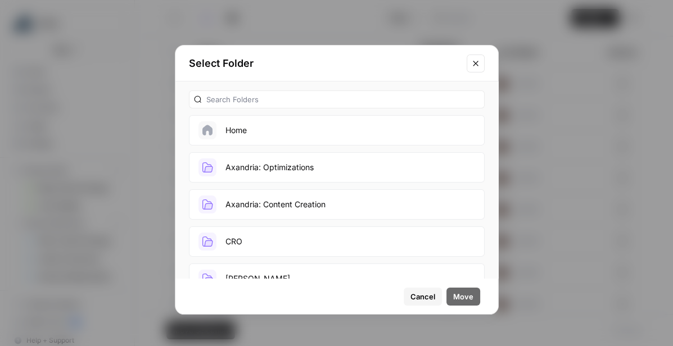
click at [300, 203] on button "Axandria: Content Creation" at bounding box center [337, 205] width 296 height 30
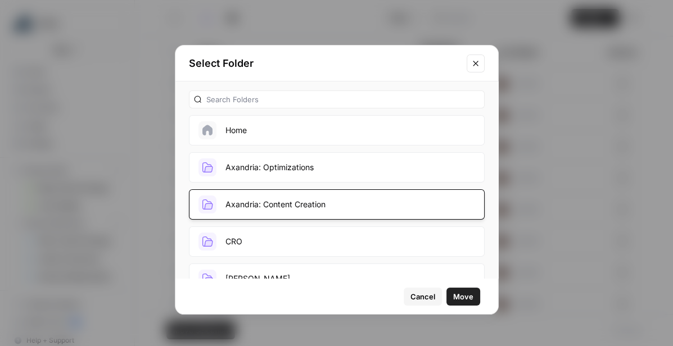
click at [460, 295] on span "Move" at bounding box center [463, 296] width 20 height 11
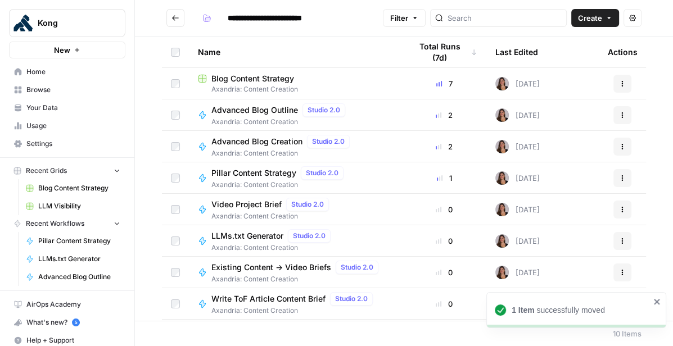
click at [178, 16] on icon "Go back" at bounding box center [176, 18] width 8 height 8
type input "***"
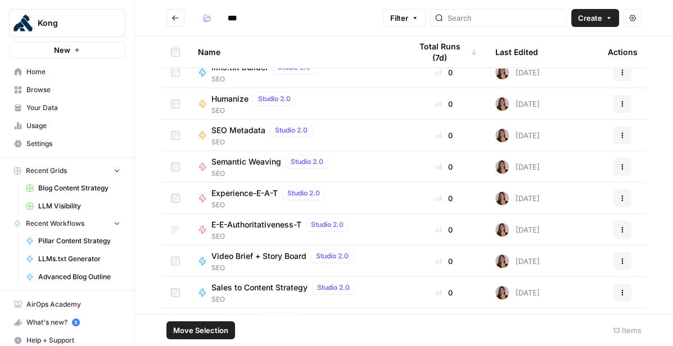
scroll to position [163, 0]
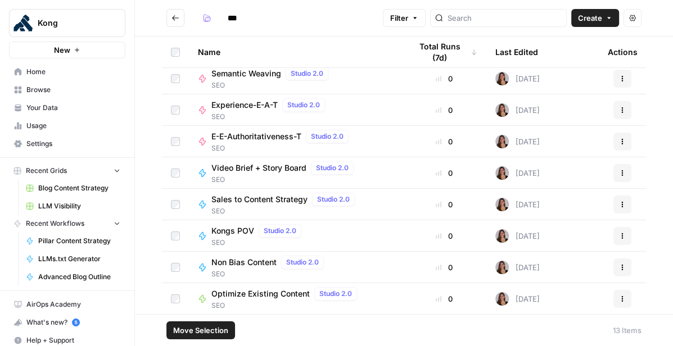
click at [201, 332] on span "Move Selection" at bounding box center [200, 330] width 55 height 11
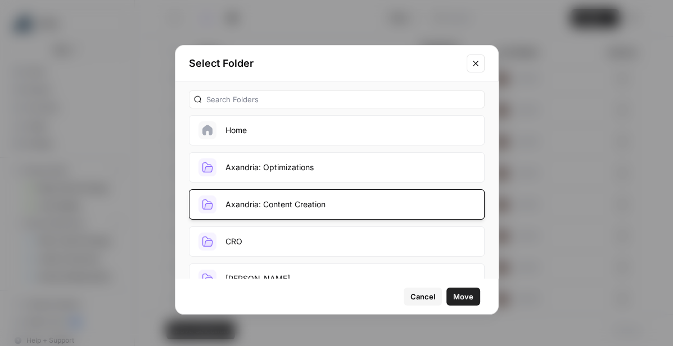
click at [298, 163] on button "Axandria: Optimizations" at bounding box center [337, 167] width 296 height 30
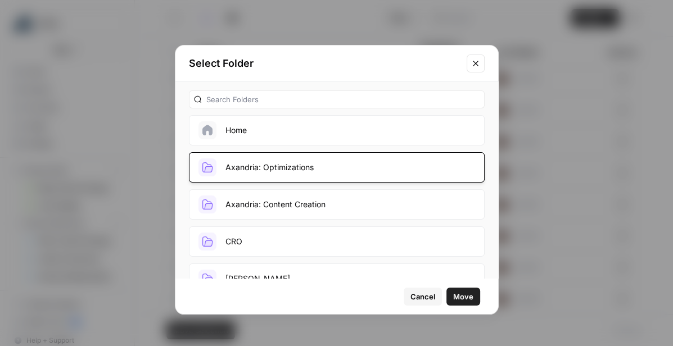
click at [468, 297] on span "Move" at bounding box center [463, 296] width 20 height 11
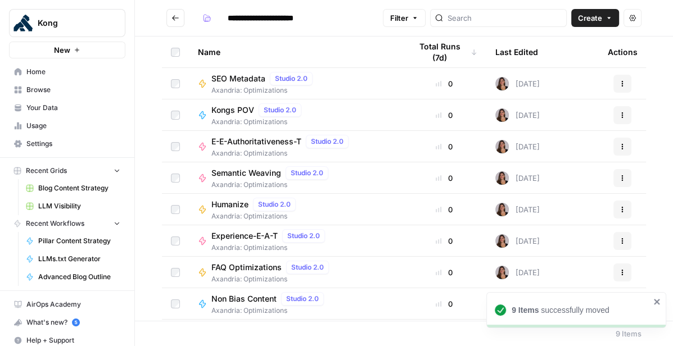
click at [176, 22] on button "Go back" at bounding box center [175, 18] width 18 height 18
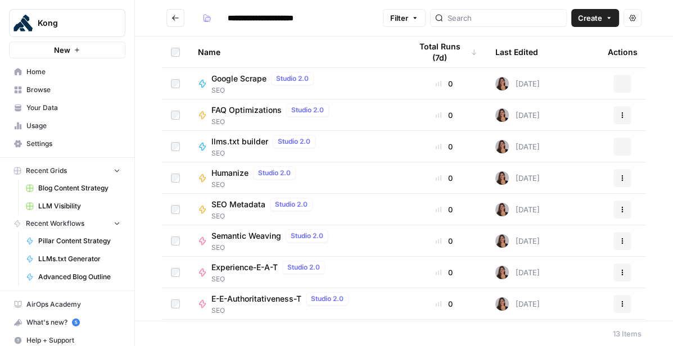
type input "***"
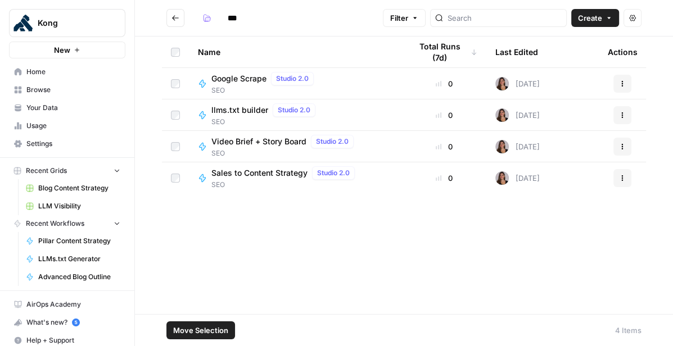
click at [202, 326] on span "Move Selection" at bounding box center [200, 330] width 55 height 11
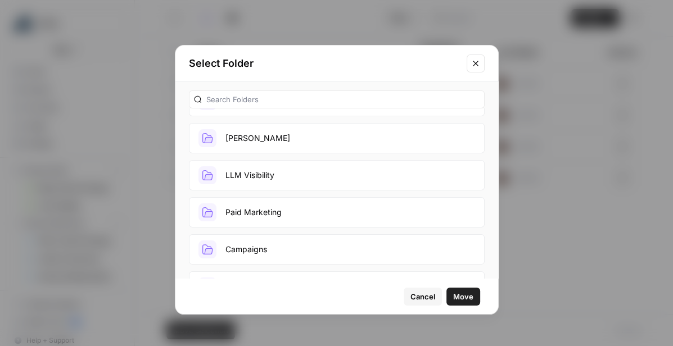
scroll to position [127, 0]
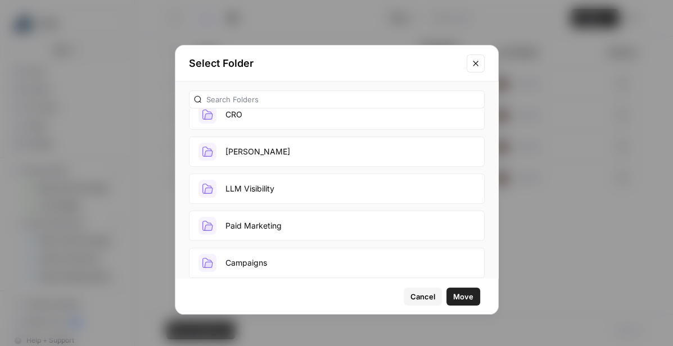
click at [276, 187] on button "LLM Visibility" at bounding box center [337, 189] width 296 height 30
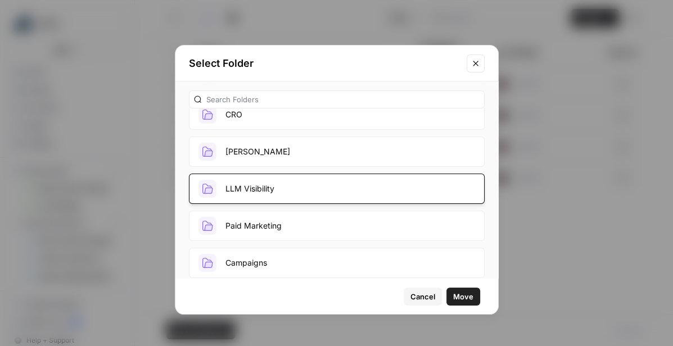
click at [461, 294] on span "Move" at bounding box center [463, 296] width 20 height 11
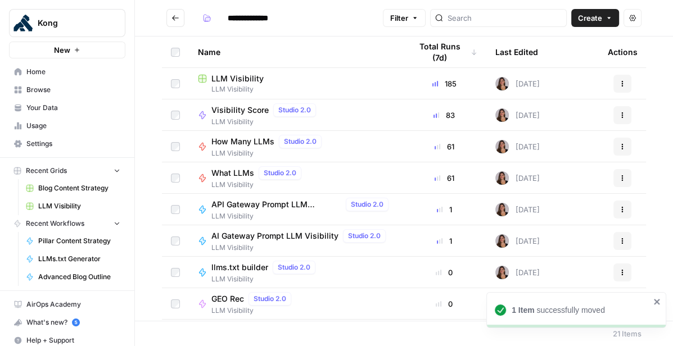
click at [172, 13] on button "Go back" at bounding box center [175, 18] width 18 height 18
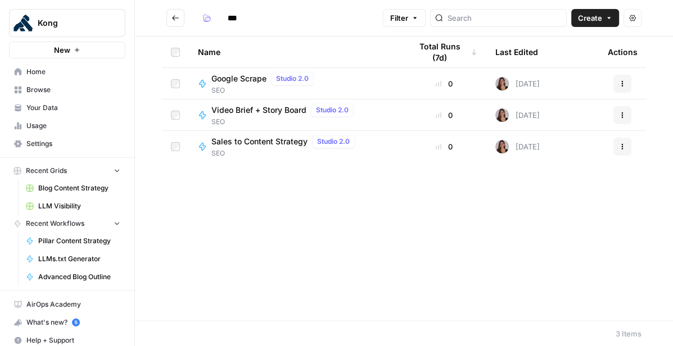
click at [251, 21] on input "***" at bounding box center [254, 18] width 63 height 18
type input "*"
click at [276, 254] on div "Name Total Runs (7d) Last Edited Actions Google Scrape Studio 2.0 SEO 0 2 month…" at bounding box center [404, 179] width 538 height 285
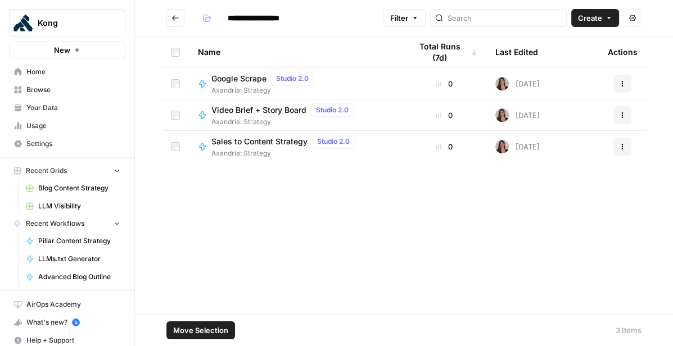
click at [229, 329] on button "Move Selection" at bounding box center [200, 331] width 69 height 18
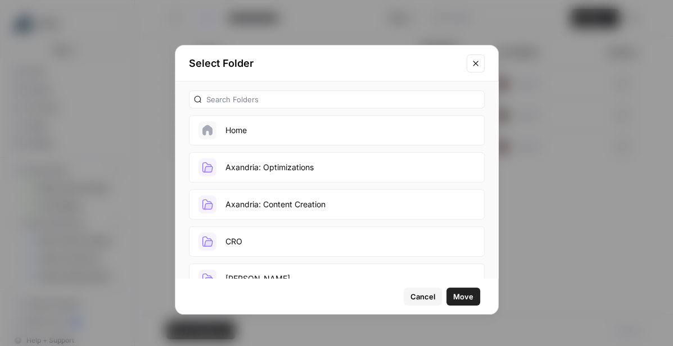
click at [312, 211] on button "Axandria: Content Creation" at bounding box center [337, 205] width 296 height 30
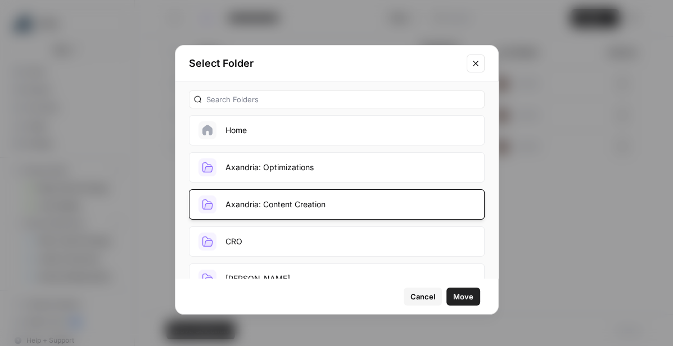
click at [470, 295] on span "Move" at bounding box center [463, 296] width 20 height 11
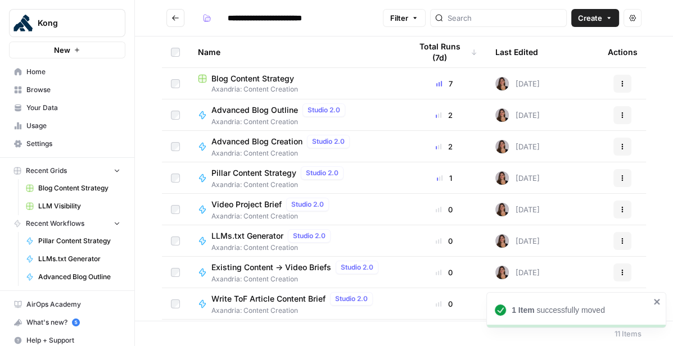
click at [178, 14] on icon "Go back" at bounding box center [176, 18] width 8 height 8
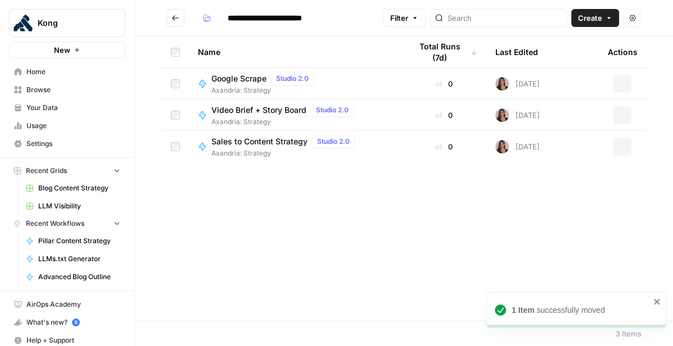
type input "**********"
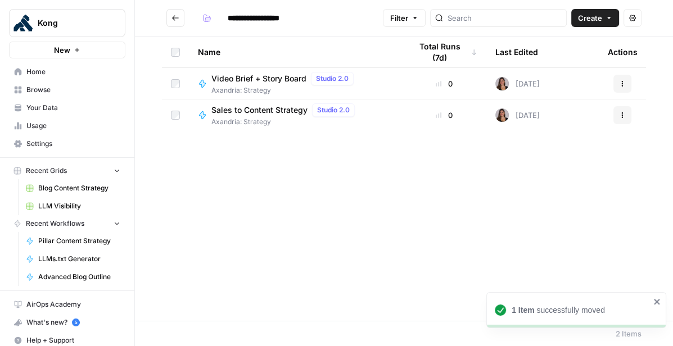
click at [177, 16] on icon "Go back" at bounding box center [176, 18] width 8 height 8
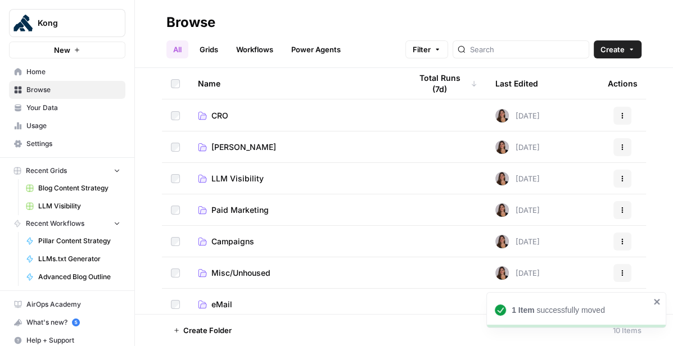
scroll to position [61, 0]
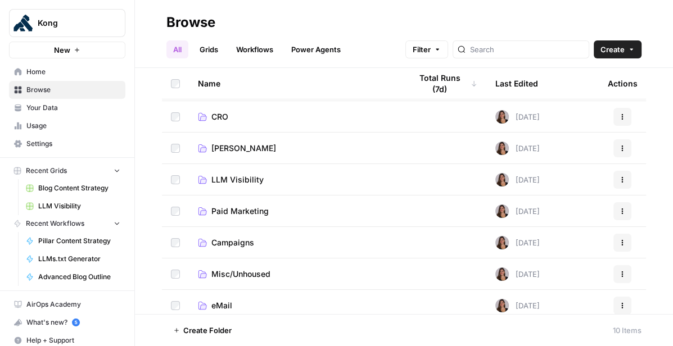
click at [240, 181] on span "LLM Visibility" at bounding box center [237, 179] width 52 height 11
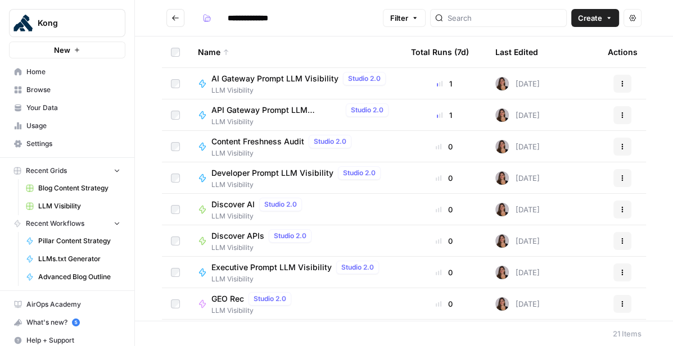
click at [228, 16] on input "**********" at bounding box center [254, 18] width 63 height 18
type input "**********"
click at [300, 31] on header "**********" at bounding box center [404, 18] width 538 height 37
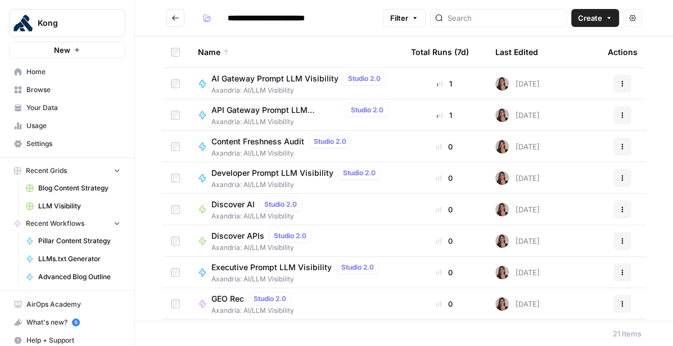
click at [175, 20] on icon "Go back" at bounding box center [176, 18] width 8 height 8
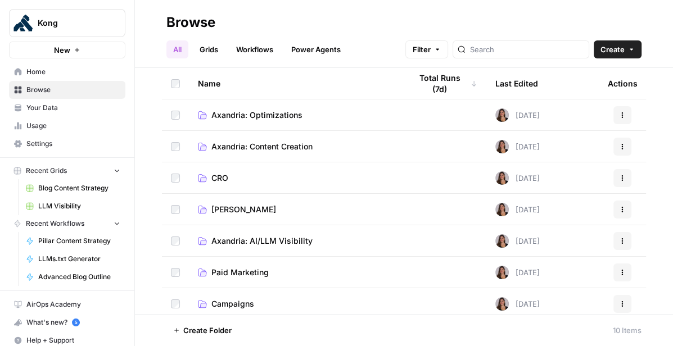
click at [215, 53] on link "Grids" at bounding box center [209, 49] width 32 height 18
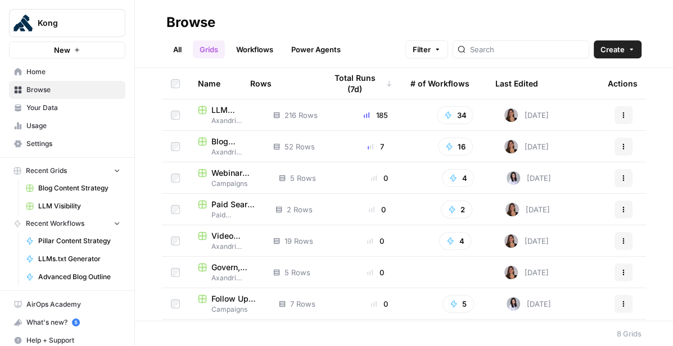
click at [173, 49] on link "All" at bounding box center [177, 49] width 22 height 18
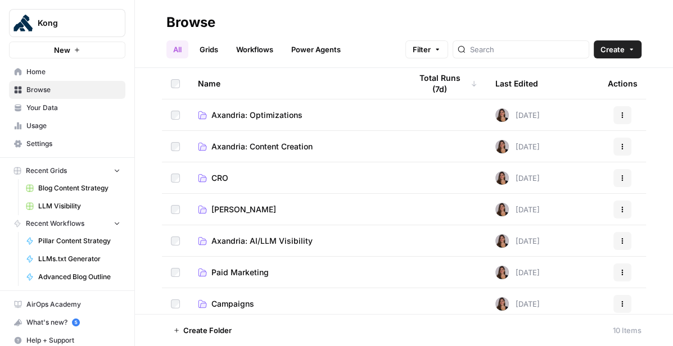
click at [249, 117] on span "Axandria: Optimizations" at bounding box center [256, 115] width 91 height 11
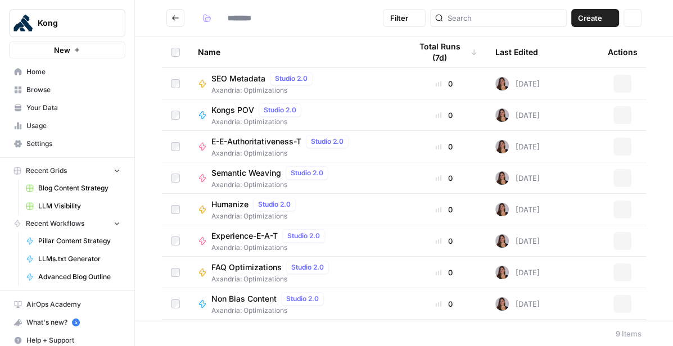
type input "**********"
click at [609, 18] on icon "button" at bounding box center [608, 18] width 3 height 2
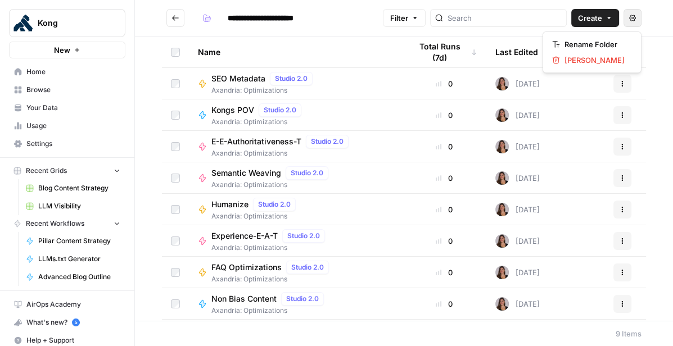
click at [636, 17] on button "Actions" at bounding box center [633, 18] width 18 height 18
click at [660, 29] on header "**********" at bounding box center [404, 18] width 538 height 37
click at [51, 94] on span "Browse" at bounding box center [73, 90] width 94 height 10
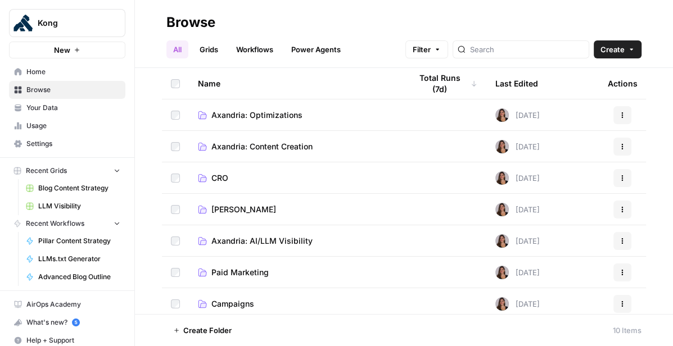
click at [69, 205] on span "LLM Visibility" at bounding box center [79, 206] width 82 height 10
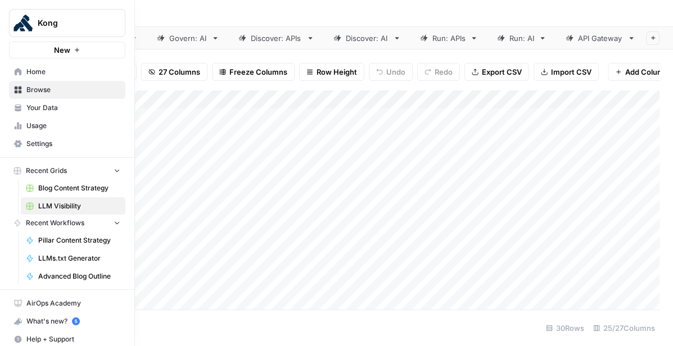
click at [16, 72] on icon at bounding box center [18, 71] width 7 height 7
